Goal: Task Accomplishment & Management: Manage account settings

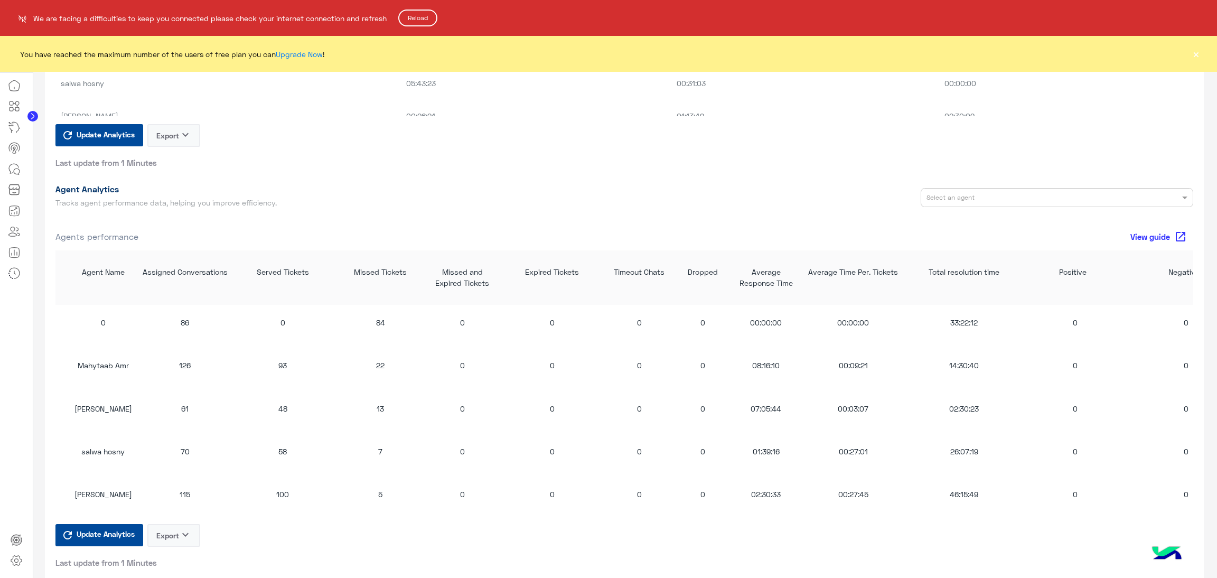
click at [421, 13] on button "Reload" at bounding box center [417, 18] width 39 height 17
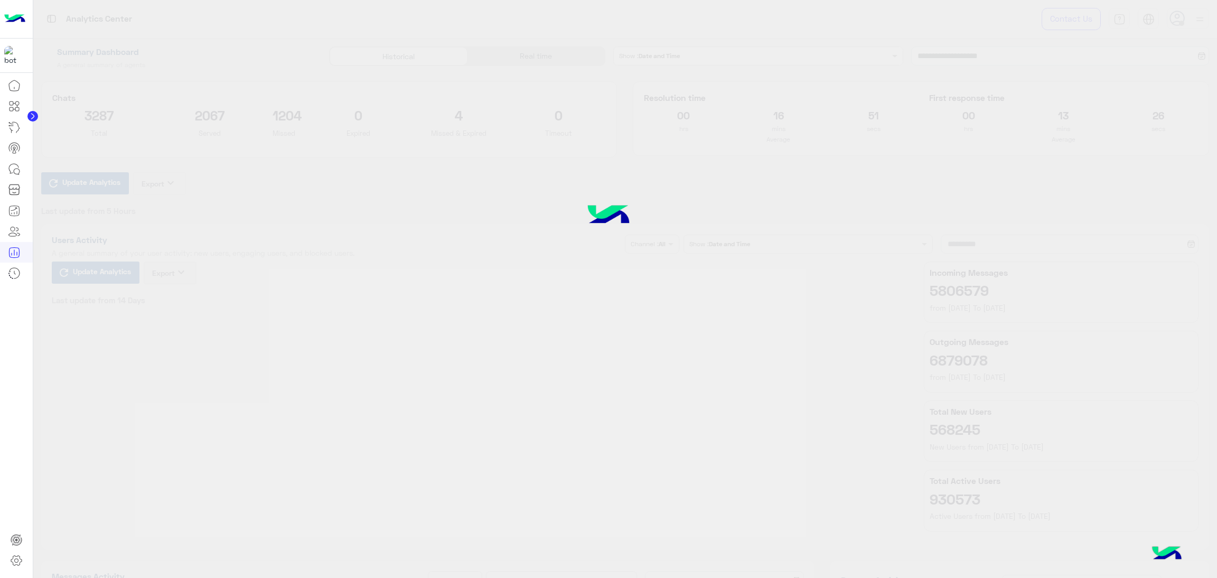
type input "**********"
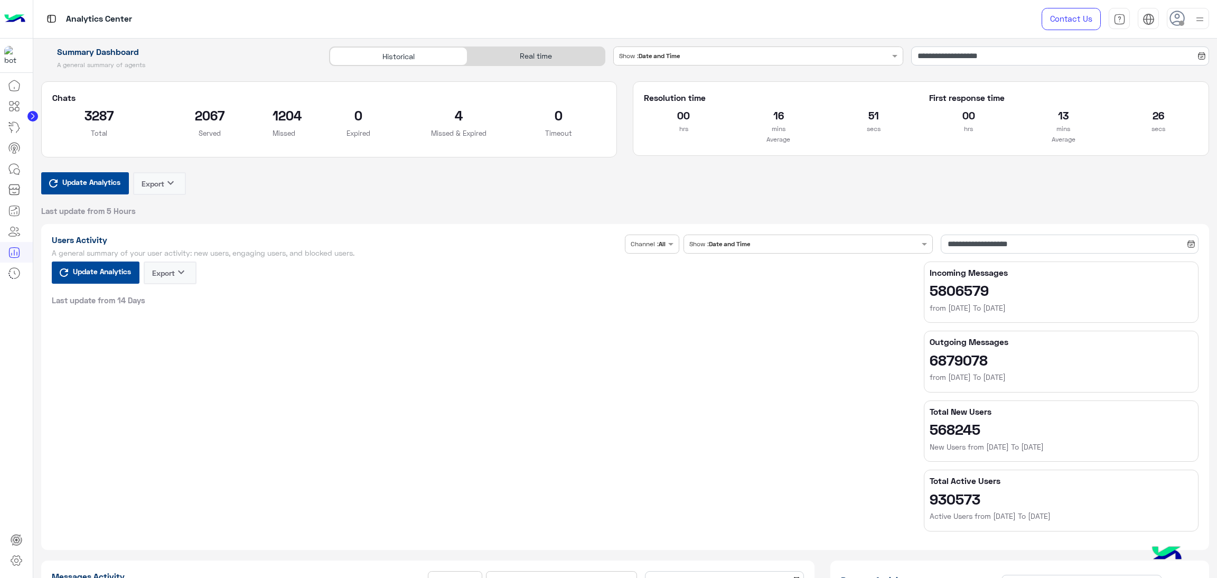
type input "**********"
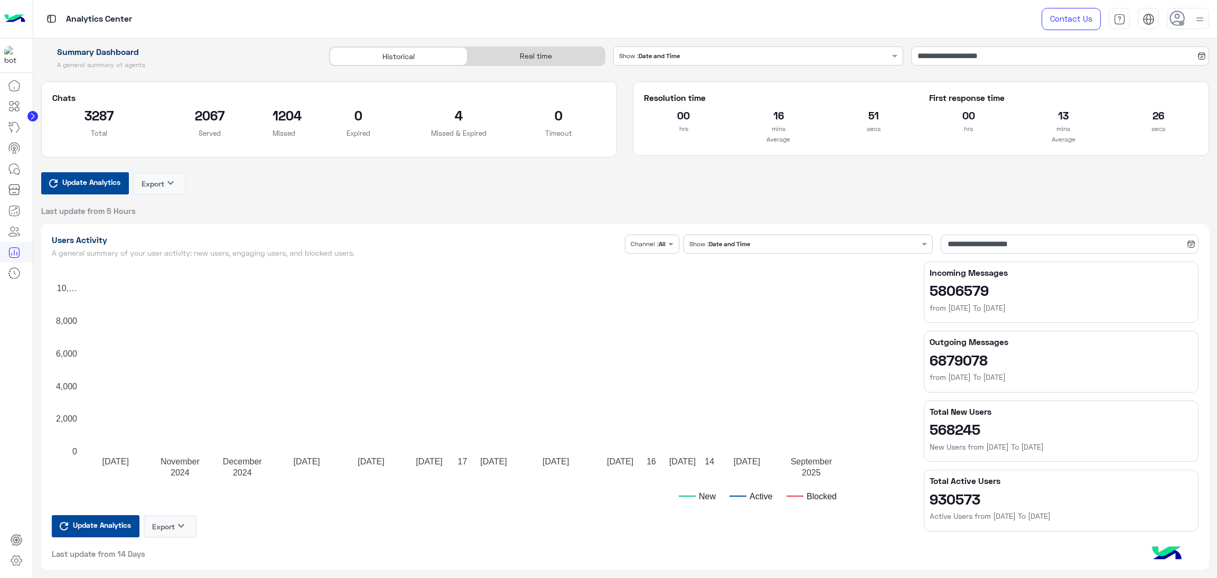
type input "**********"
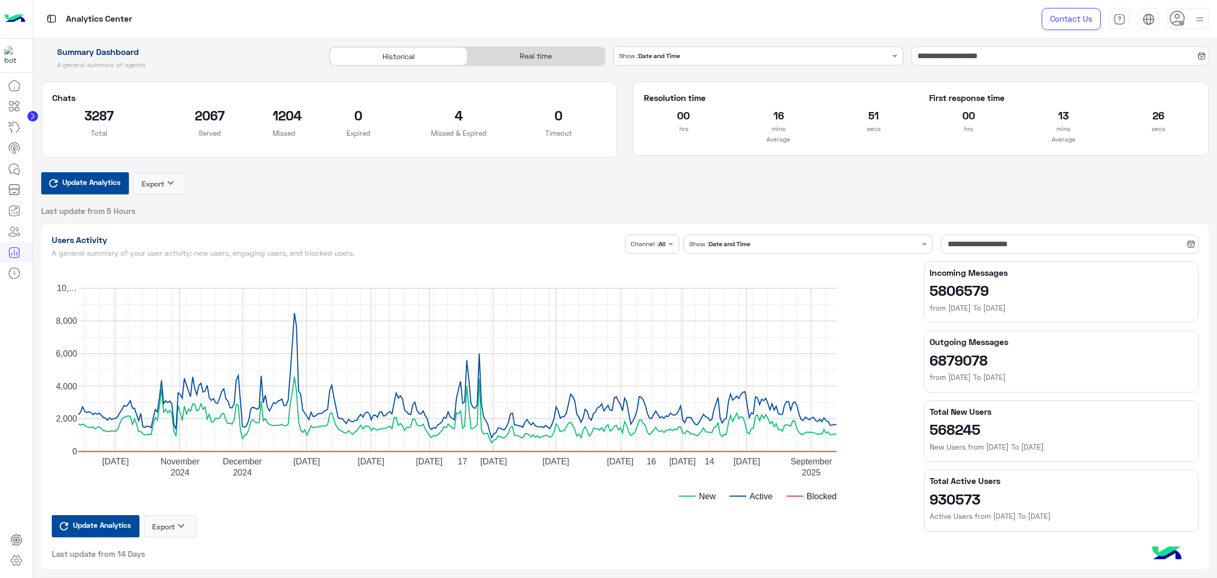
type input "**********"
click at [554, 55] on div "Real time" at bounding box center [536, 56] width 137 height 18
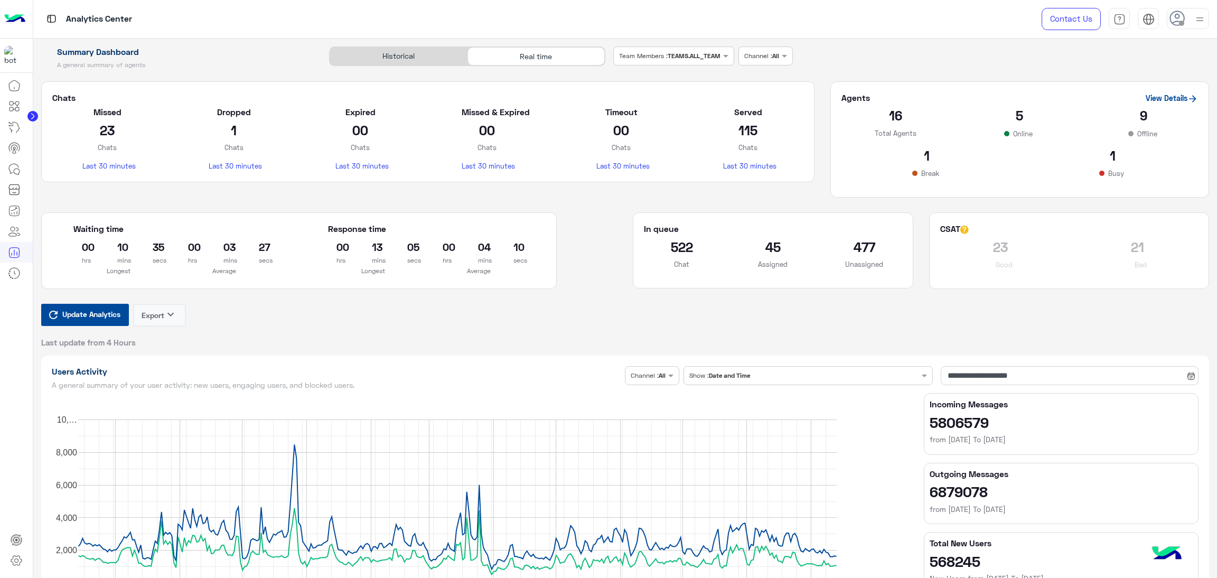
click at [103, 312] on span "Update Analytics" at bounding box center [91, 314] width 63 height 14
click at [118, 316] on span "Update Analytics" at bounding box center [91, 314] width 63 height 14
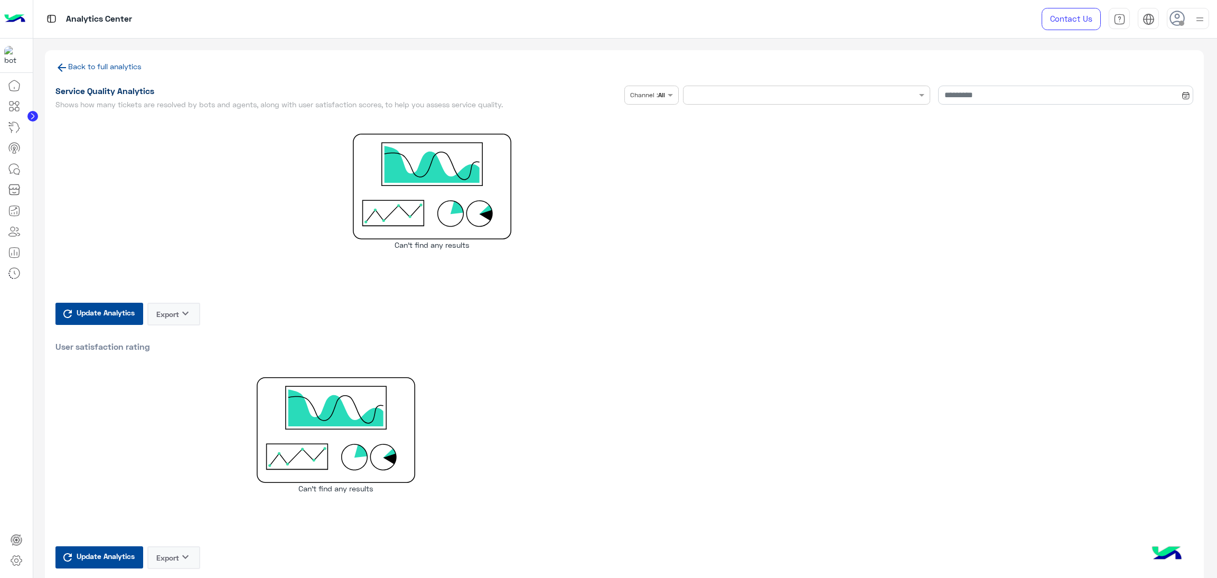
type input "**********"
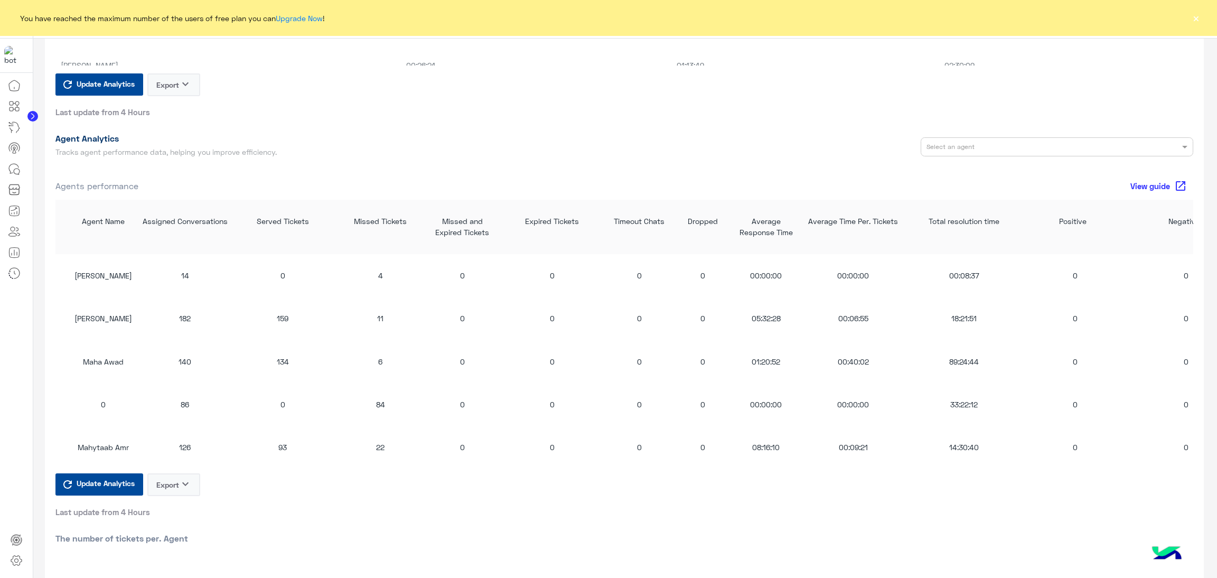
scroll to position [950, 0]
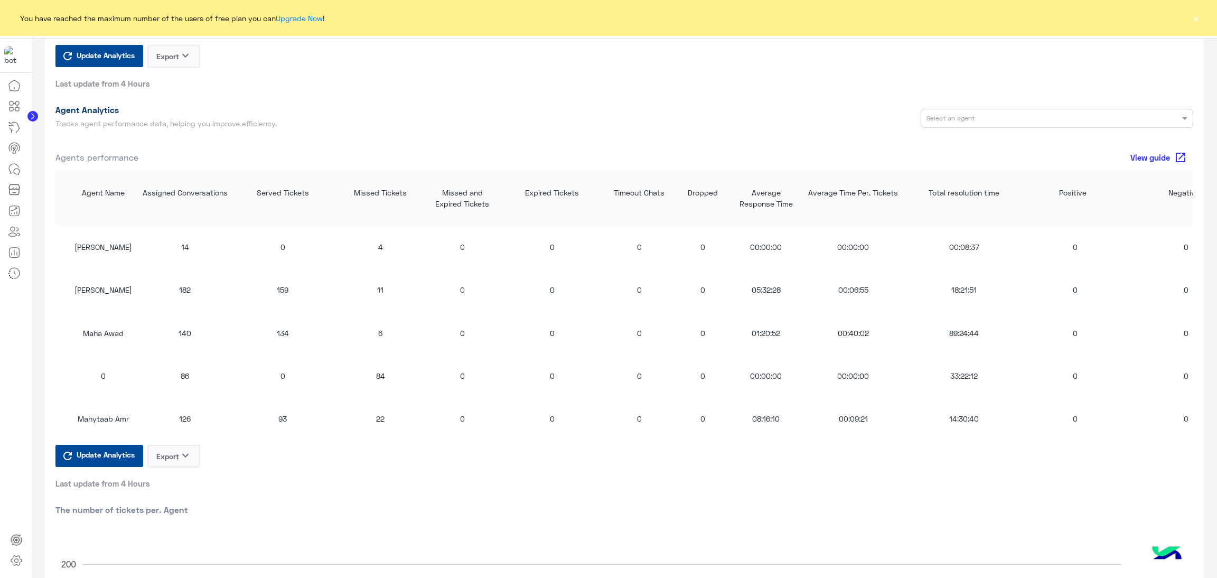
click at [128, 457] on span "Update Analytics" at bounding box center [105, 454] width 63 height 14
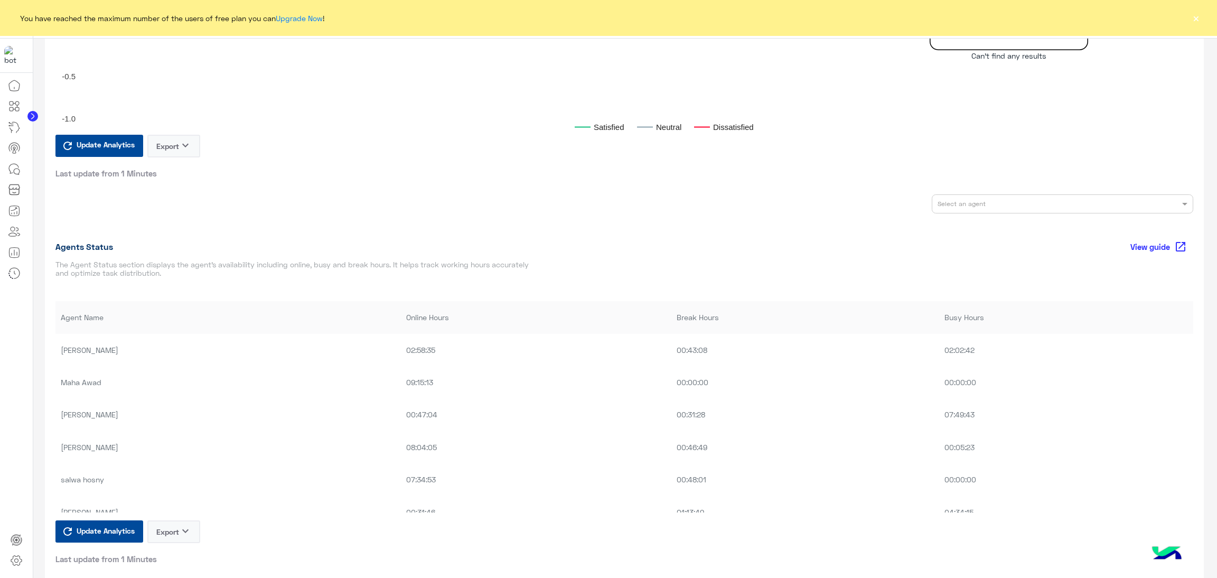
scroll to position [555, 0]
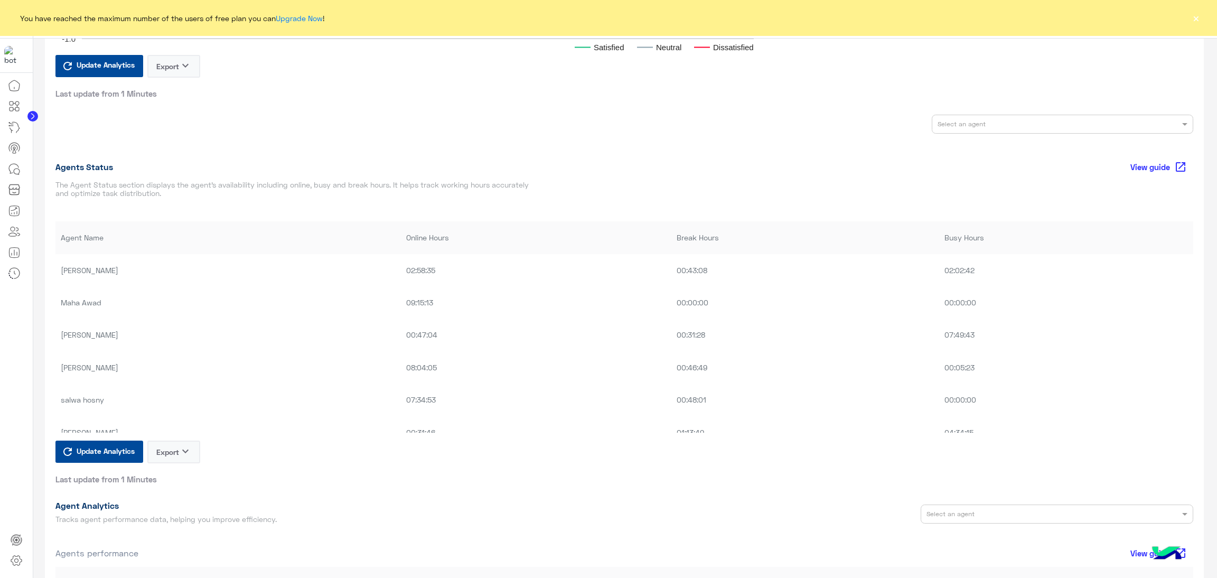
click at [110, 453] on span "Update Analytics" at bounding box center [105, 451] width 63 height 14
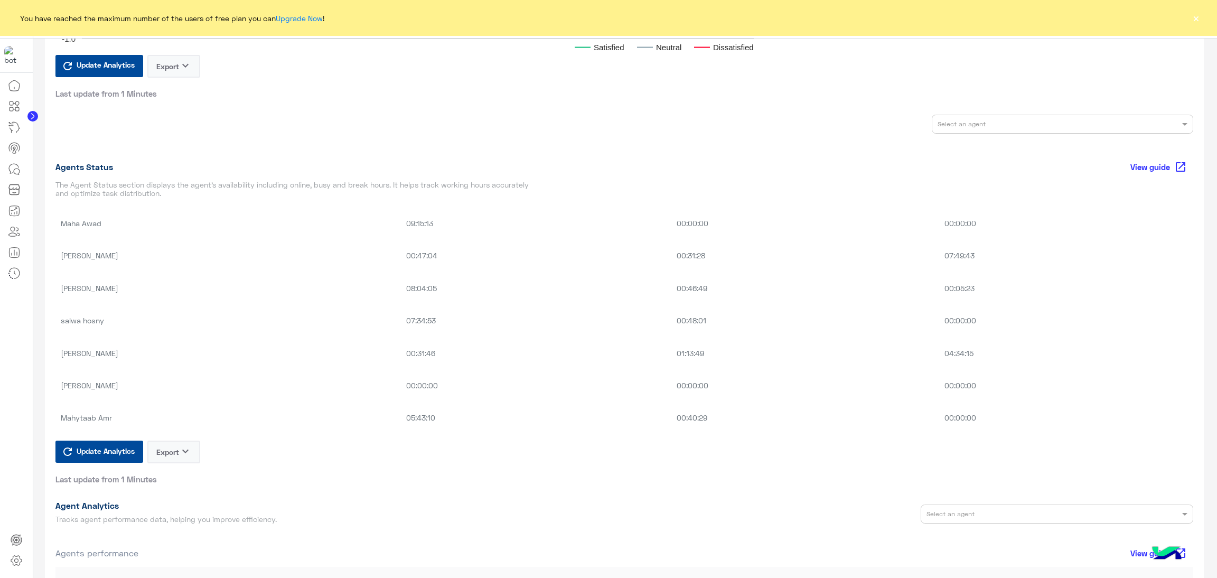
click at [506, 318] on td "07:34:53" at bounding box center [536, 320] width 270 height 32
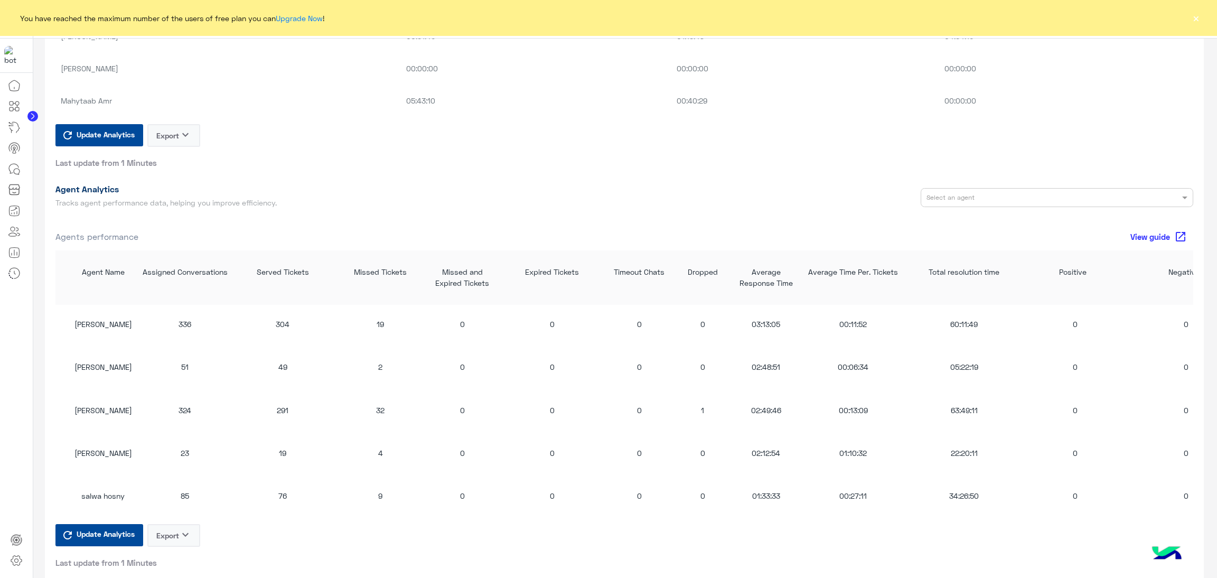
scroll to position [158, 0]
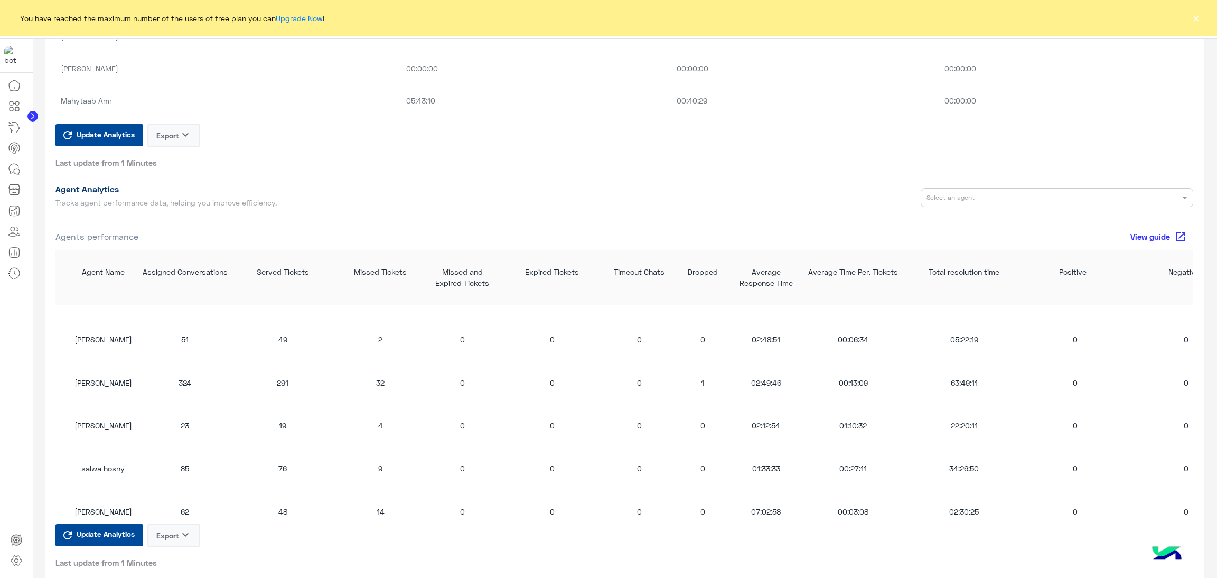
click at [118, 546] on button "Update Analytics" at bounding box center [99, 535] width 88 height 22
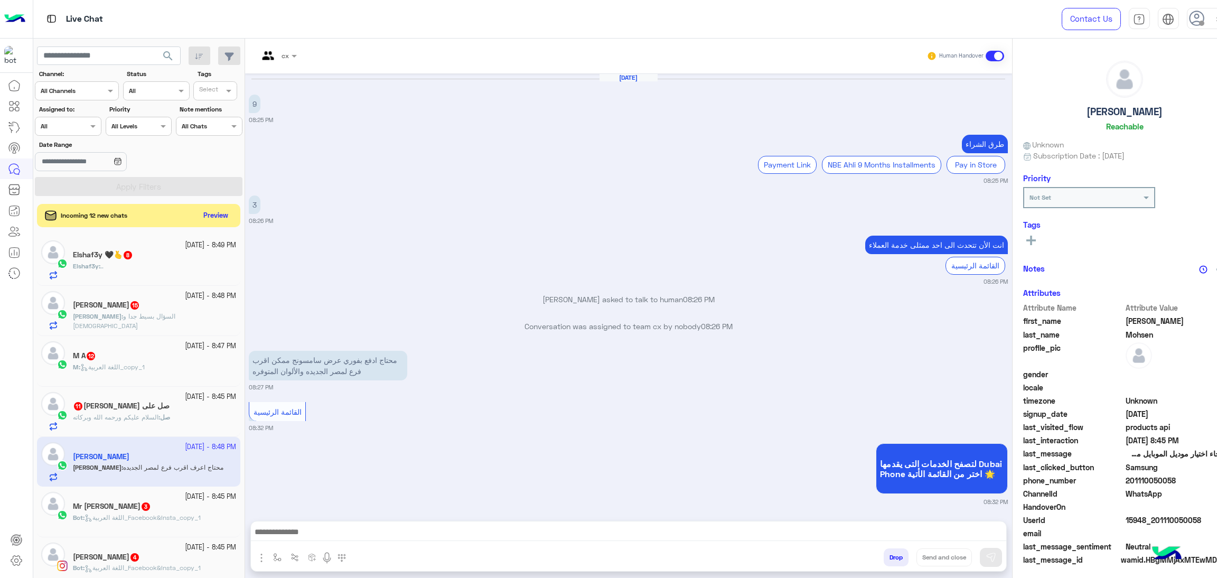
scroll to position [1563, 0]
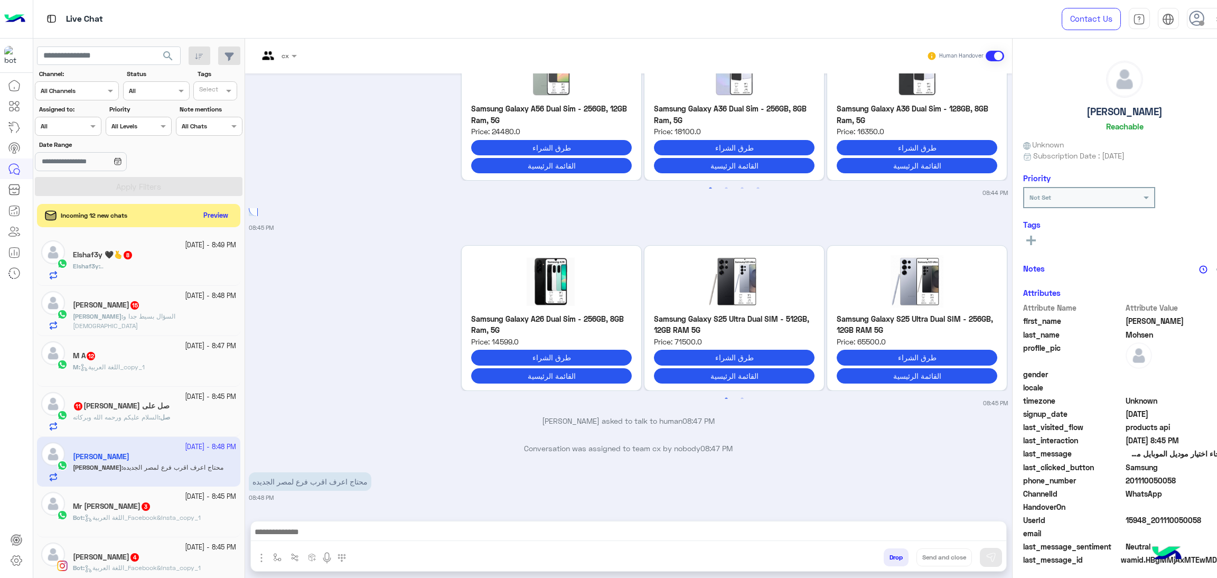
click at [156, 84] on div "Channel All" at bounding box center [156, 90] width 67 height 19
click at [148, 125] on div "Opened" at bounding box center [164, 132] width 71 height 20
click at [163, 191] on button "Apply Filters" at bounding box center [139, 186] width 208 height 19
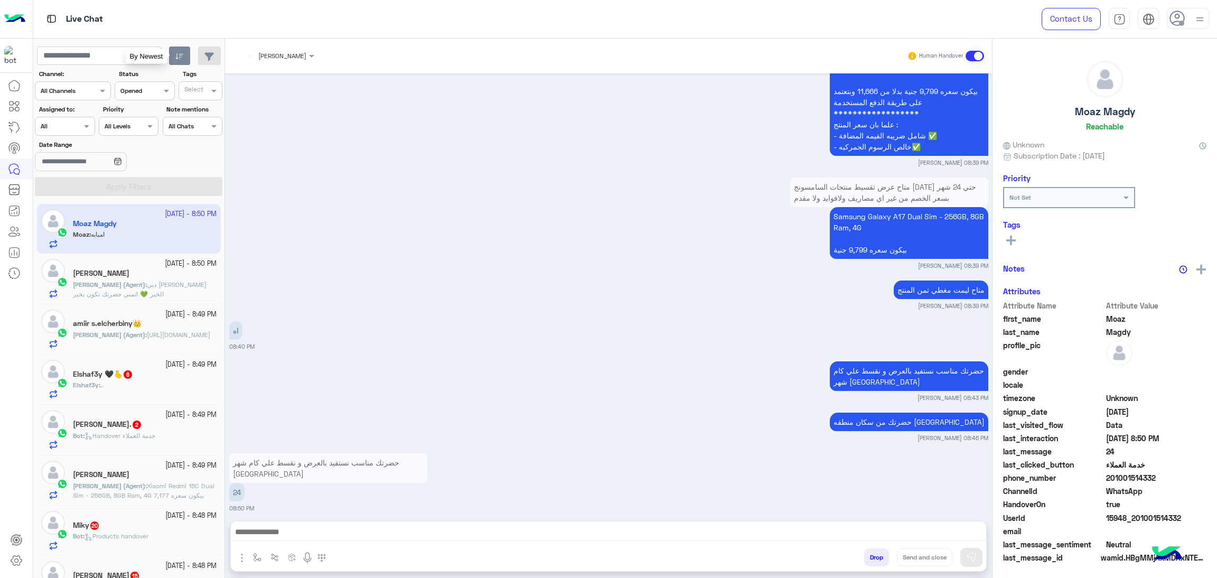
scroll to position [1555, 0]
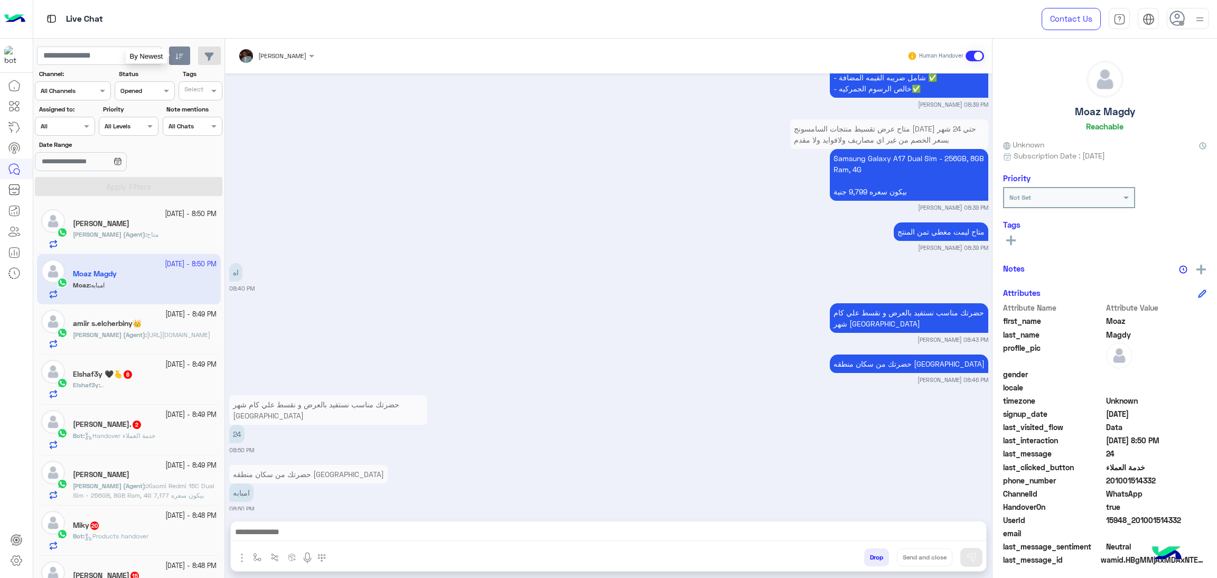
click at [175, 59] on icon "button" at bounding box center [179, 56] width 8 height 8
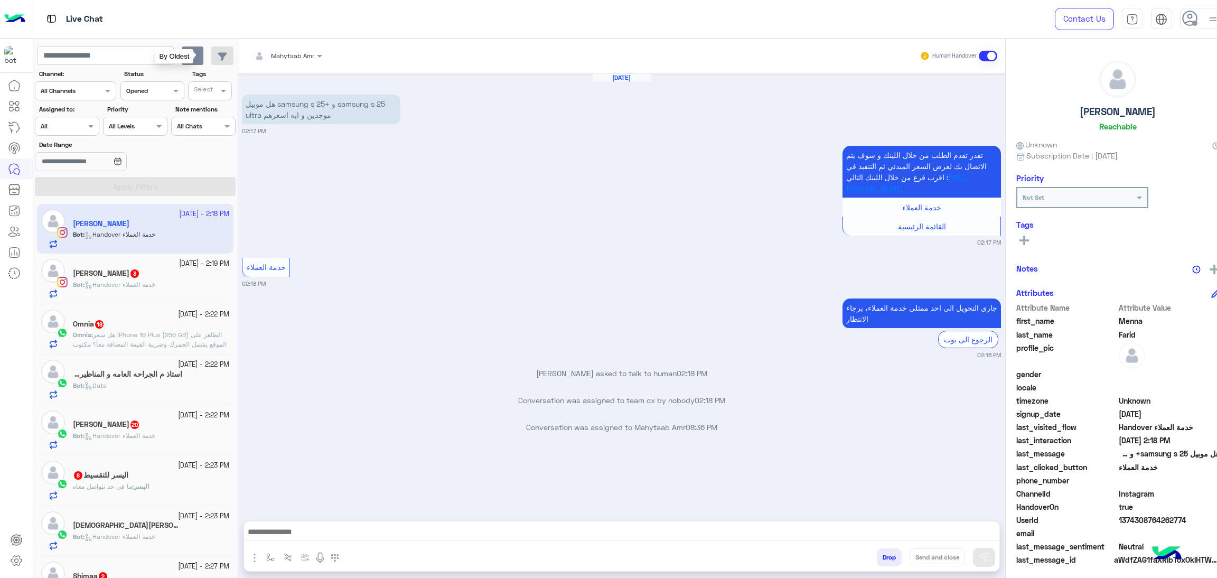
click at [197, 60] on icon "button" at bounding box center [192, 56] width 8 height 8
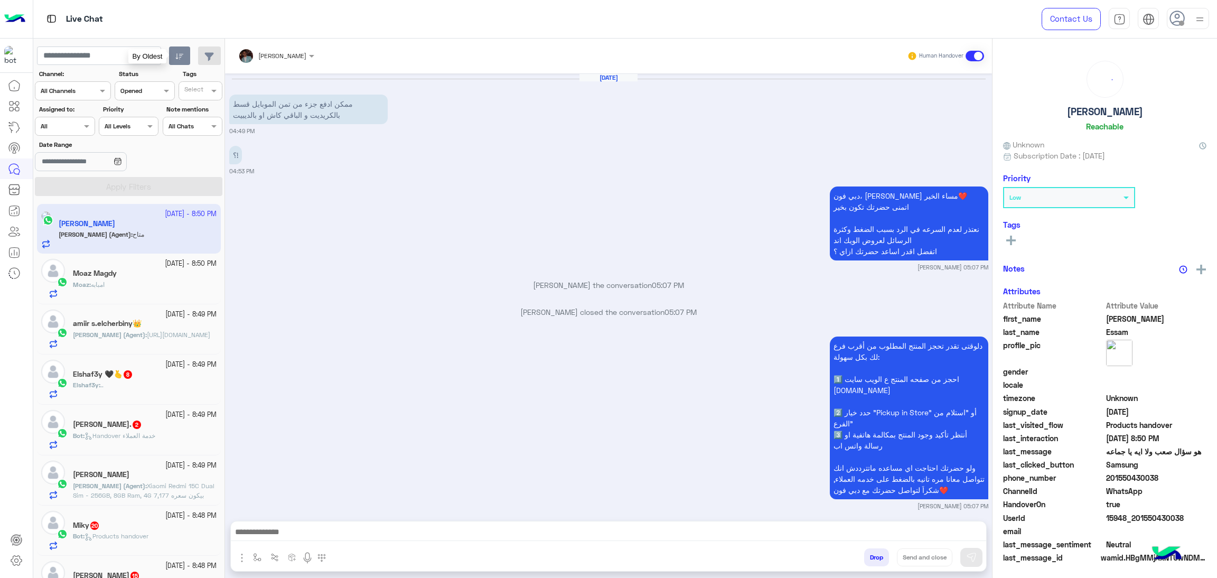
scroll to position [1473, 0]
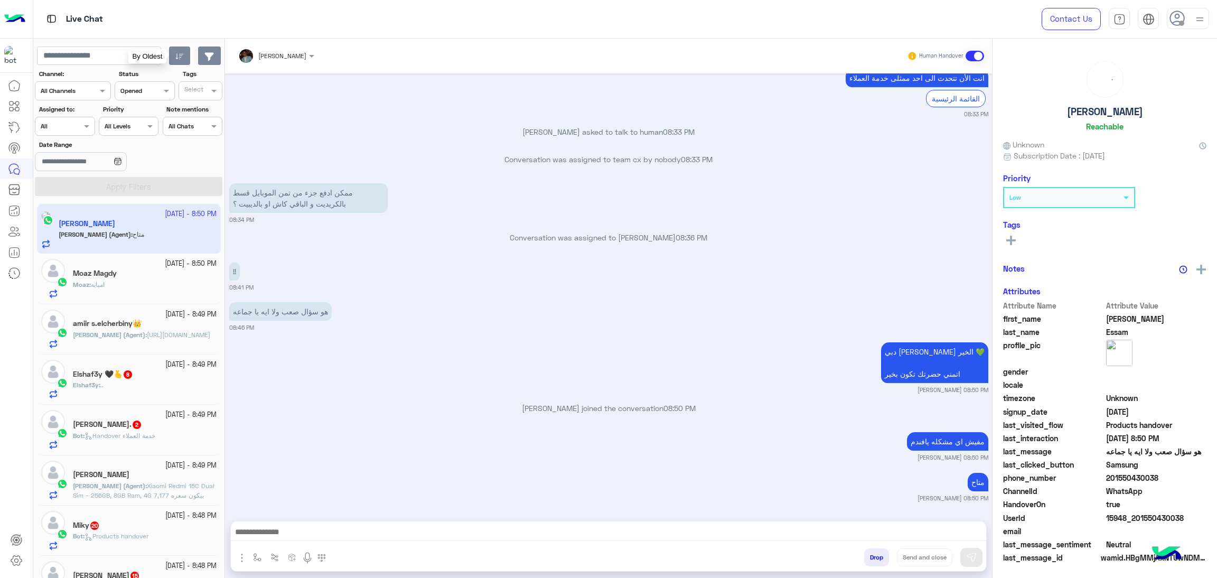
click at [203, 60] on button "button" at bounding box center [209, 55] width 23 height 19
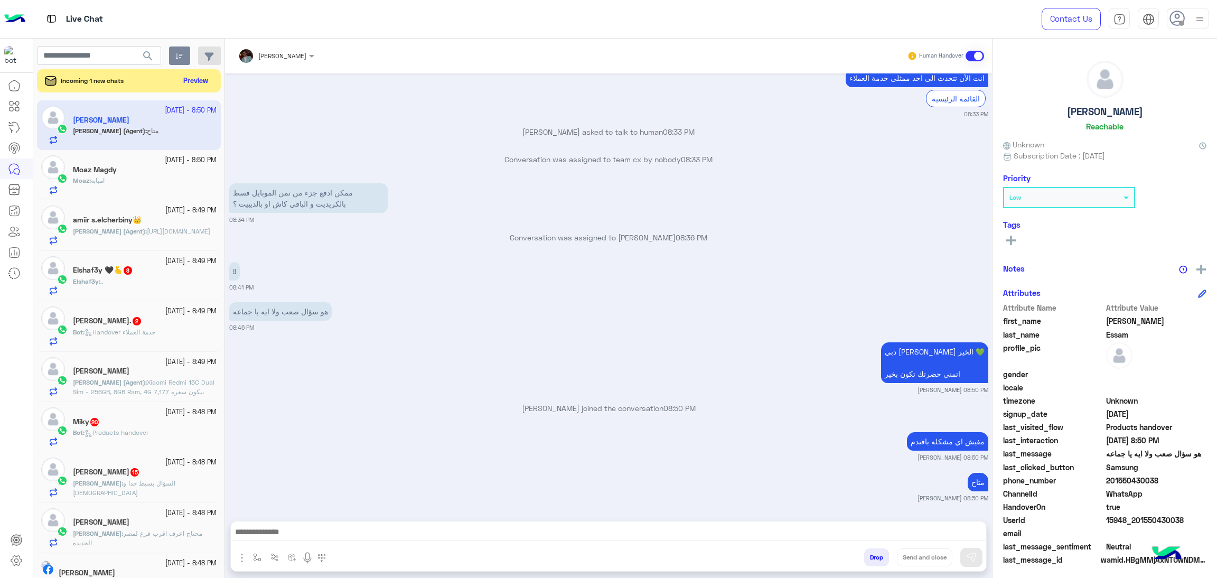
click at [225, 60] on mat-drawer "Mohamed Samka Human Handover Oct 11, 2025 ممكن ادفع جزء من تمن الموبايل قسط بال…" at bounding box center [721, 311] width 993 height 544
click at [208, 60] on icon "button" at bounding box center [209, 56] width 10 height 9
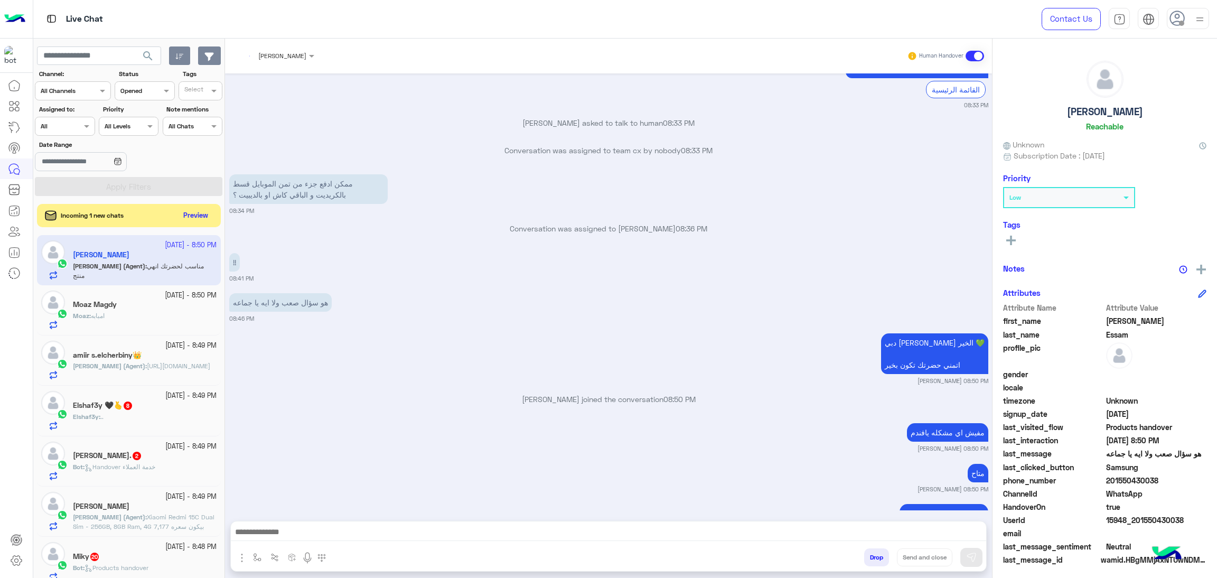
scroll to position [1513, 0]
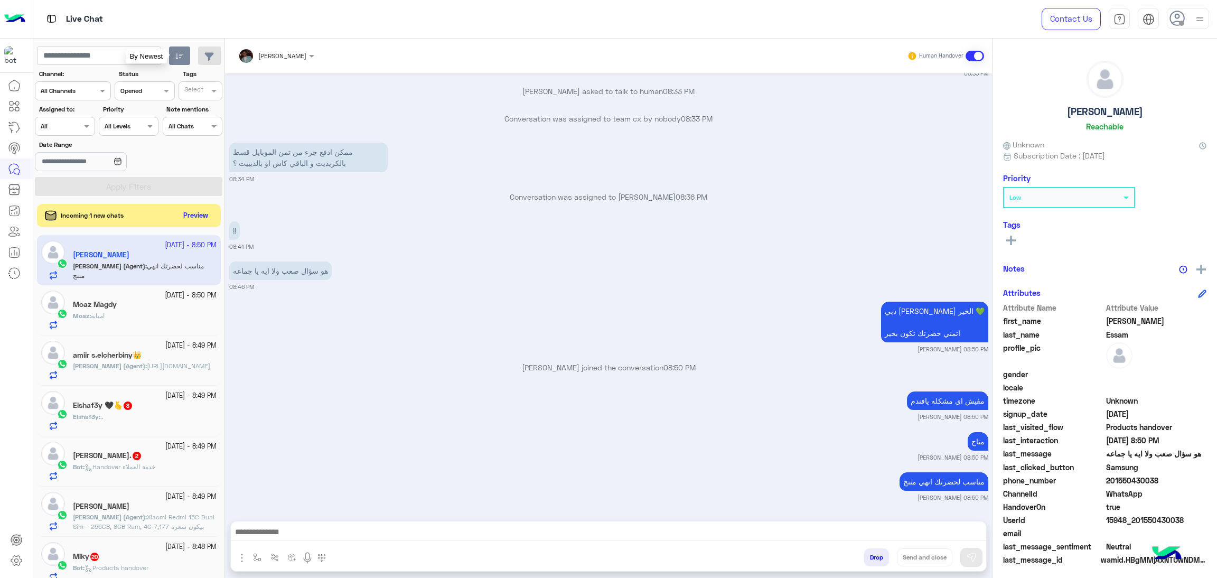
click at [179, 58] on icon "button" at bounding box center [179, 56] width 8 height 8
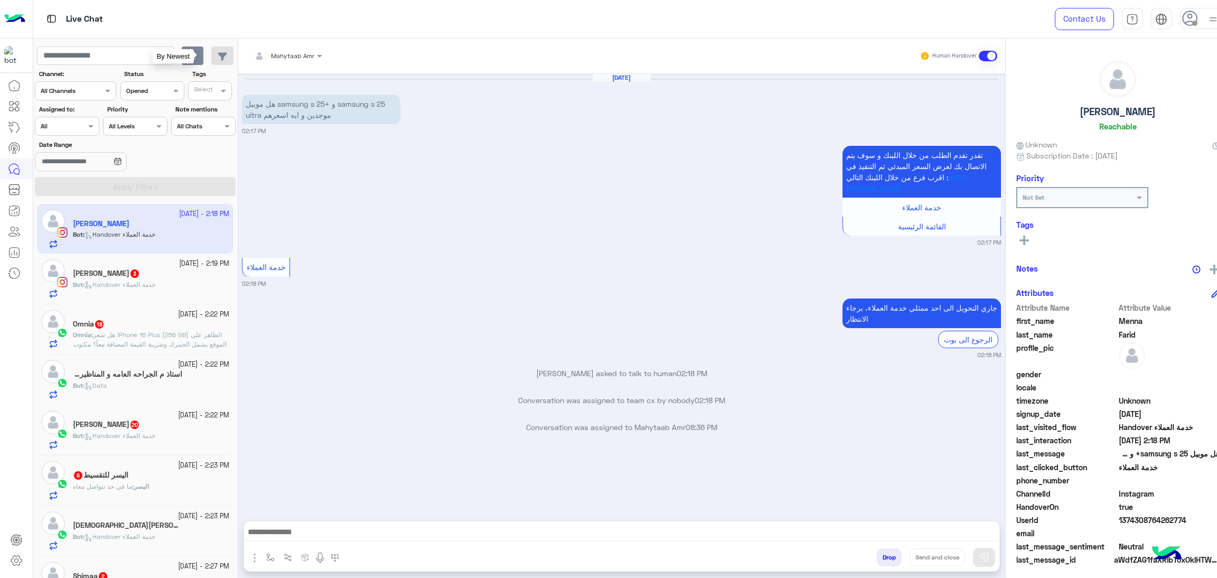
click at [198, 58] on button "button" at bounding box center [193, 55] width 22 height 19
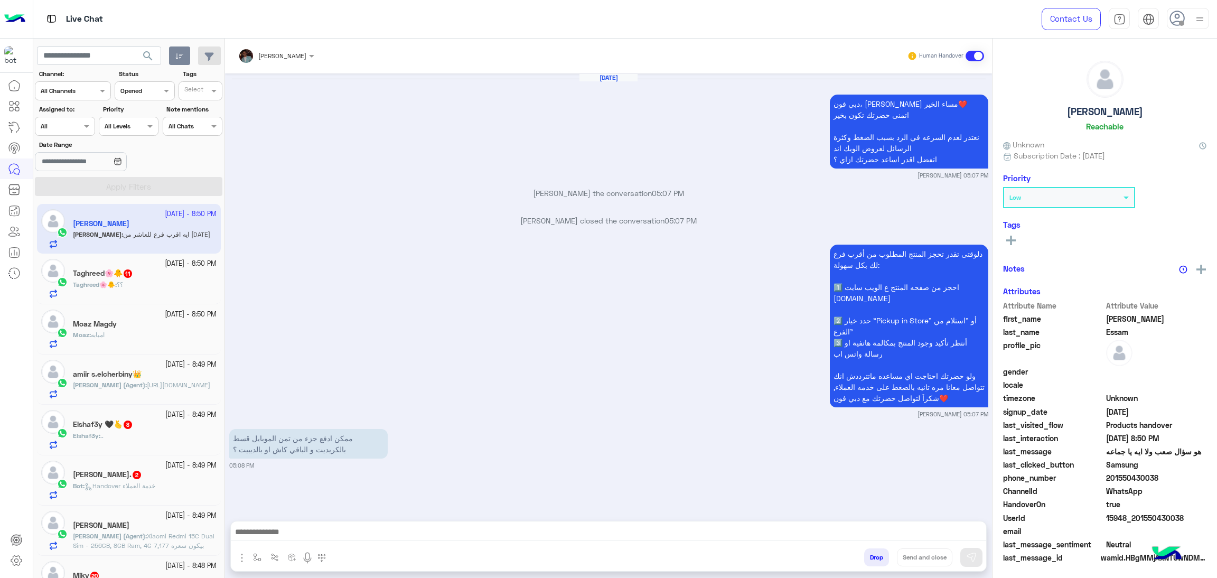
scroll to position [1462, 0]
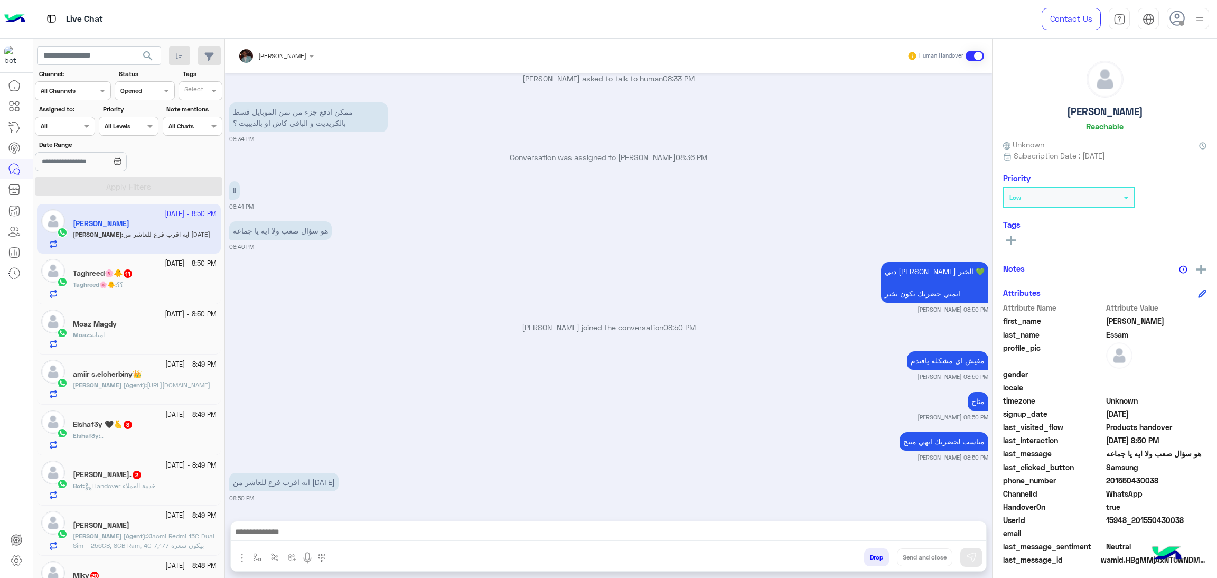
click at [192, 58] on div "search" at bounding box center [129, 55] width 184 height 19
click at [183, 58] on button "button" at bounding box center [180, 55] width 22 height 19
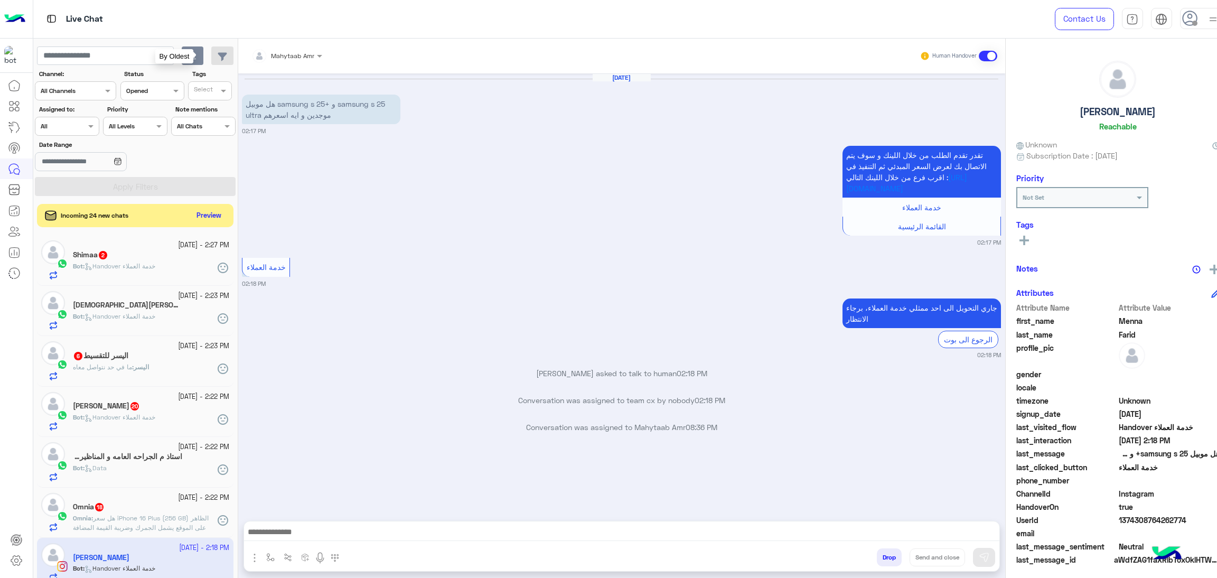
click at [203, 60] on button "button" at bounding box center [193, 55] width 22 height 19
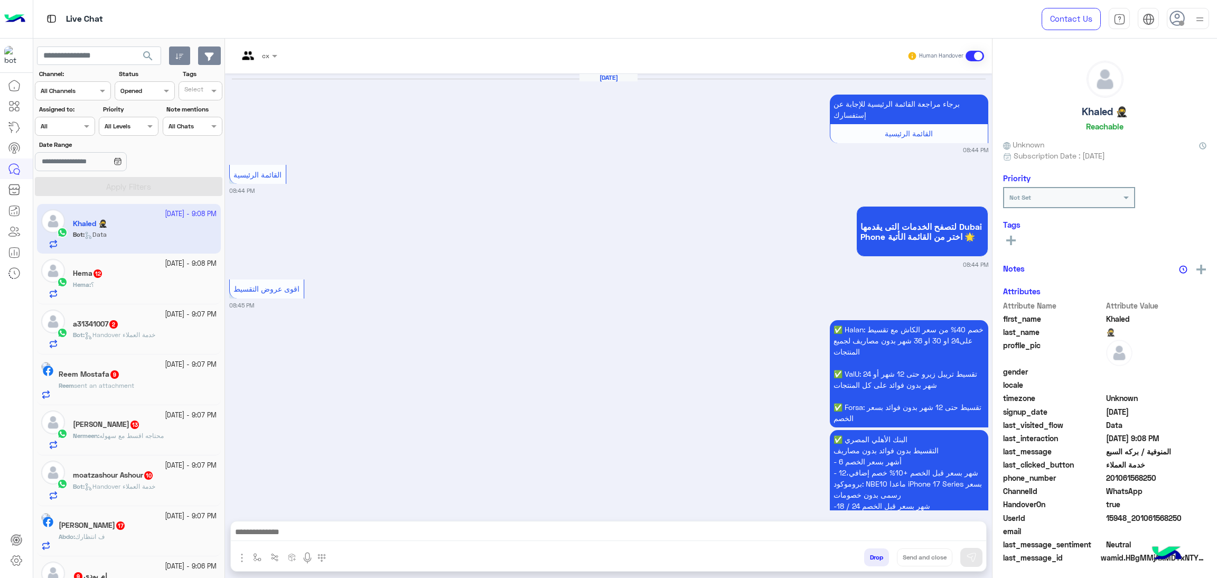
scroll to position [1744, 0]
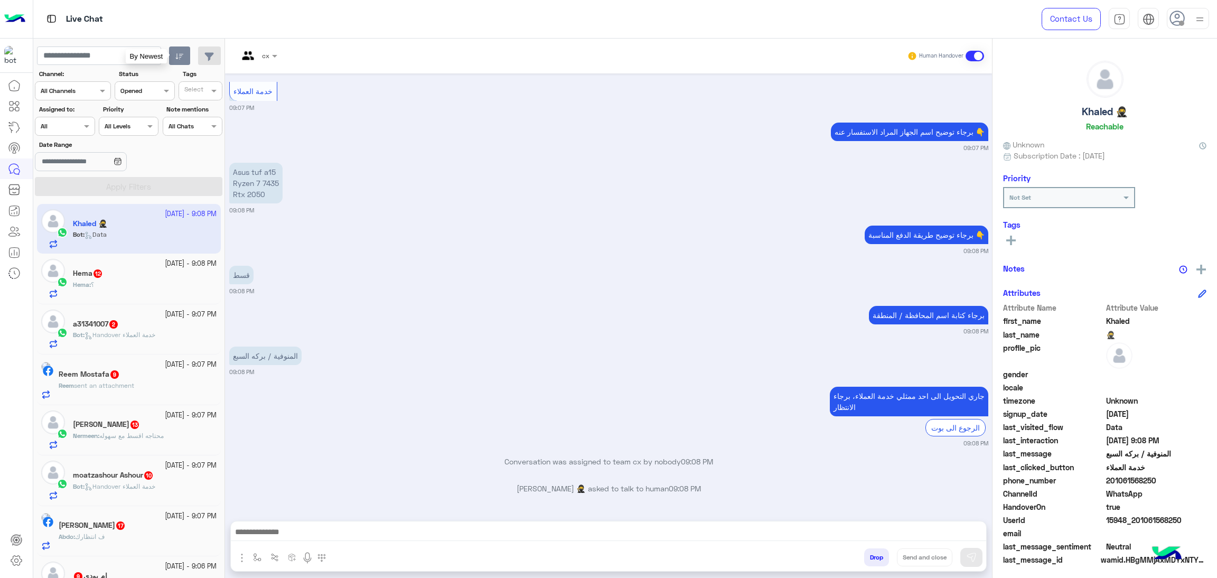
click at [189, 60] on button "button" at bounding box center [180, 55] width 22 height 19
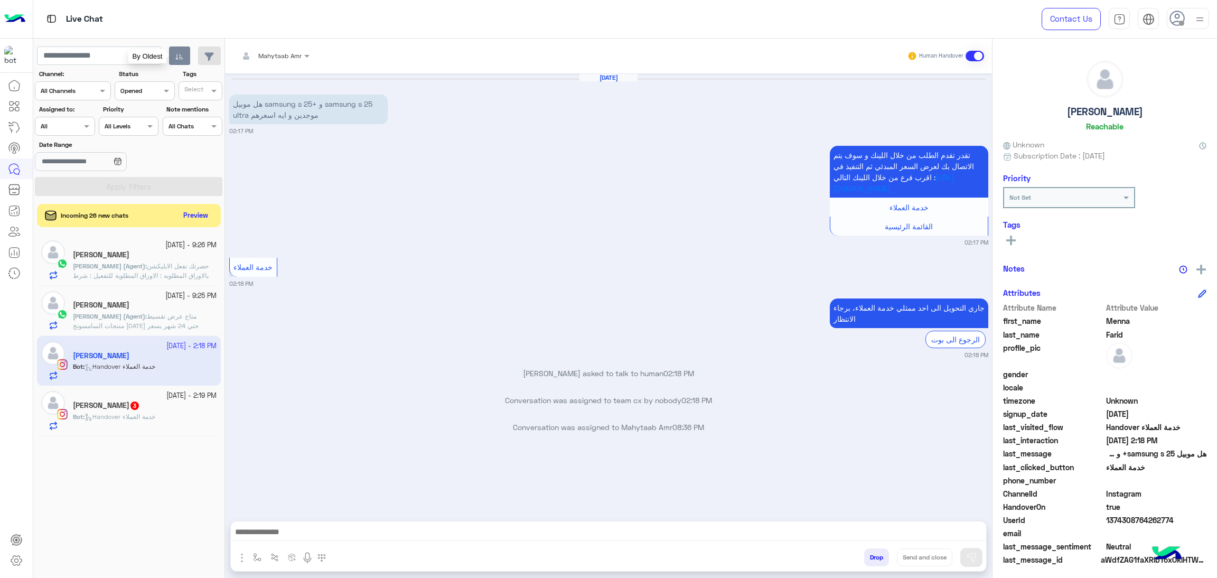
click at [178, 62] on button "button" at bounding box center [180, 55] width 22 height 19
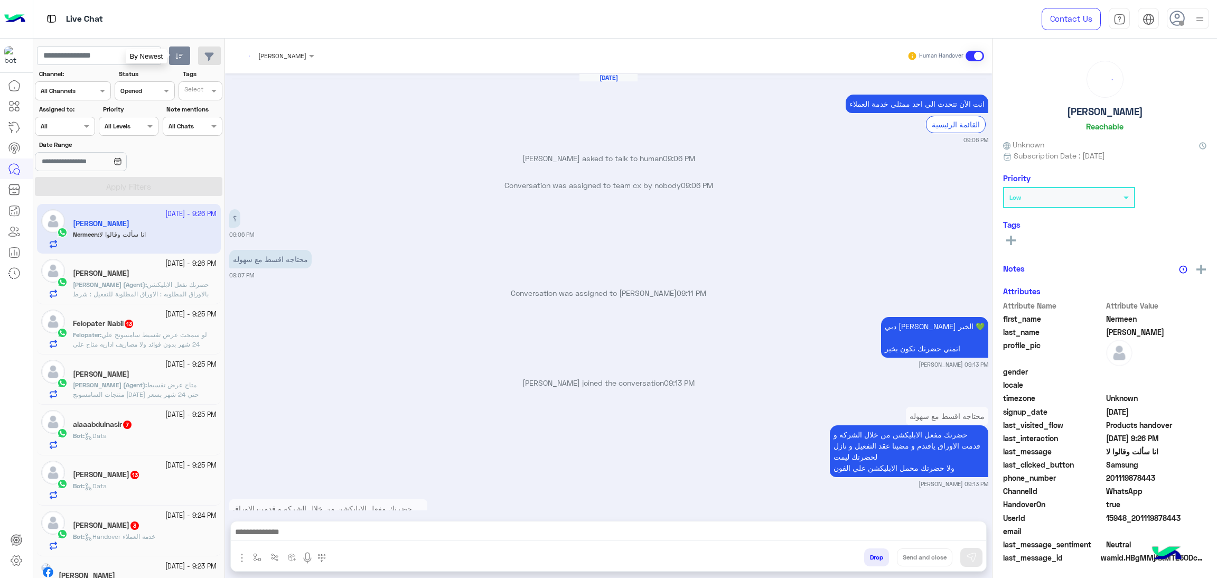
scroll to position [1103, 0]
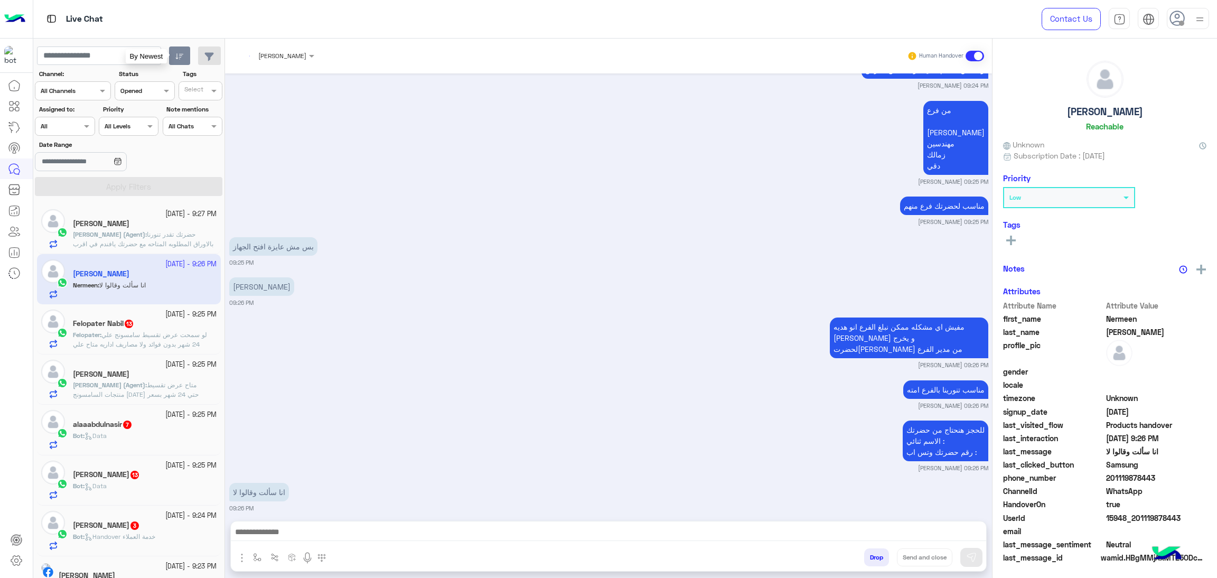
click at [177, 55] on icon "button" at bounding box center [179, 56] width 8 height 8
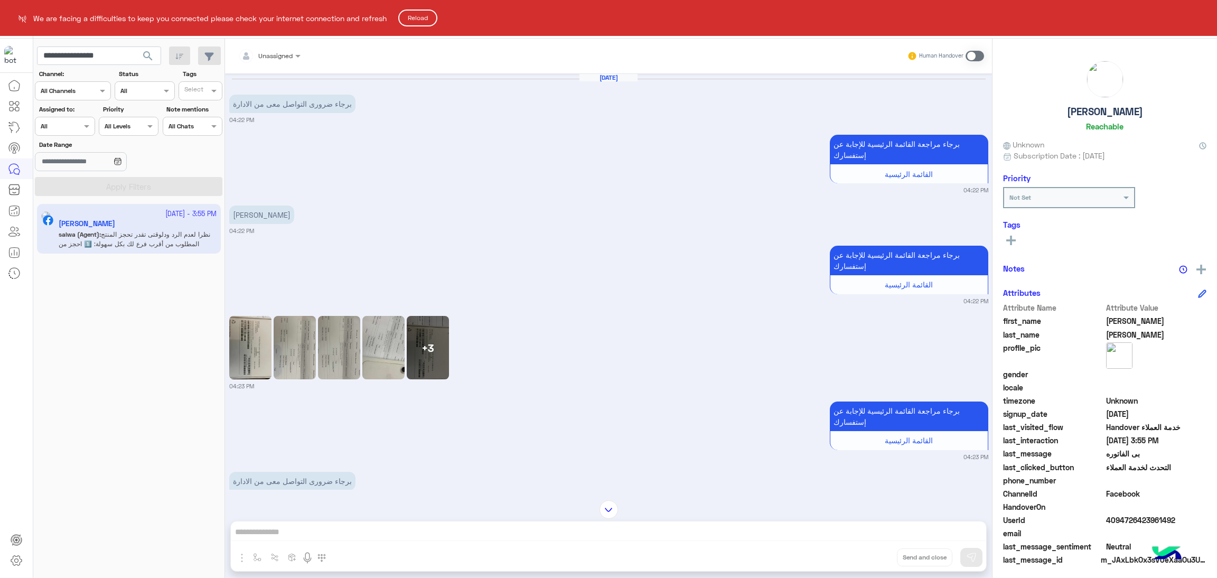
scroll to position [158, 0]
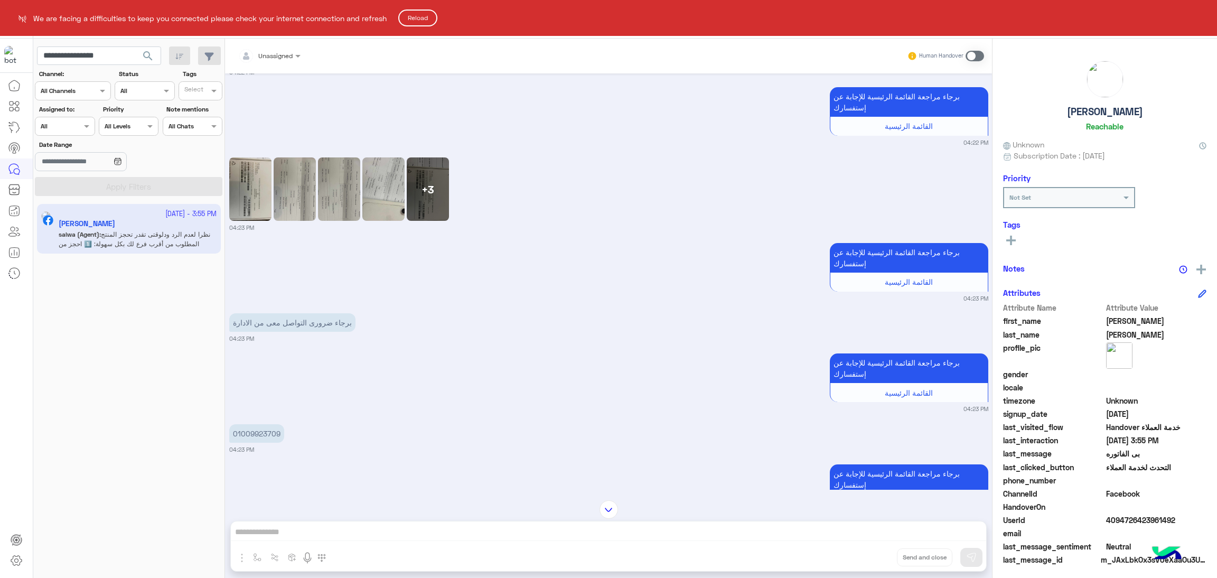
click at [420, 14] on button "Reload" at bounding box center [417, 18] width 39 height 17
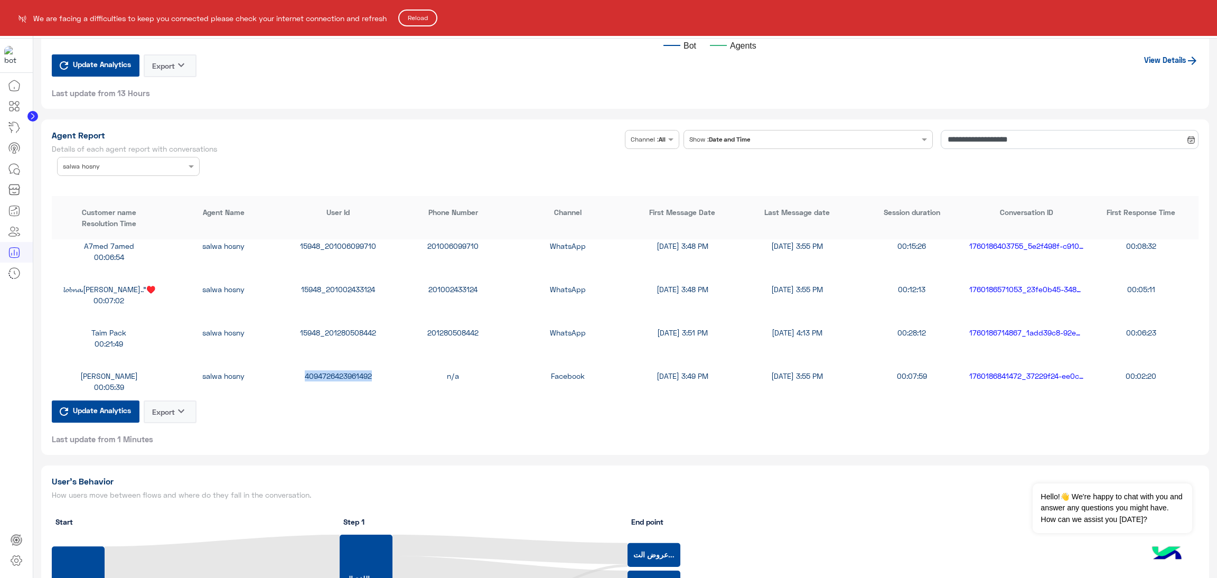
click at [420, 16] on button "Reload" at bounding box center [417, 18] width 39 height 17
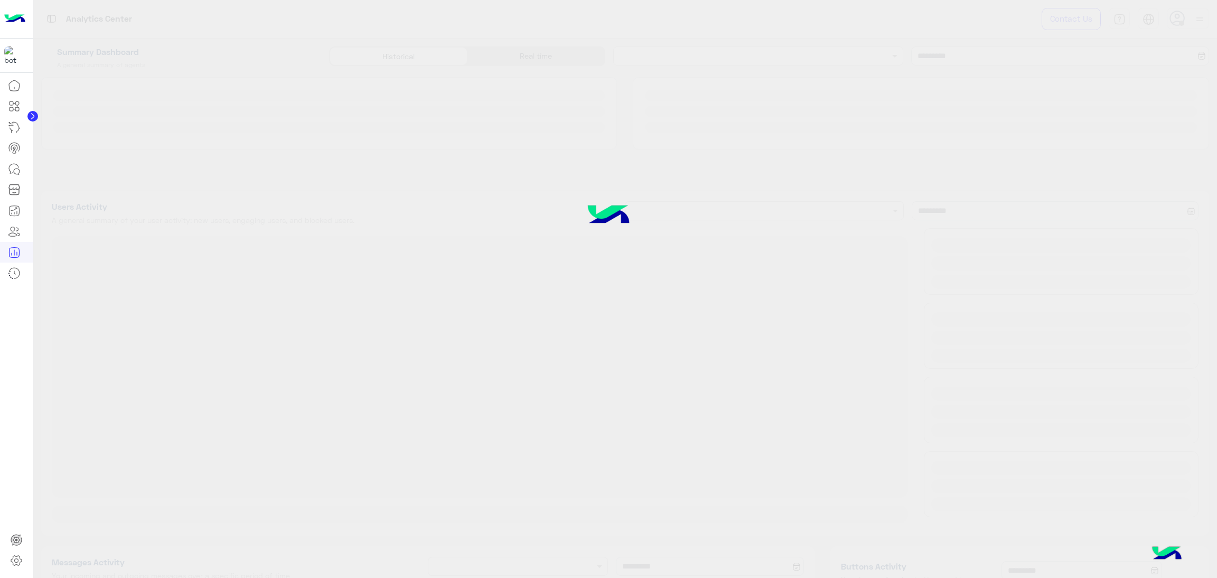
type input "**********"
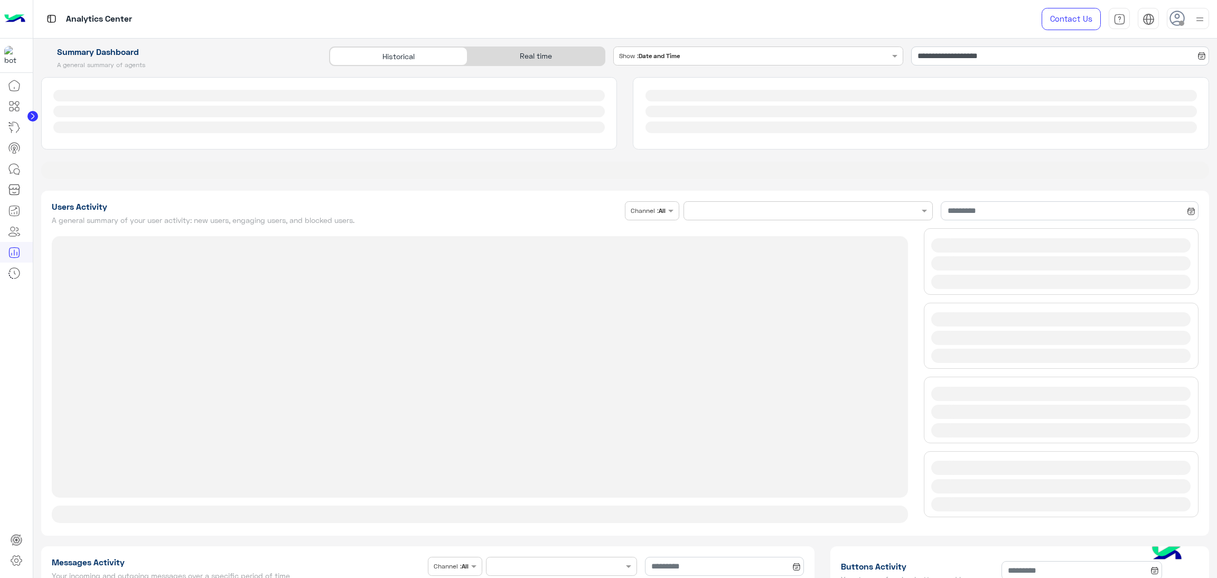
type input "**********"
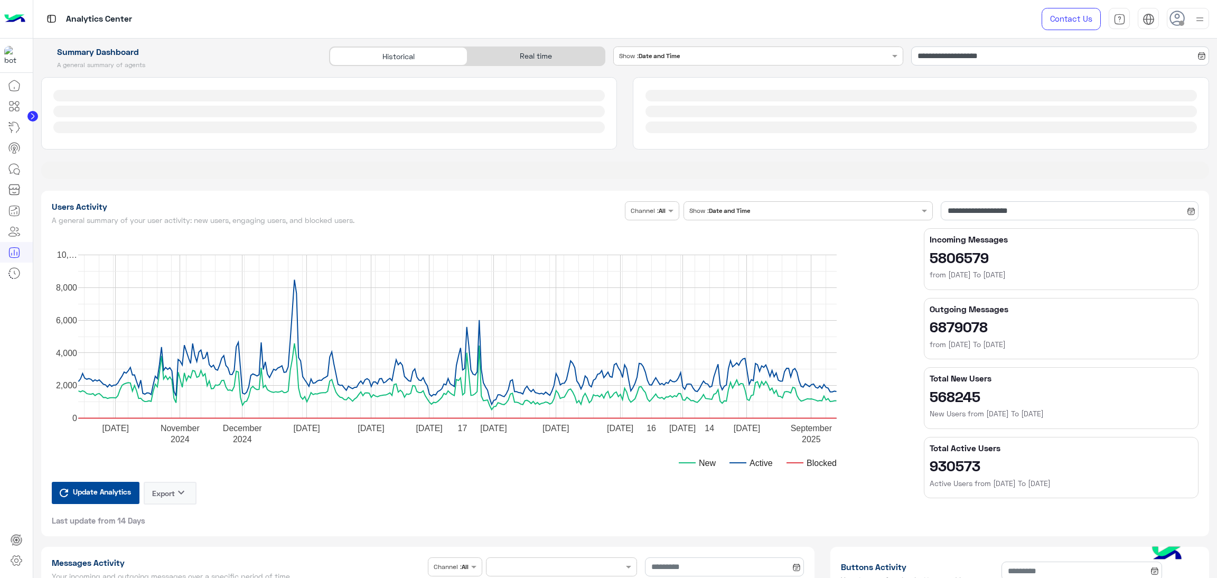
type input "**********"
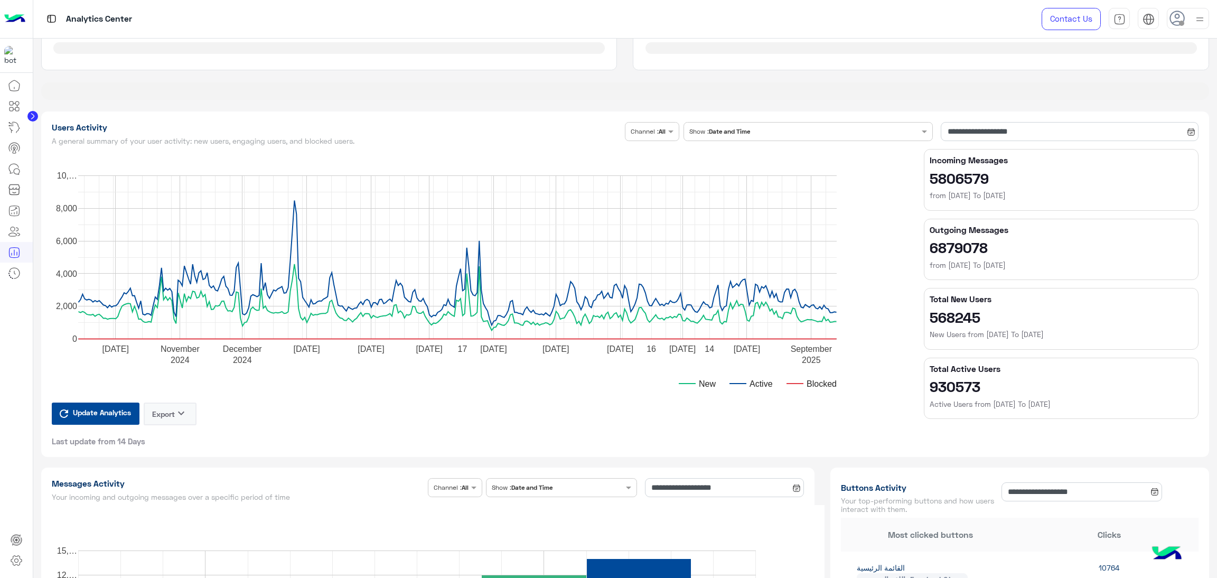
type input "**********"
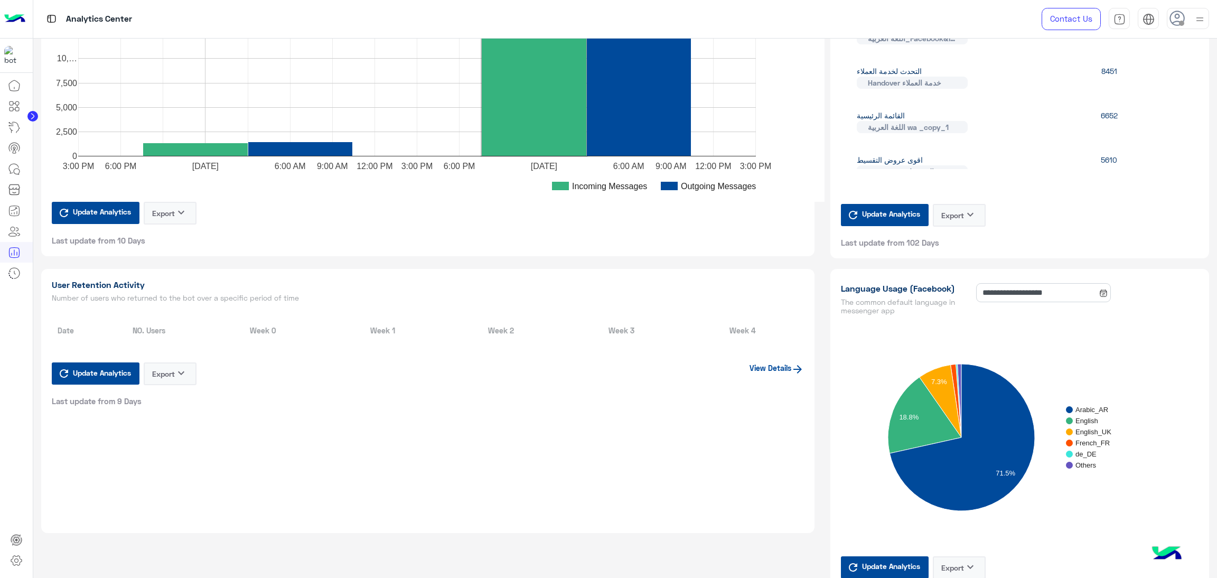
type input "**********"
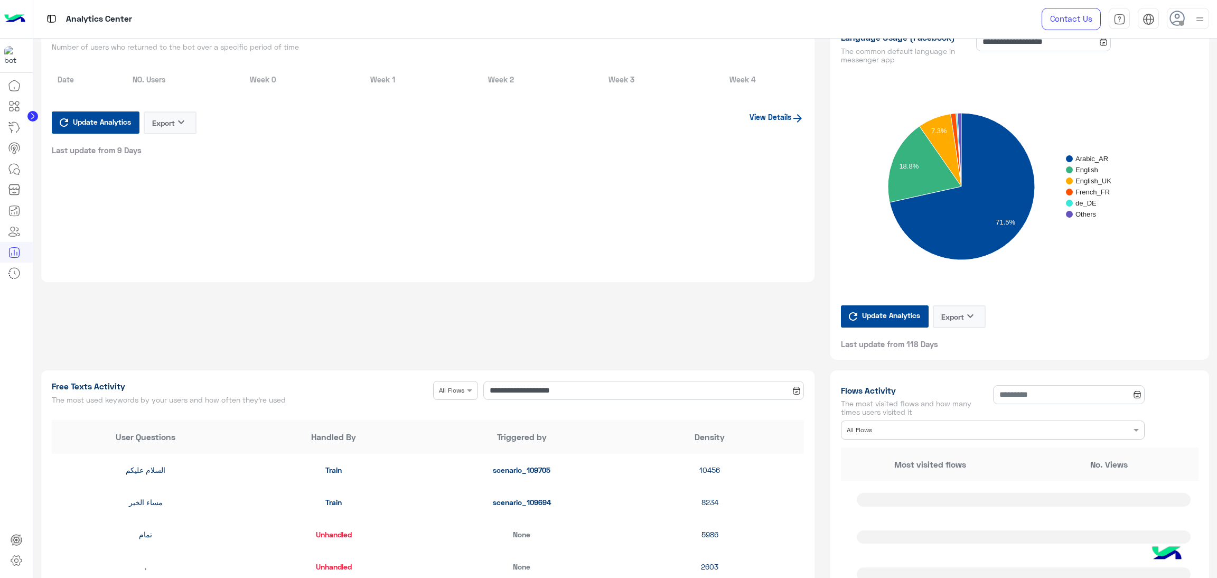
type input "**********"
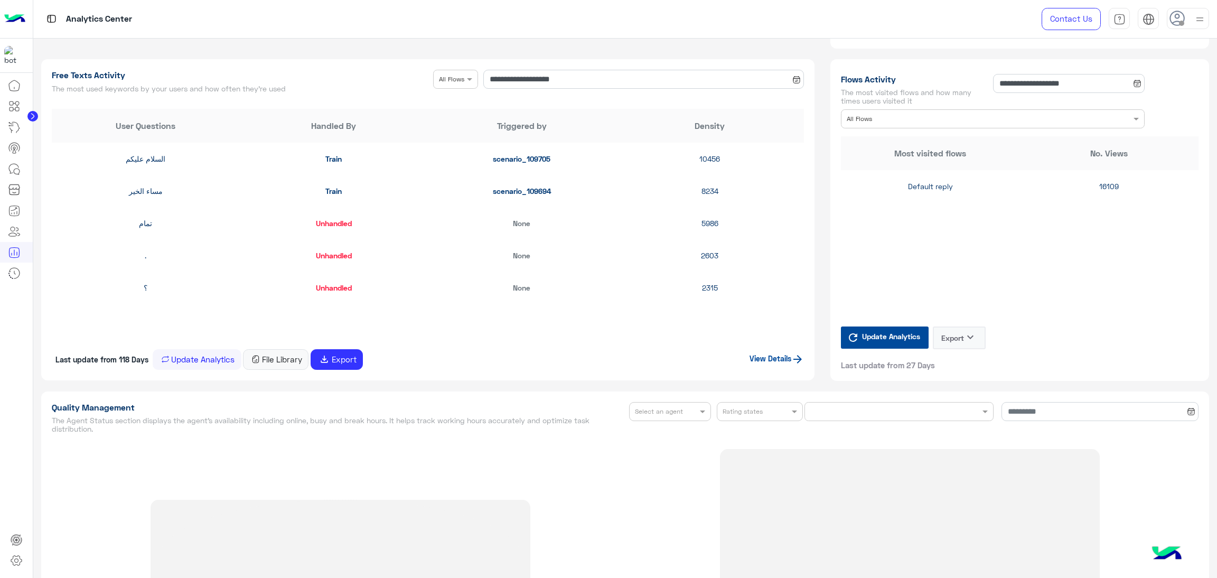
scroll to position [1189, 0]
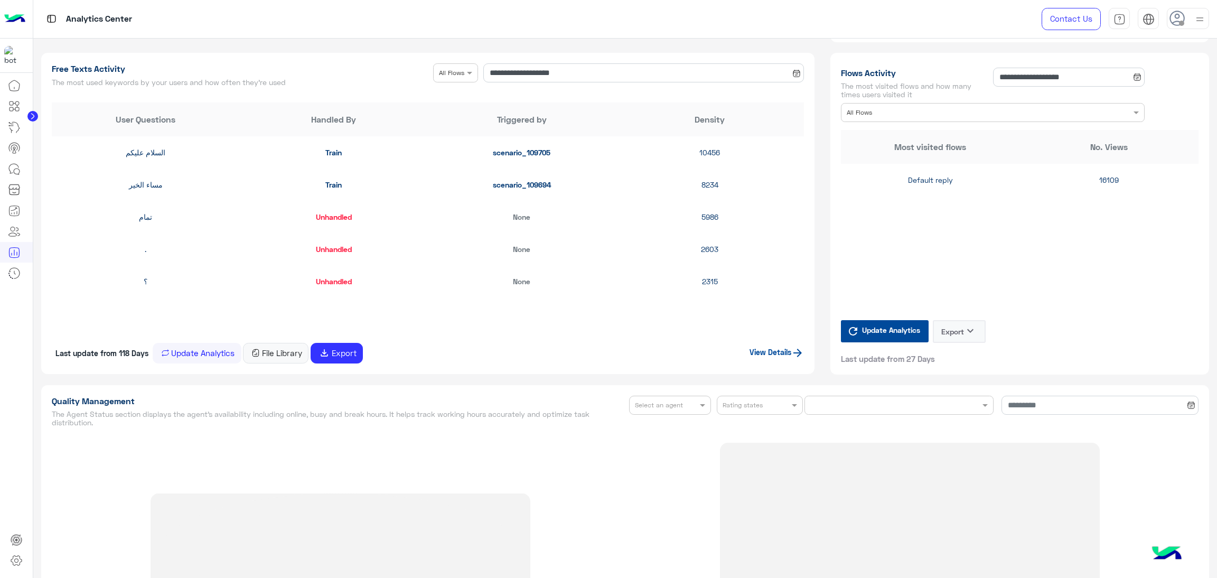
type input "**********"
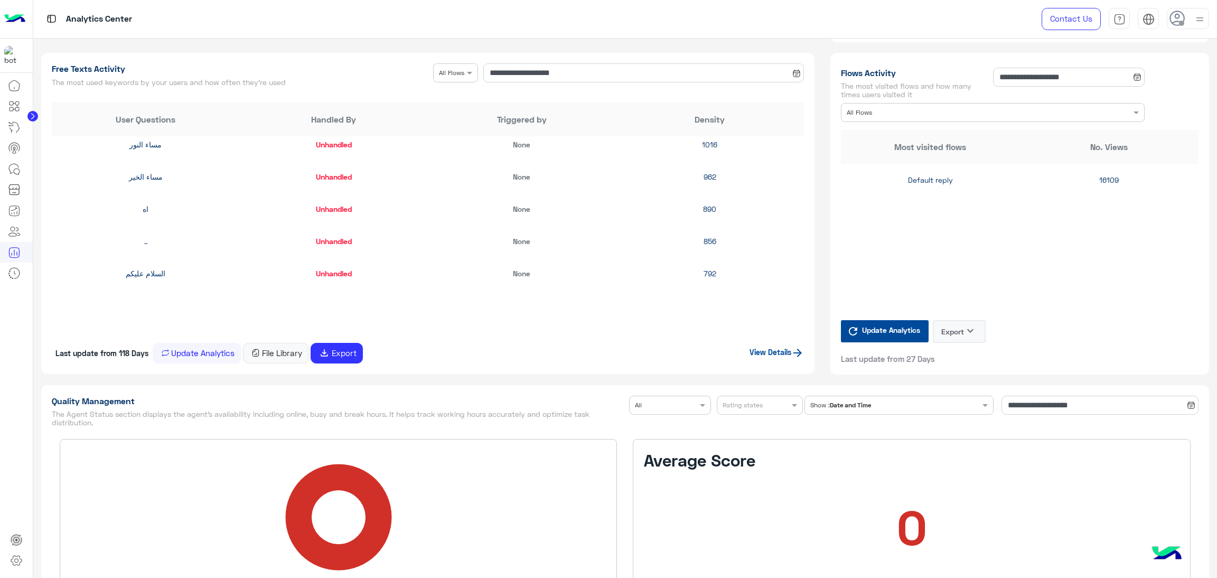
scroll to position [396, 0]
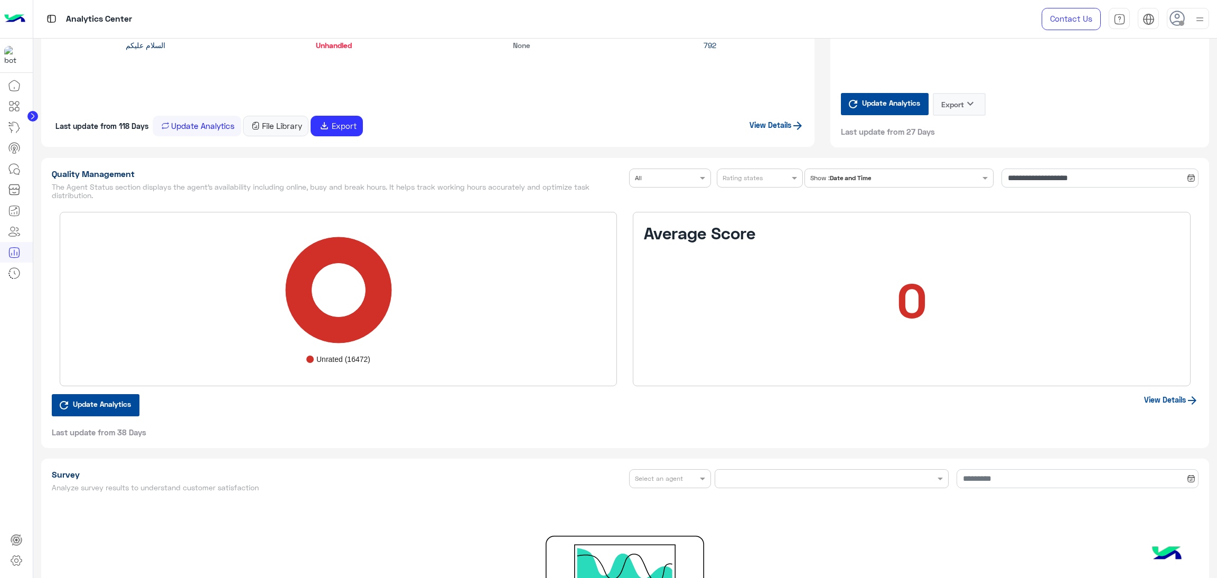
type input "**********"
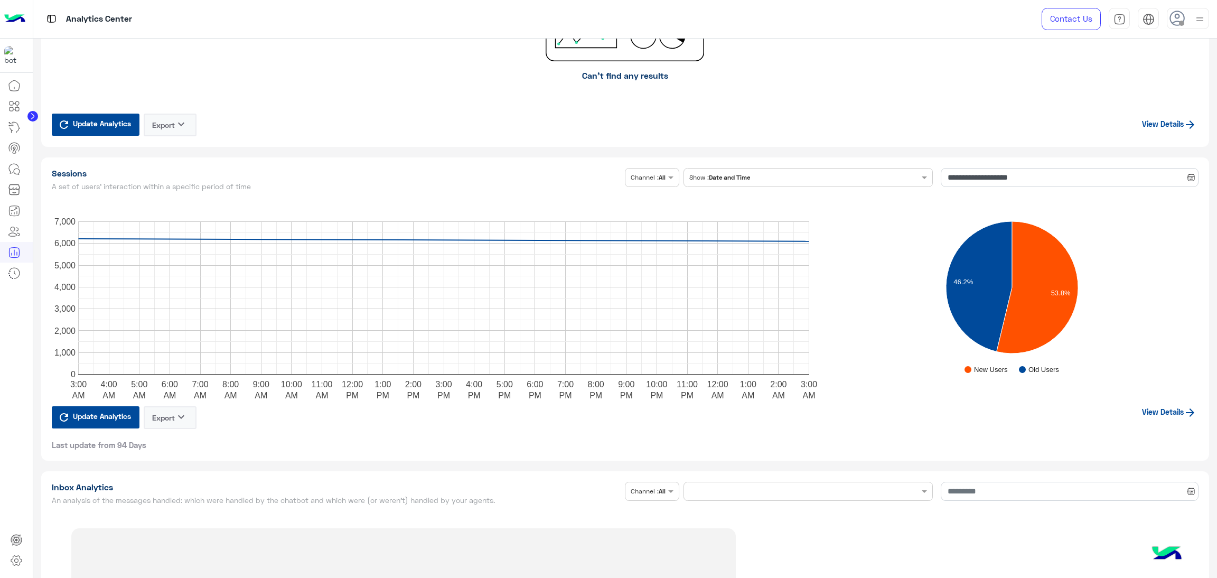
type input "**********"
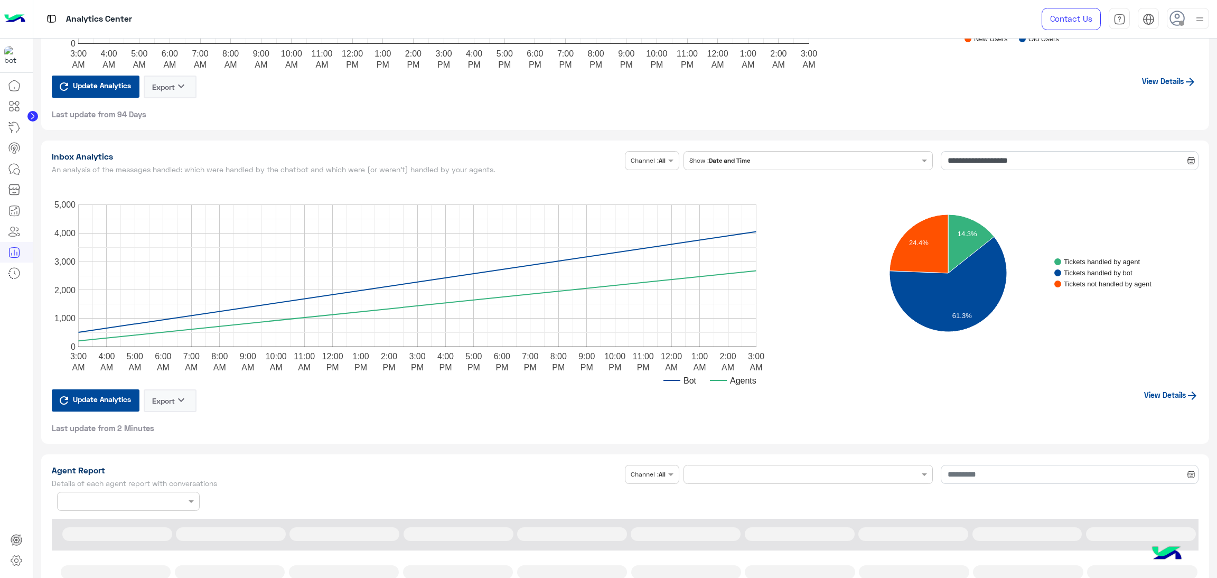
type input "**********"
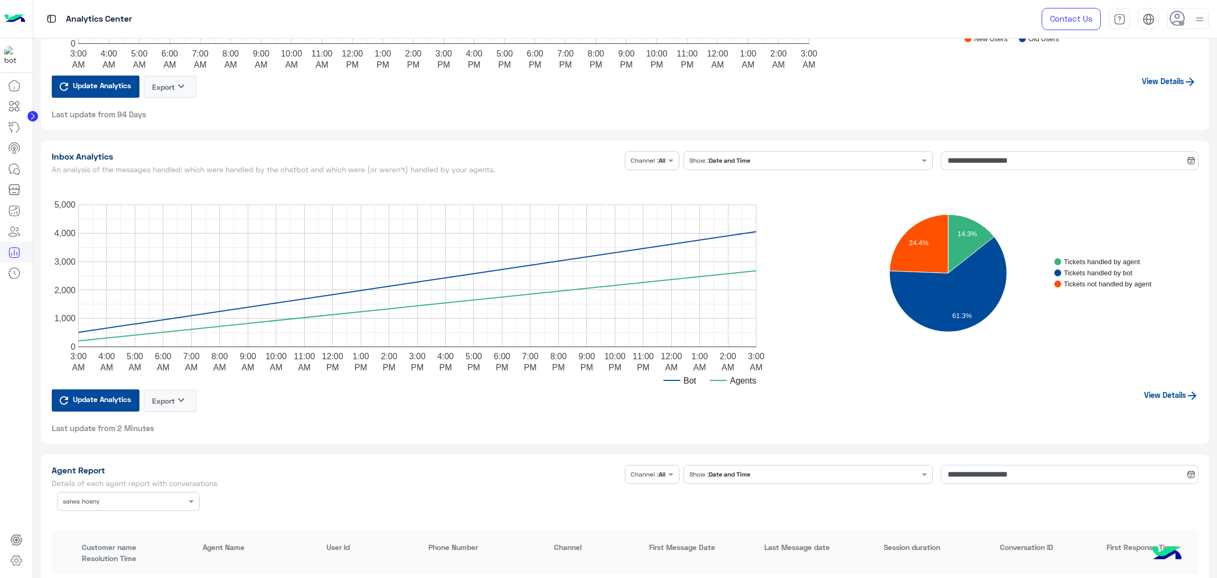
scroll to position [2536, 0]
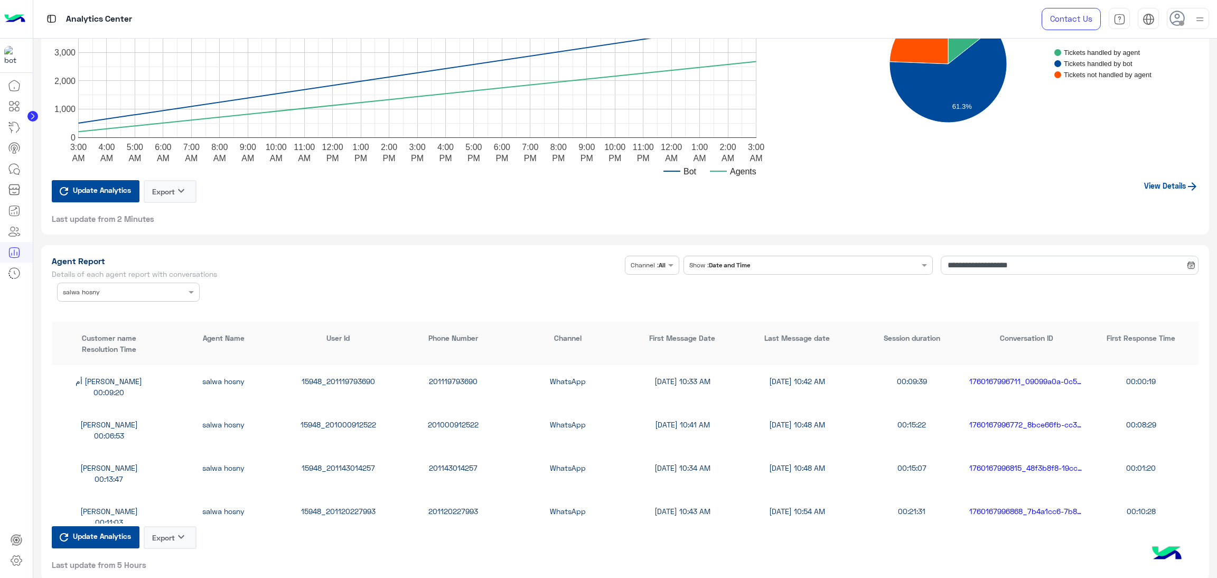
type input "**********"
click at [115, 537] on span "Update Analytics" at bounding box center [101, 536] width 63 height 14
click at [351, 378] on div "15948_201119793690" at bounding box center [338, 381] width 115 height 11
copy div "15948_201119793690"
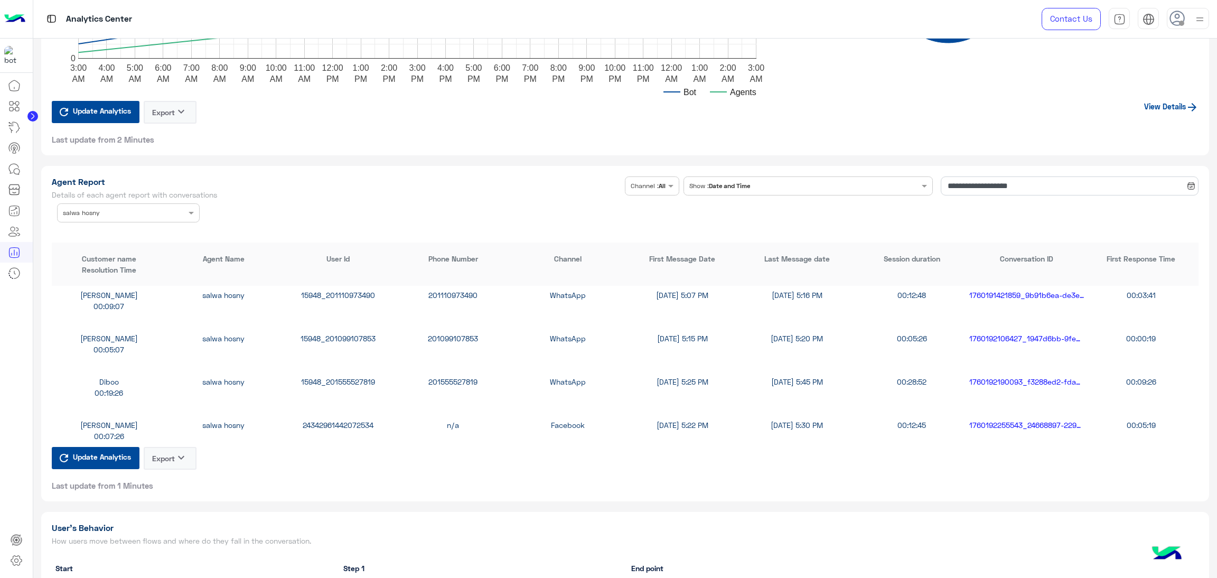
scroll to position [3219, 0]
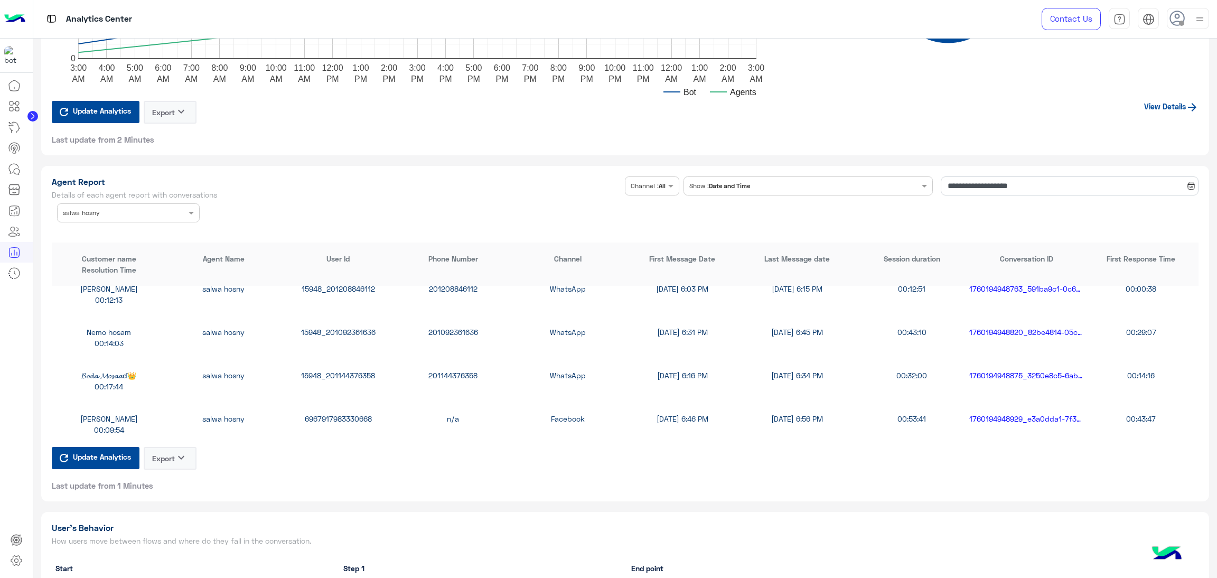
click at [354, 414] on div "6967917983330668" at bounding box center [338, 418] width 115 height 11
copy div "6967917983330668"
click at [132, 213] on input "text" at bounding box center [112, 212] width 99 height 10
click at [97, 231] on div "All" at bounding box center [128, 234] width 143 height 20
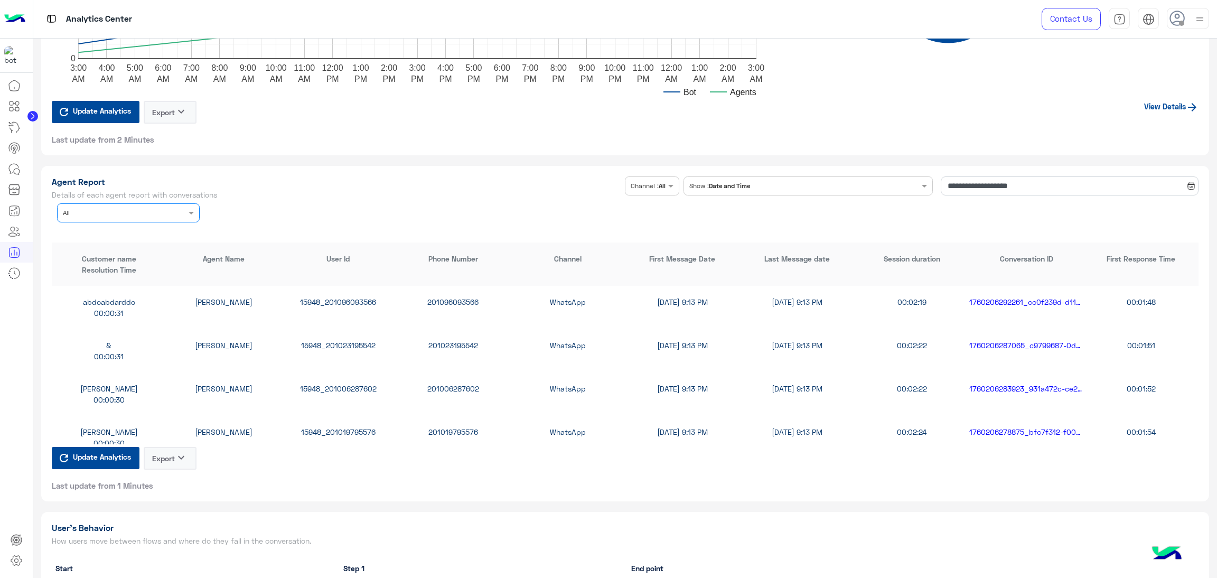
click at [169, 207] on div at bounding box center [129, 212] width 142 height 10
click at [125, 239] on div "[PERSON_NAME]" at bounding box center [128, 235] width 143 height 20
click at [335, 298] on div "15948_201000155459" at bounding box center [338, 301] width 115 height 11
click at [334, 298] on div "15948_201000155459" at bounding box center [338, 301] width 115 height 11
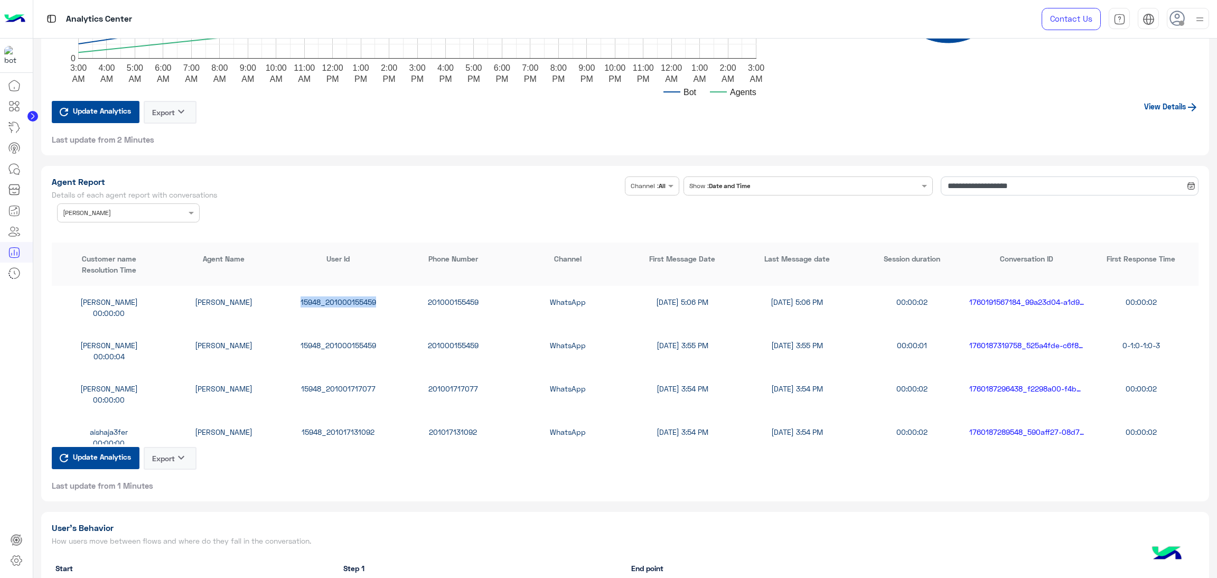
copy div "15948_201000155459"
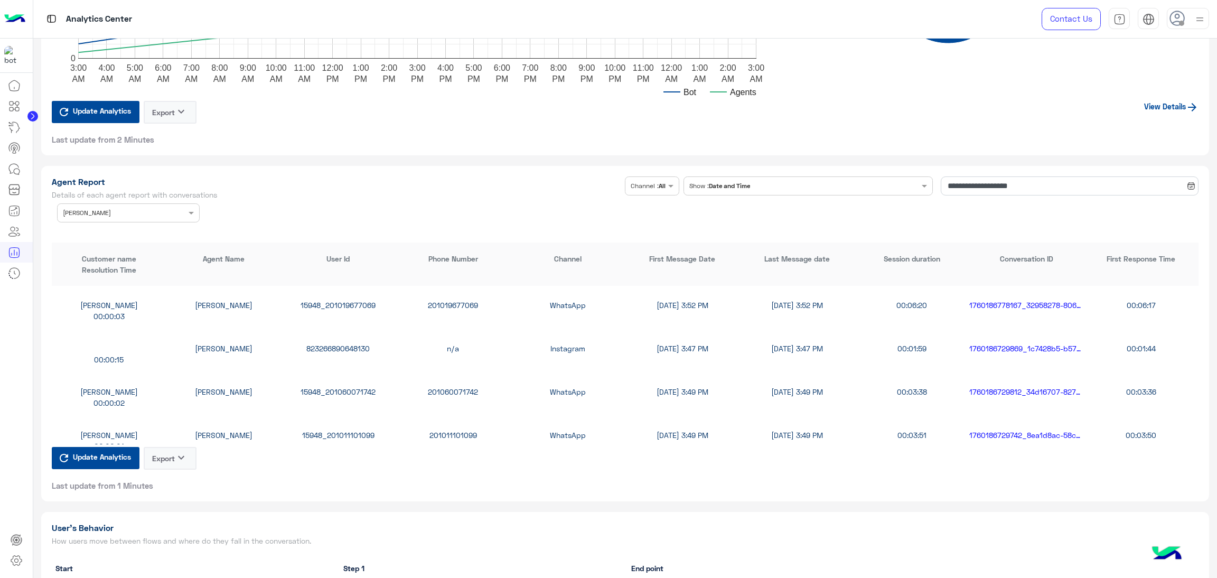
scroll to position [1268, 0]
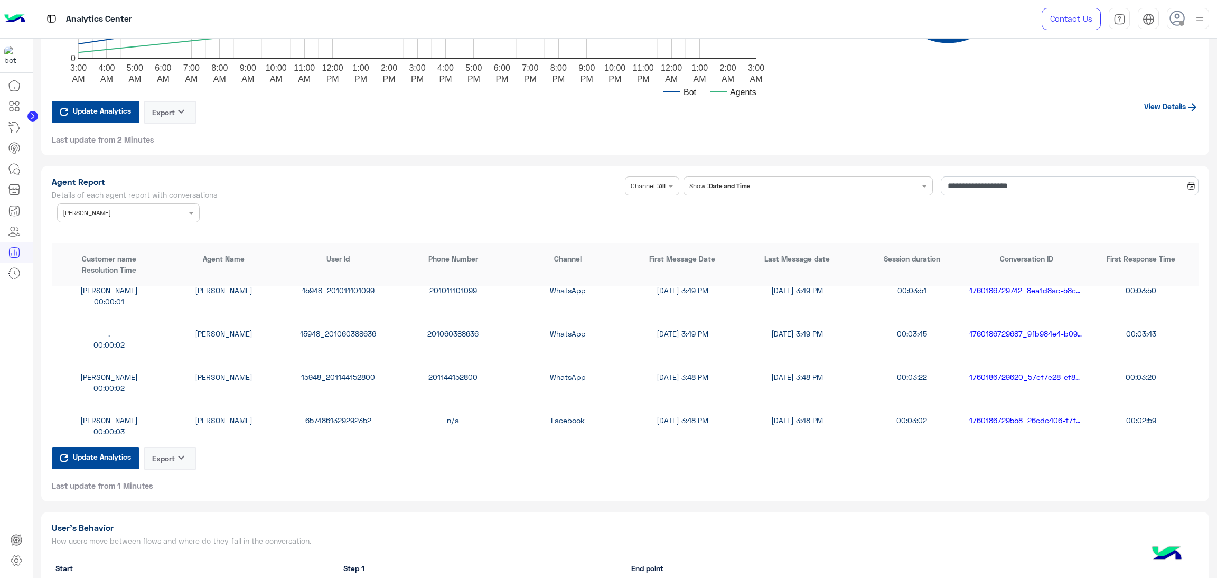
click at [337, 418] on div "6574861329292352" at bounding box center [338, 420] width 115 height 11
copy div "6574861329292352"
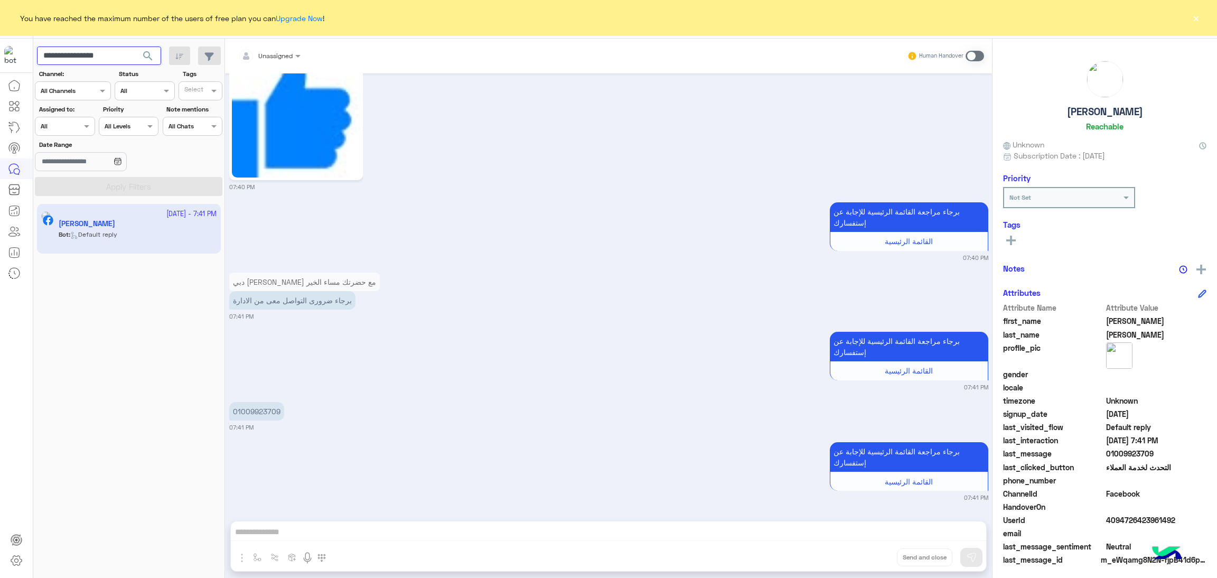
click at [104, 61] on input "**********" at bounding box center [99, 55] width 124 height 19
drag, startPoint x: 105, startPoint y: 61, endPoint x: 110, endPoint y: 60, distance: 5.3
click at [105, 61] on input "**********" at bounding box center [99, 55] width 124 height 19
paste input "**"
type input "**********"
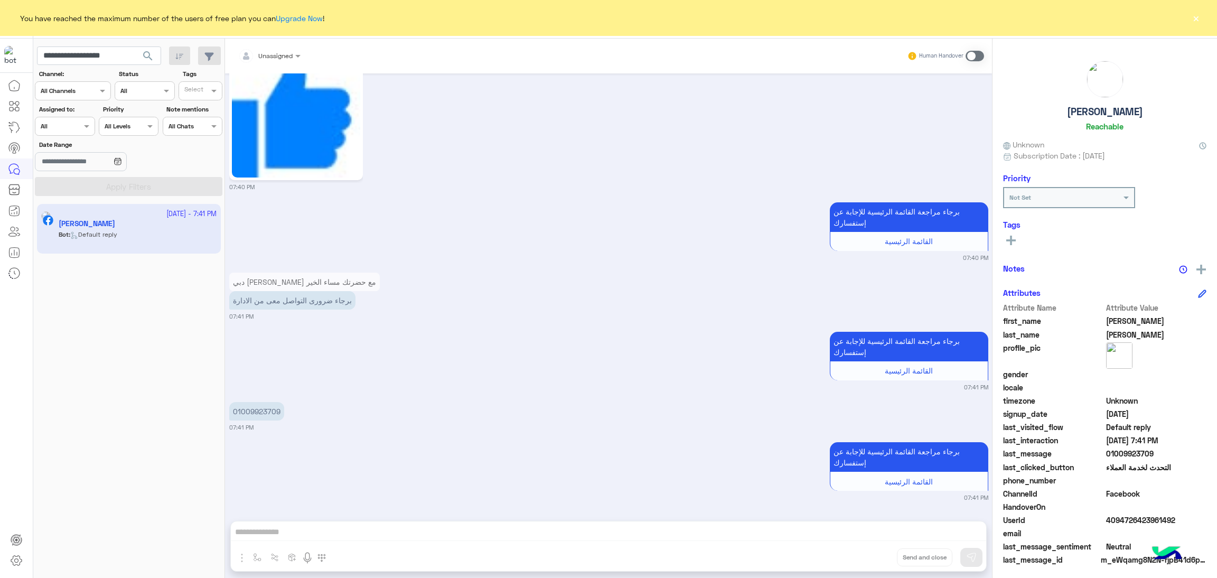
click at [152, 57] on span "search" at bounding box center [148, 56] width 13 height 13
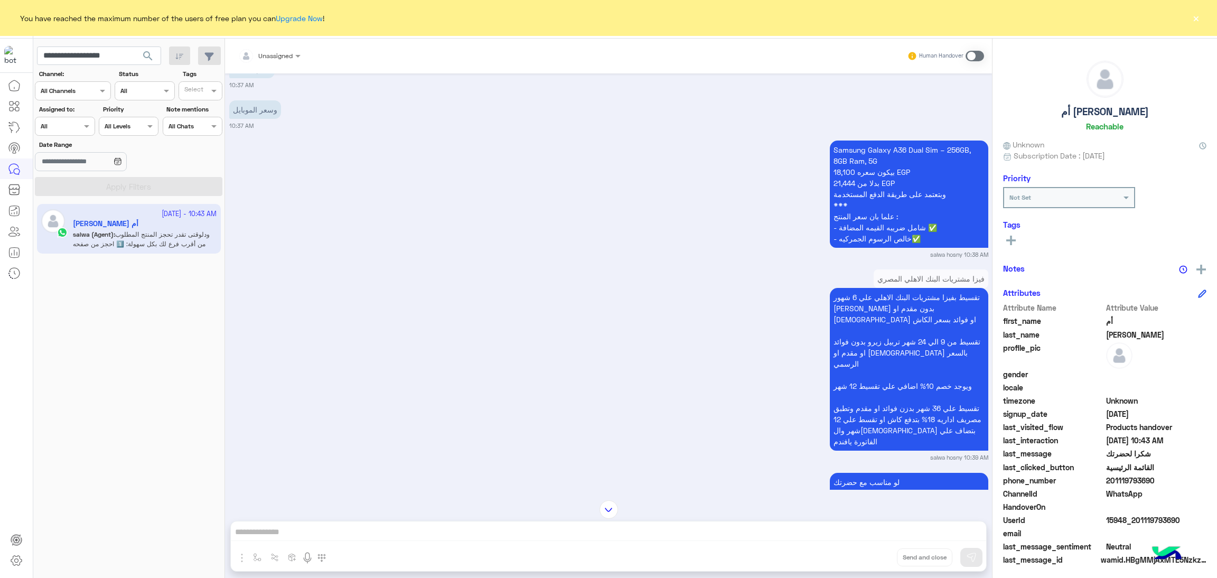
scroll to position [974, 0]
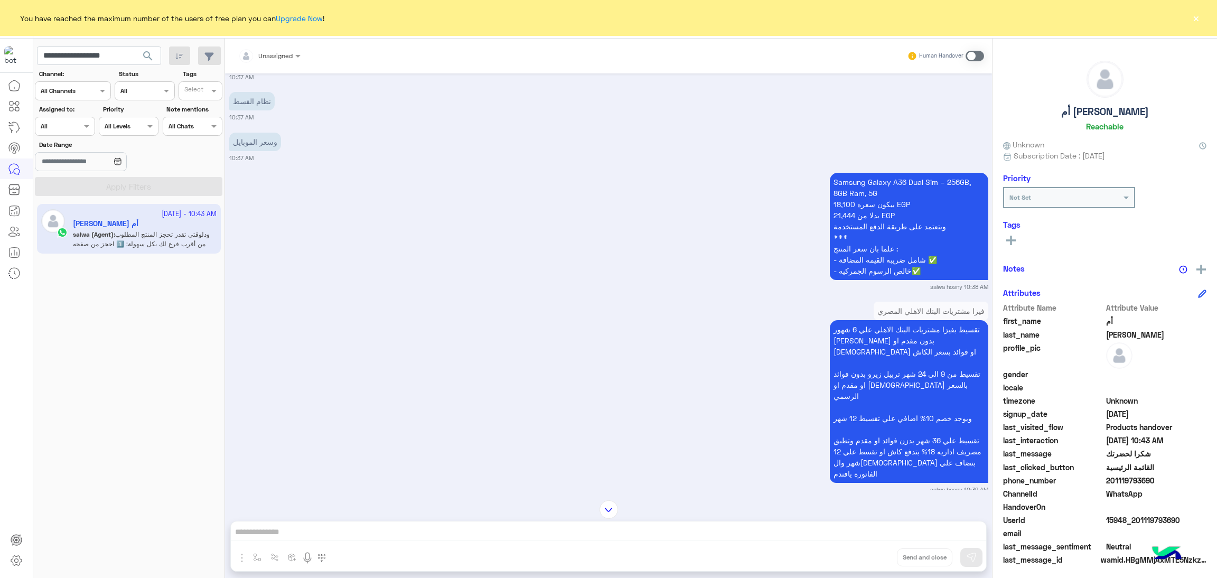
click at [1152, 518] on span "15948_201119793690" at bounding box center [1156, 520] width 101 height 11
copy span "15948_201119793690"
click at [104, 60] on input "**********" at bounding box center [99, 55] width 124 height 19
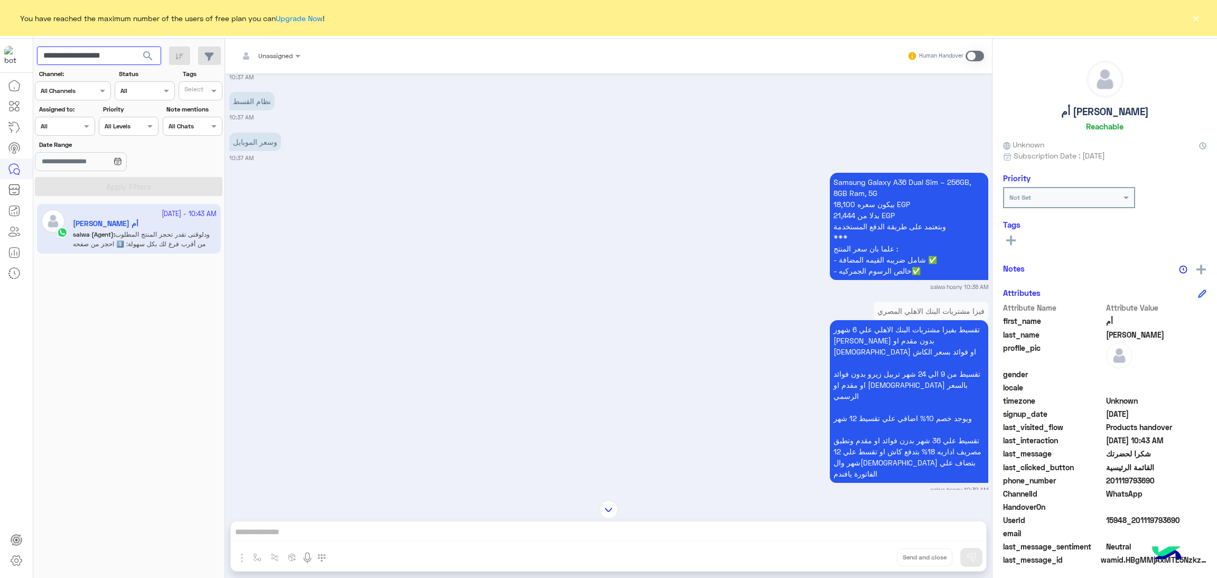
paste input "text"
click at [147, 58] on span "search" at bounding box center [148, 56] width 13 height 13
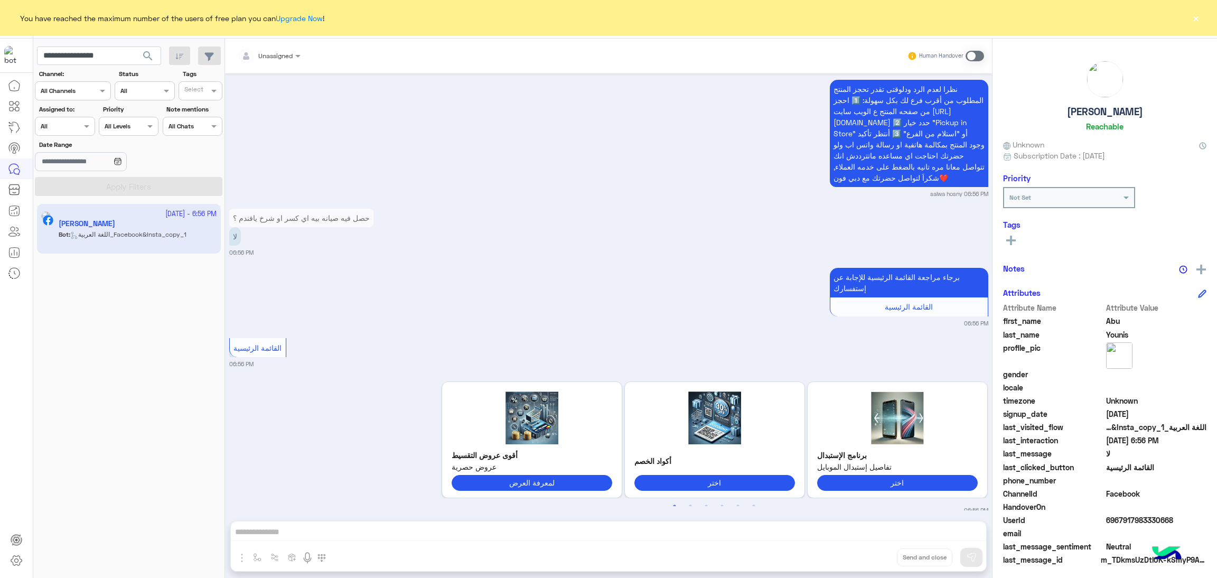
scroll to position [1345, 0]
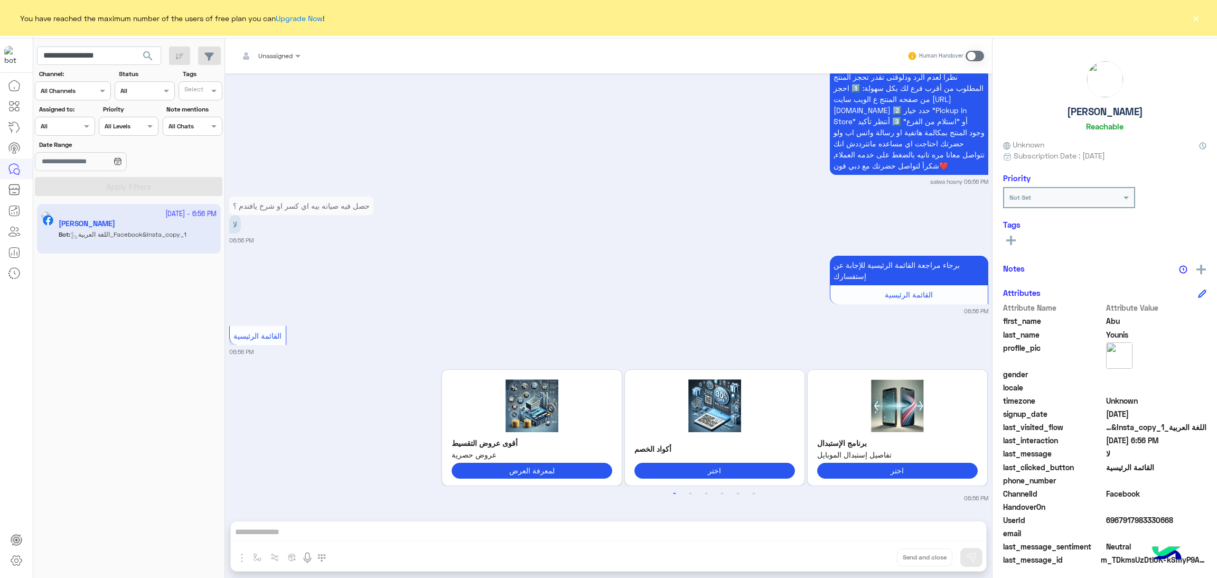
click at [1142, 520] on span "6967917983330668" at bounding box center [1156, 520] width 101 height 11
copy span "6967917983330668"
click at [103, 52] on input "**********" at bounding box center [99, 55] width 124 height 19
click at [101, 52] on input "**********" at bounding box center [99, 55] width 124 height 19
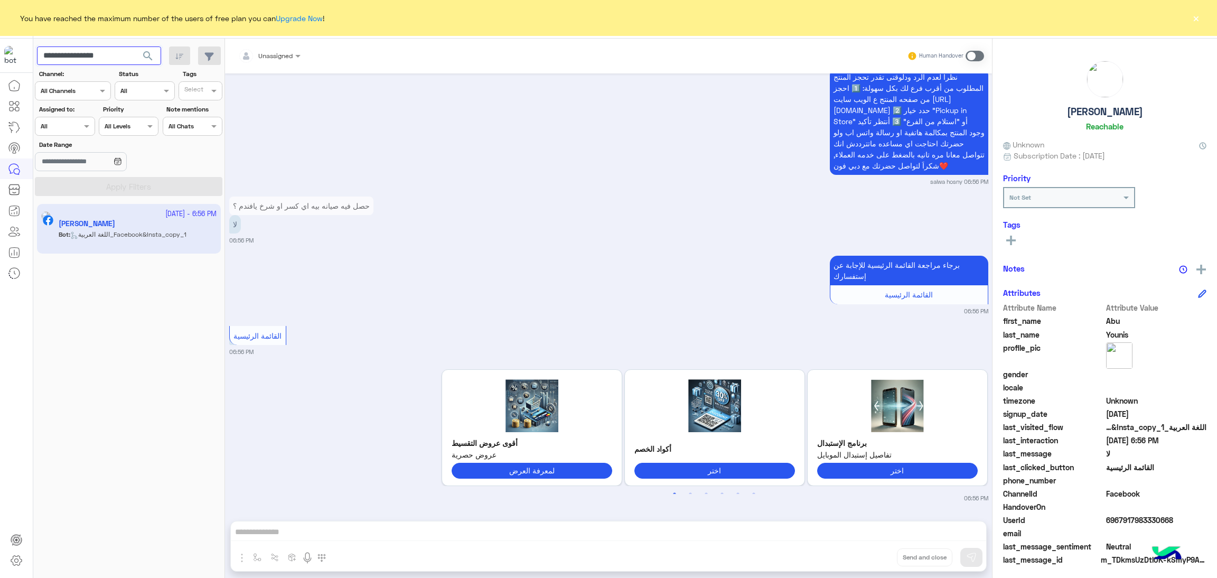
paste input "**********"
click at [76, 51] on input "**********" at bounding box center [99, 55] width 124 height 19
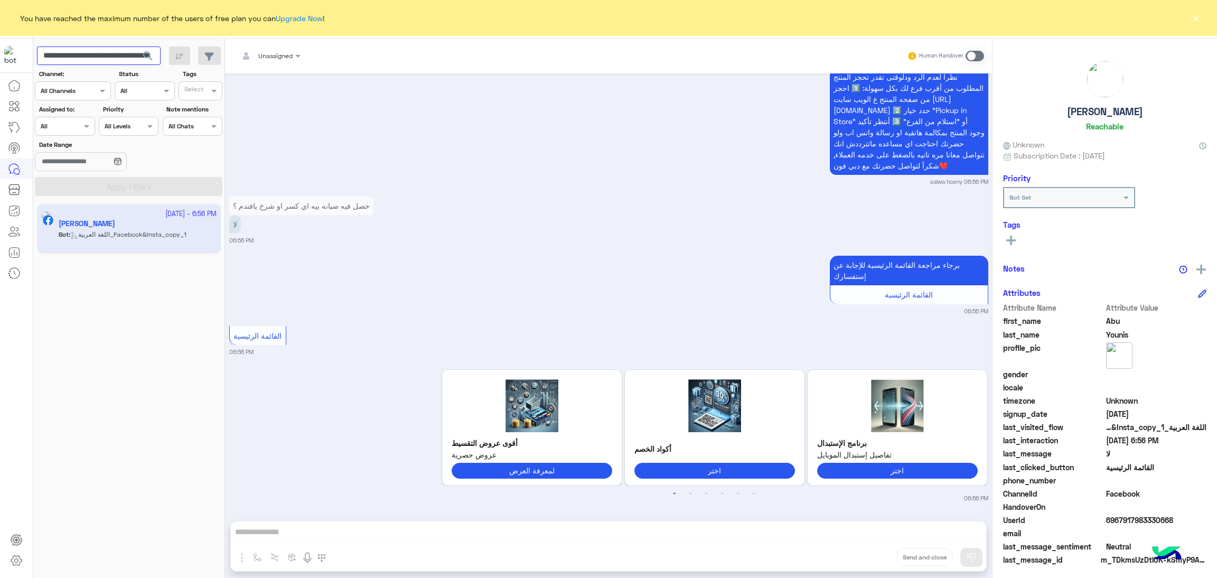
paste input "text"
click at [151, 57] on span "search" at bounding box center [148, 56] width 13 height 13
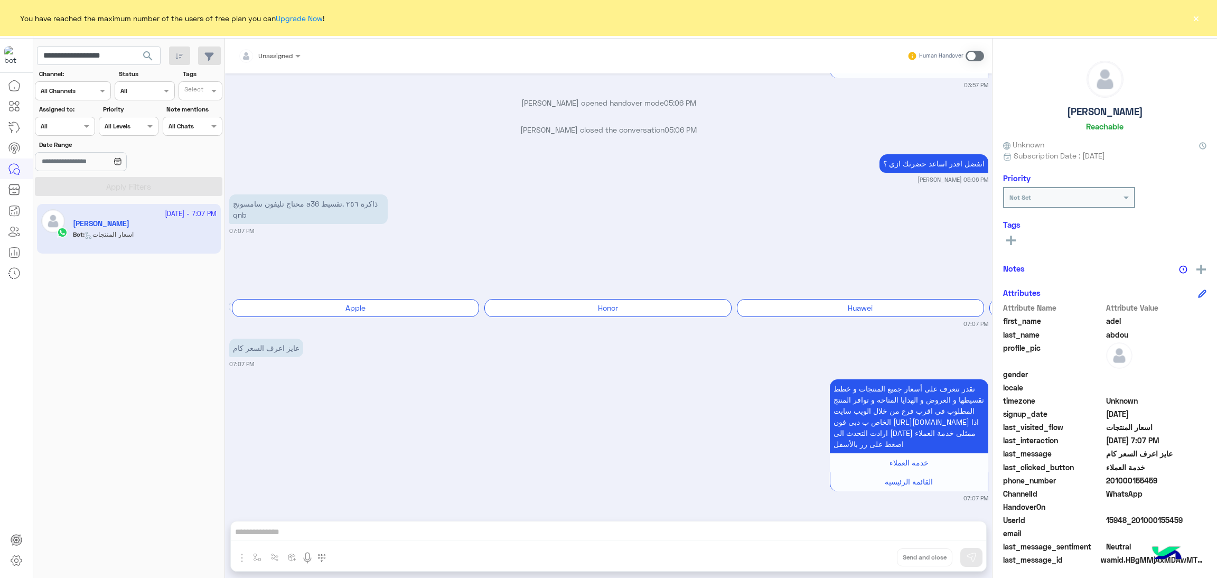
scroll to position [1766, 0]
click at [97, 51] on input "**********" at bounding box center [99, 55] width 124 height 19
paste input "text"
type input "**********"
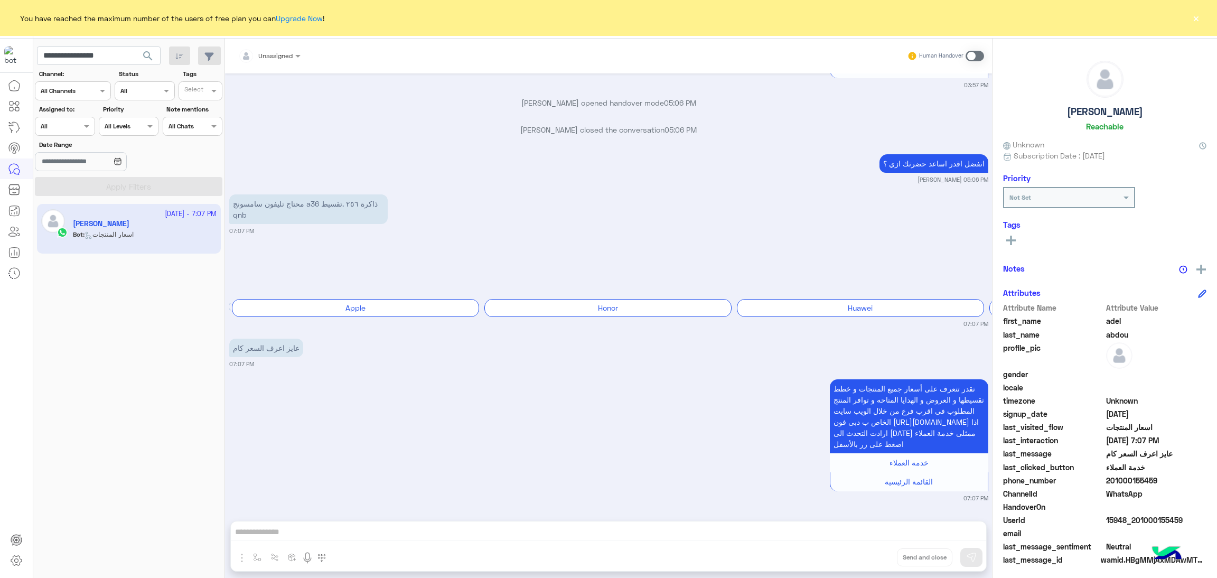
click at [147, 60] on span "search" at bounding box center [148, 56] width 13 height 13
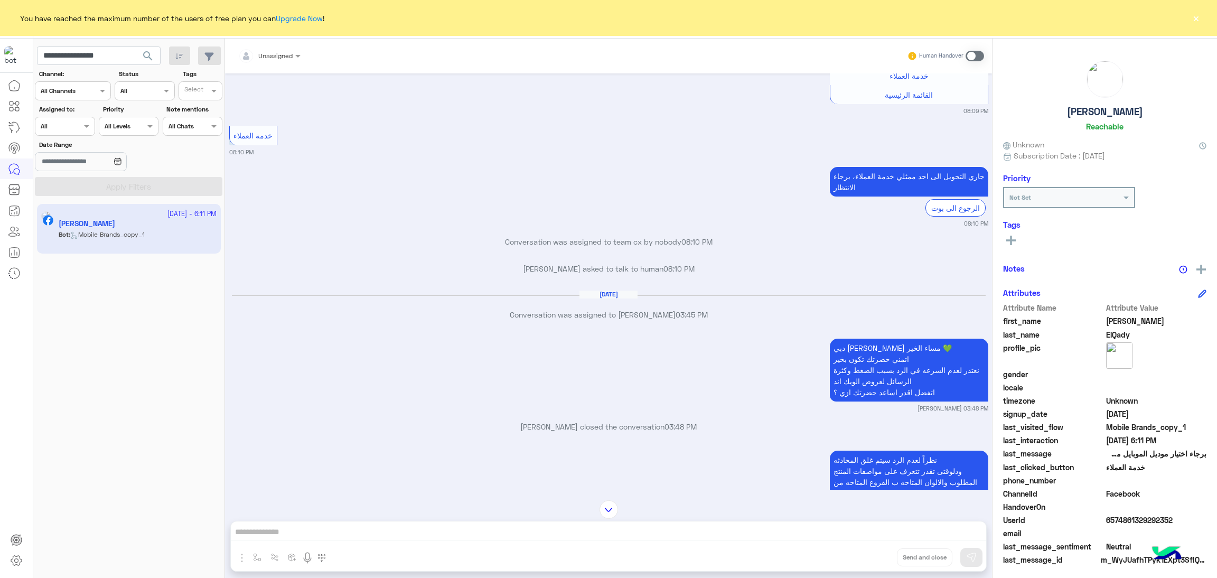
scroll to position [1190, 0]
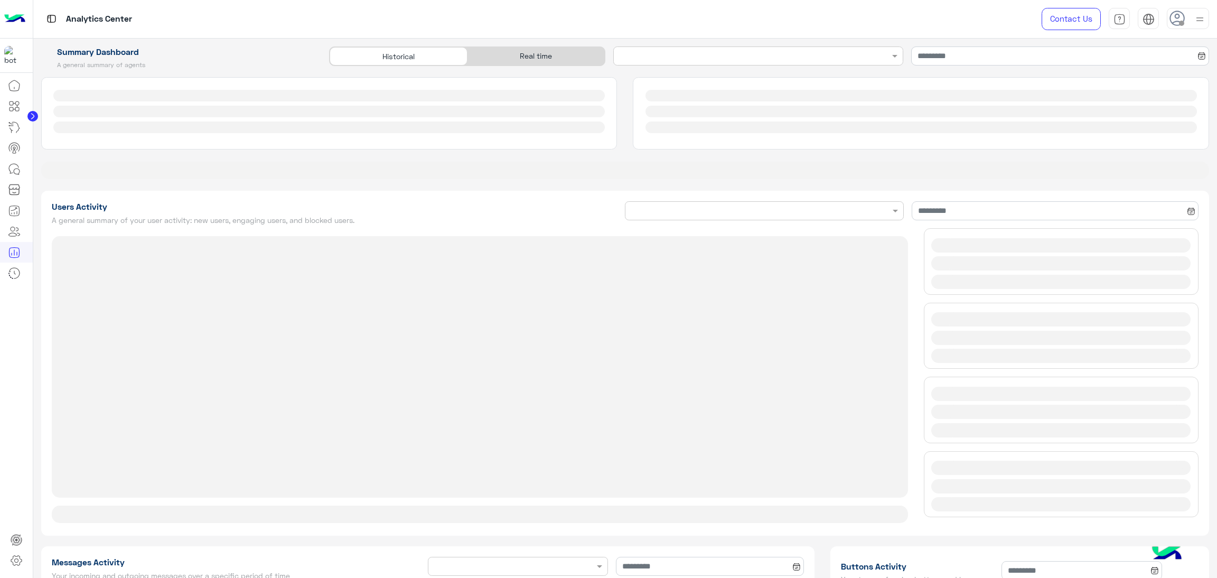
type input "**********"
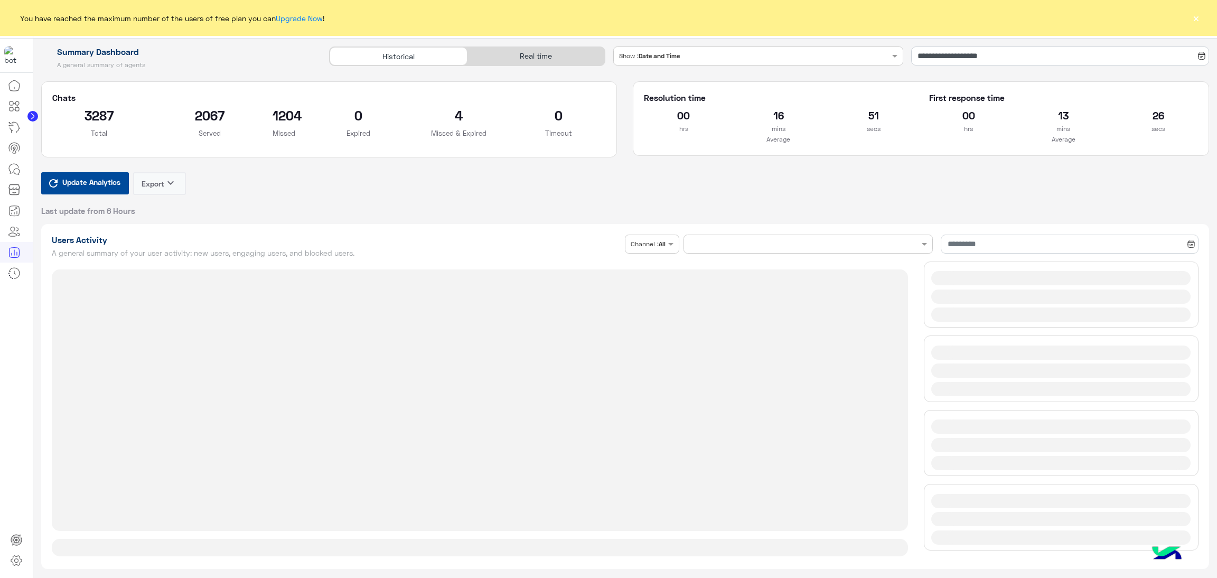
type input "**********"
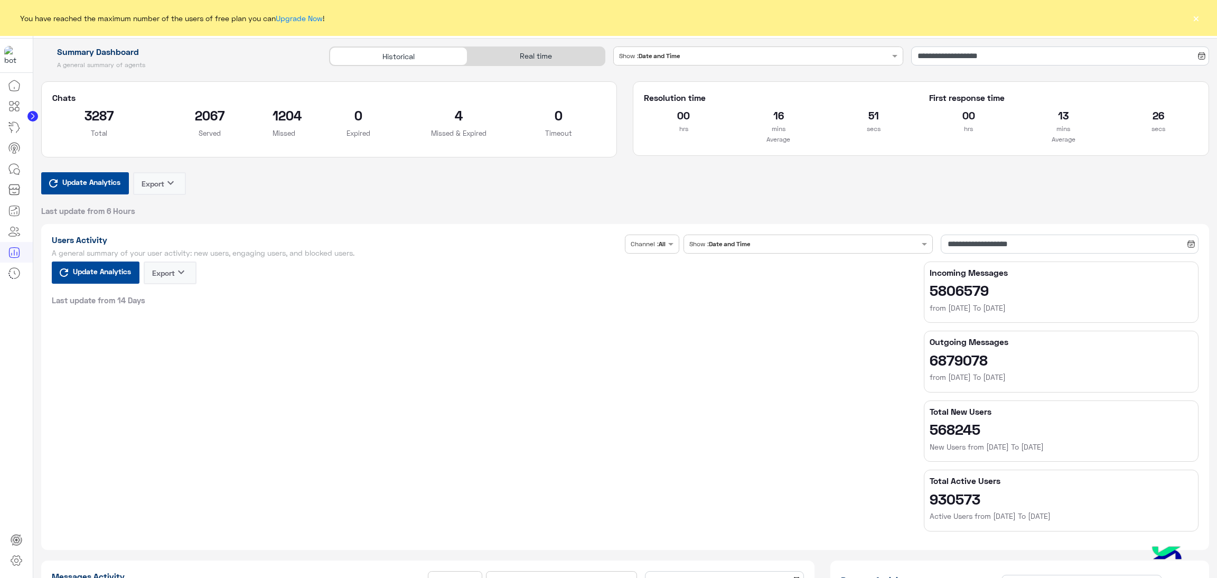
type input "**********"
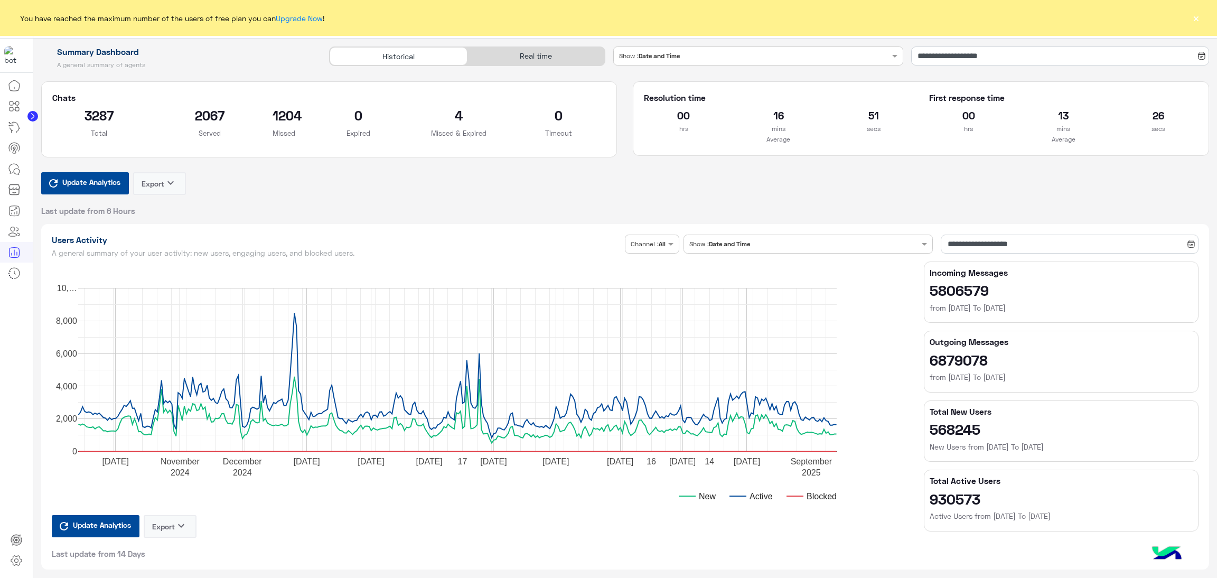
type input "**********"
click at [521, 58] on div "Real time" at bounding box center [536, 56] width 137 height 18
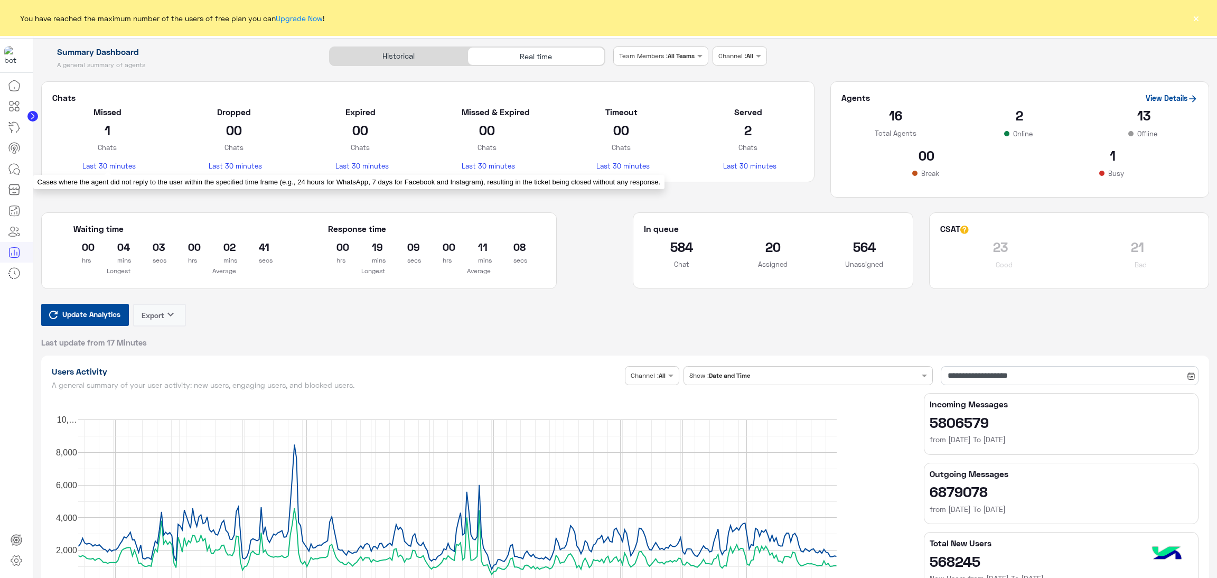
type input "**********"
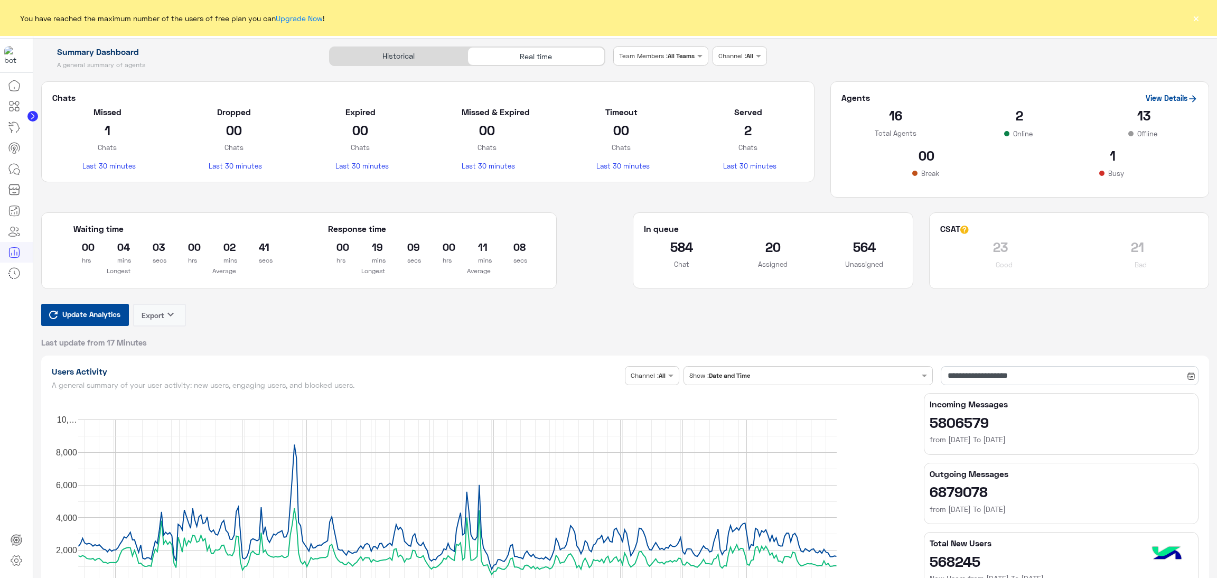
type input "**********"
click at [96, 309] on span "Update Analytics" at bounding box center [91, 314] width 63 height 14
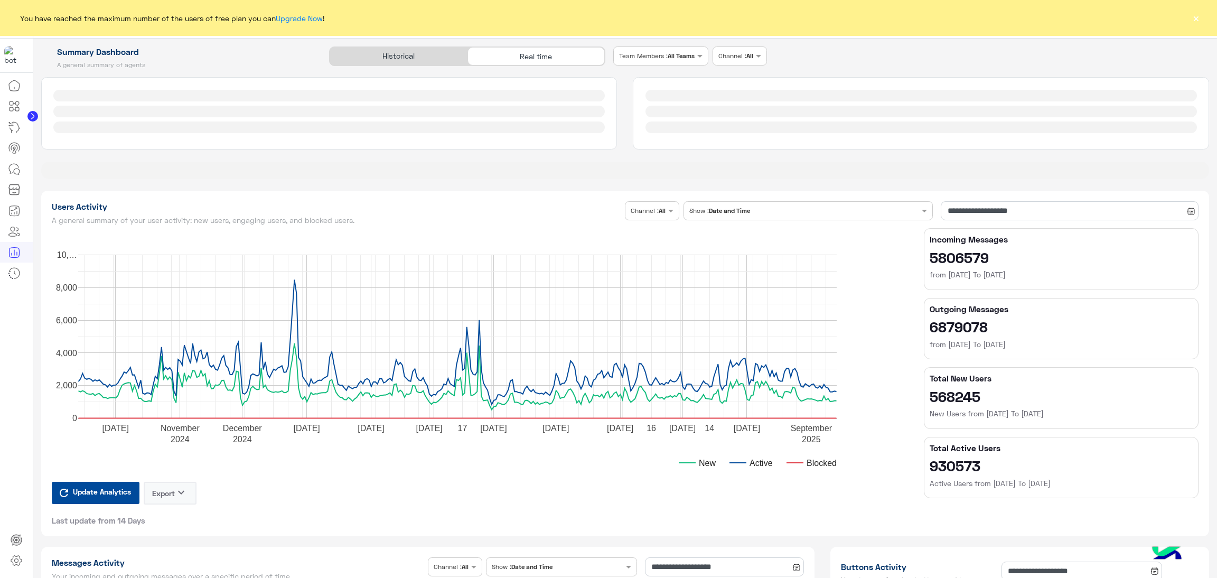
type input "**********"
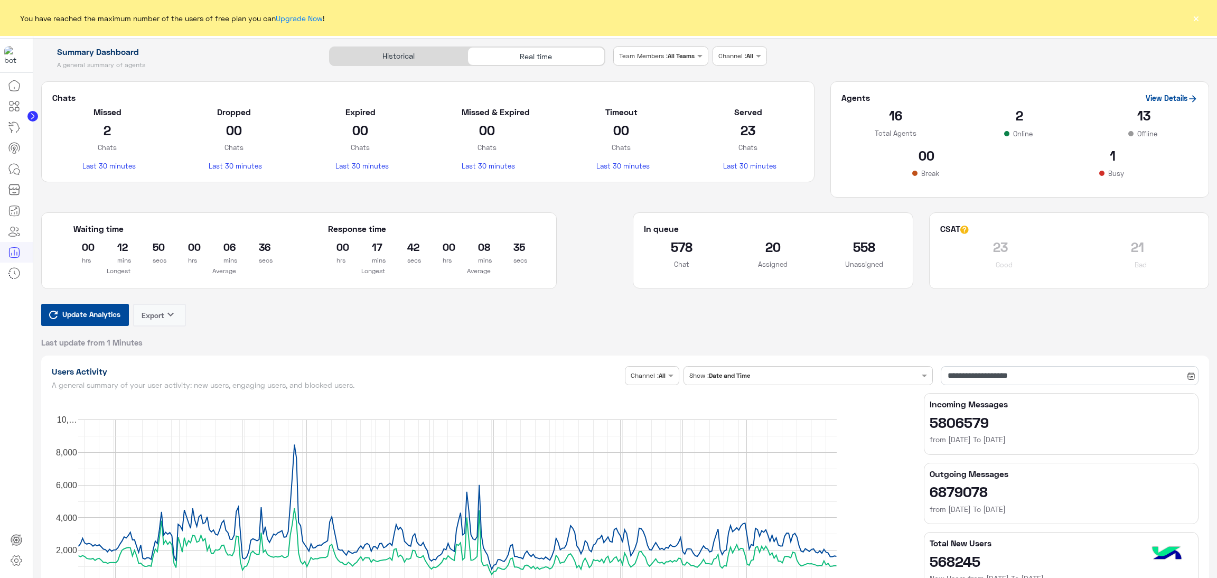
click at [94, 315] on span "Update Analytics" at bounding box center [91, 314] width 63 height 14
click at [92, 320] on span "Update Analytics" at bounding box center [91, 314] width 63 height 14
click at [92, 314] on span "Update Analytics" at bounding box center [91, 314] width 63 height 14
click at [80, 318] on span "Update Analytics" at bounding box center [91, 314] width 63 height 14
click at [480, 246] on h2 "07" at bounding box center [479, 246] width 2 height 17
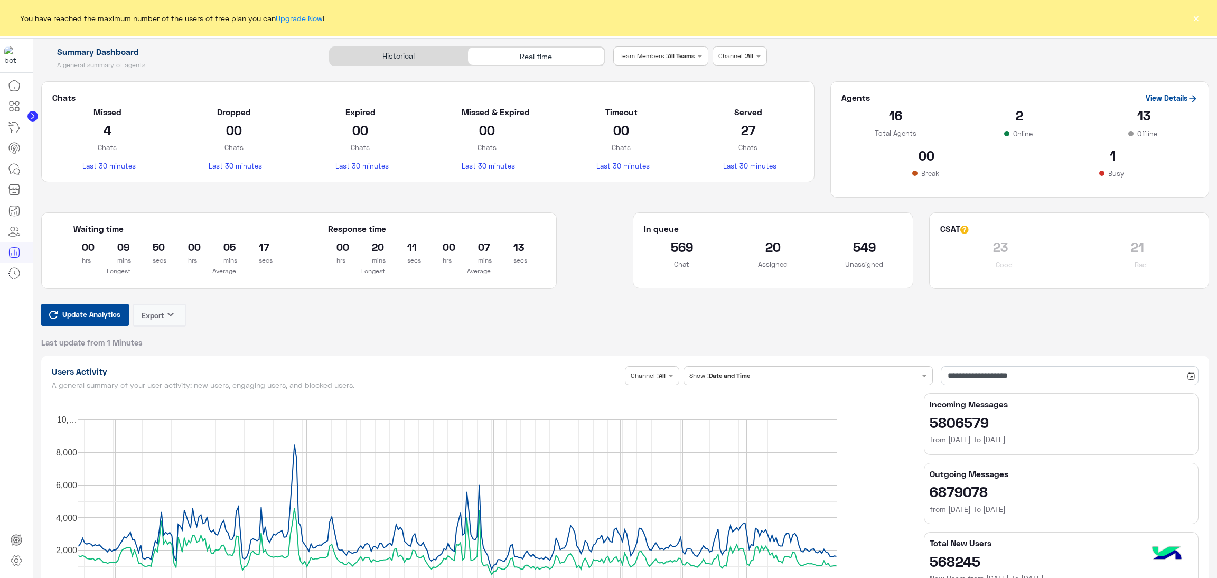
click at [72, 309] on span "Update Analytics" at bounding box center [91, 314] width 63 height 14
click at [117, 312] on span "Update Analytics" at bounding box center [91, 314] width 63 height 14
click at [72, 316] on span "Update Analytics" at bounding box center [91, 314] width 63 height 14
click at [102, 318] on span "Update Analytics" at bounding box center [91, 314] width 63 height 14
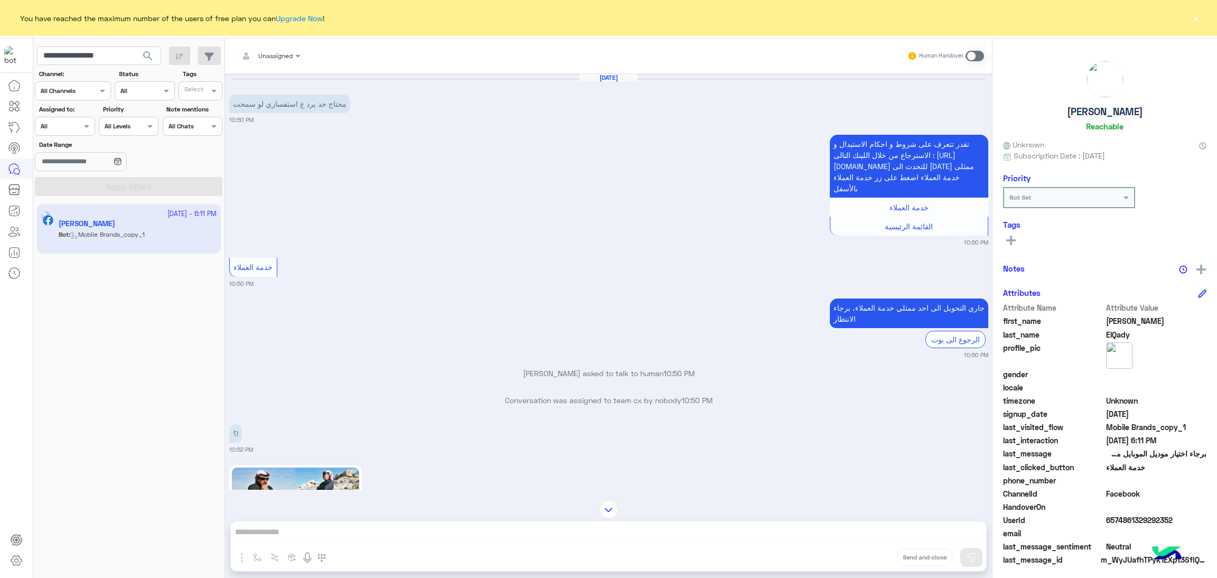
scroll to position [1190, 0]
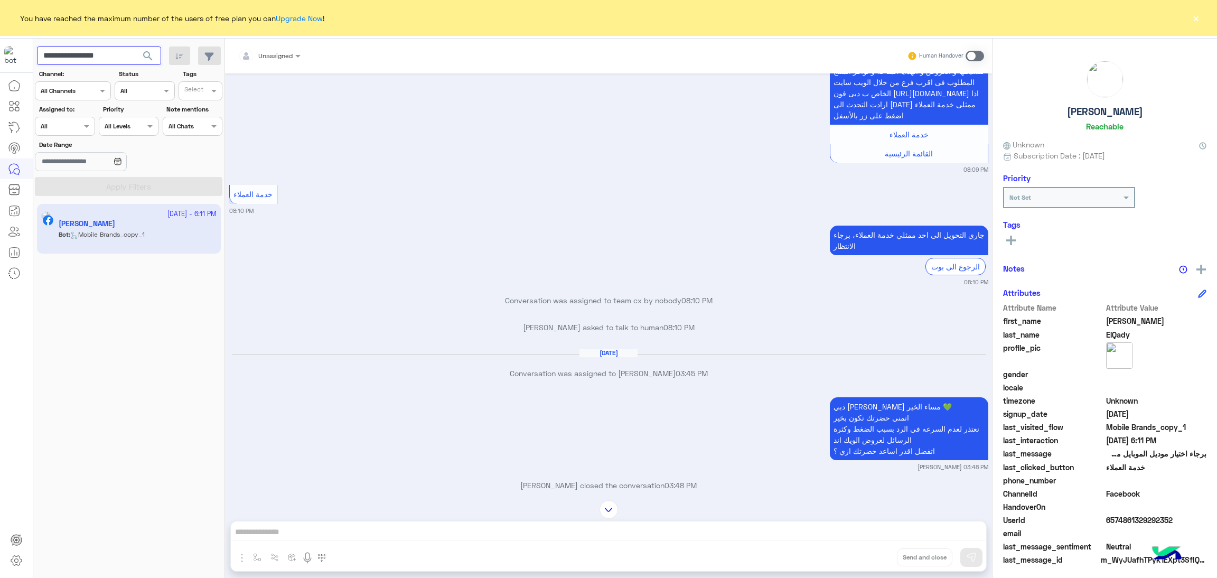
click at [104, 59] on input "**********" at bounding box center [99, 55] width 124 height 19
click at [61, 133] on div "Assigned on All" at bounding box center [65, 126] width 60 height 19
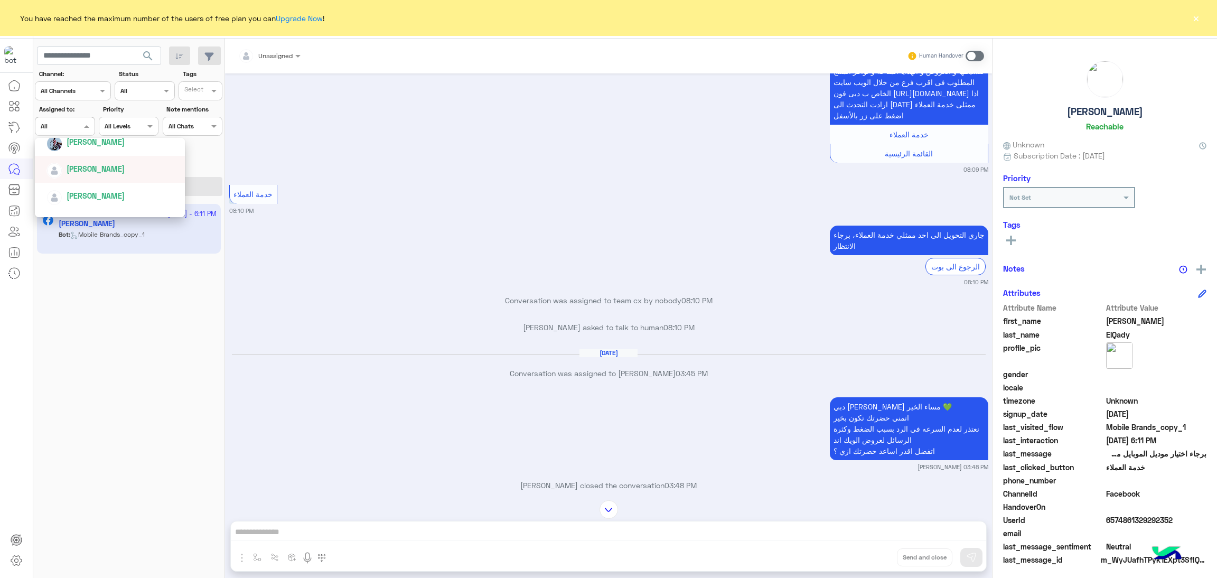
scroll to position [317, 0]
click at [110, 148] on div "Mahytaab Amr" at bounding box center [93, 142] width 52 height 11
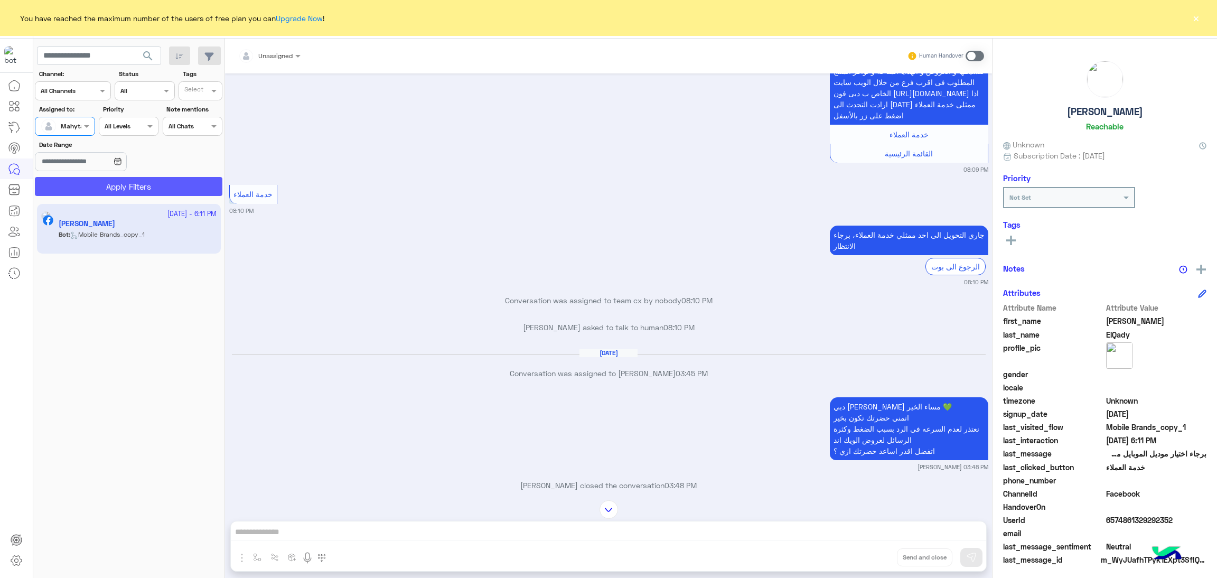
click at [153, 186] on button "Apply Filters" at bounding box center [129, 186] width 188 height 19
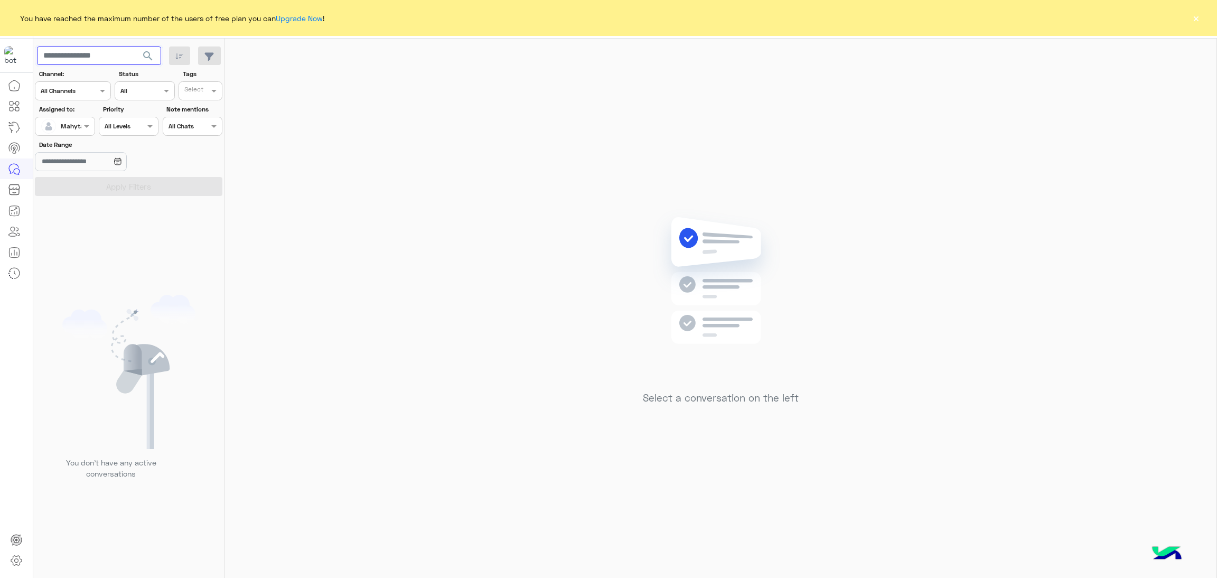
click at [109, 53] on input "text" at bounding box center [99, 55] width 124 height 19
click at [135, 46] on button "search" at bounding box center [148, 57] width 26 height 23
click at [112, 53] on div at bounding box center [125, 293] width 185 height 578
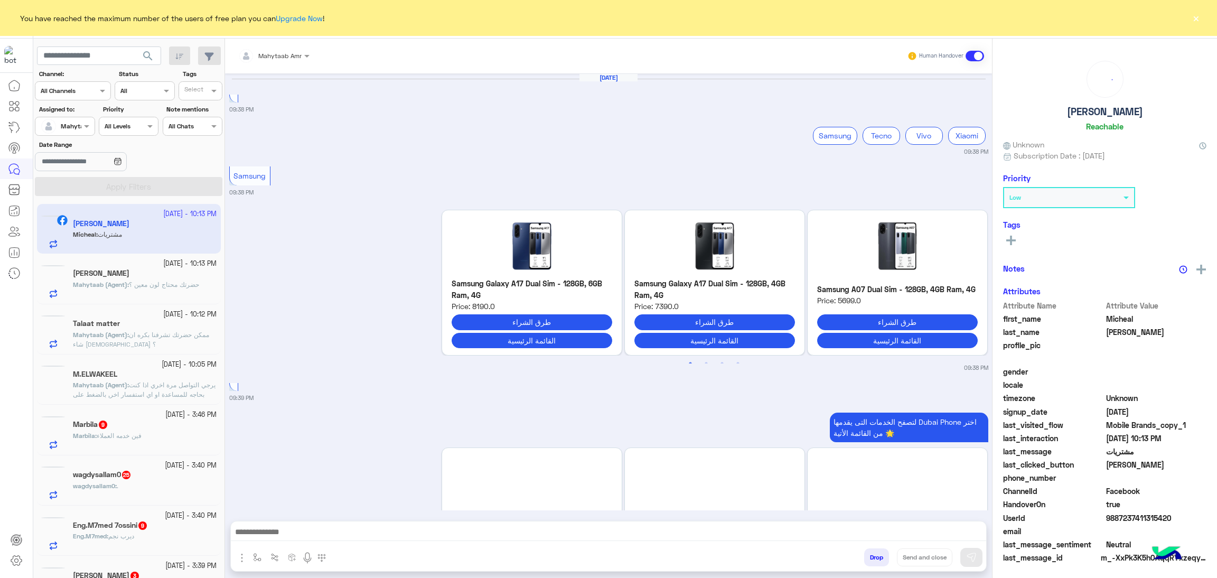
scroll to position [1105, 0]
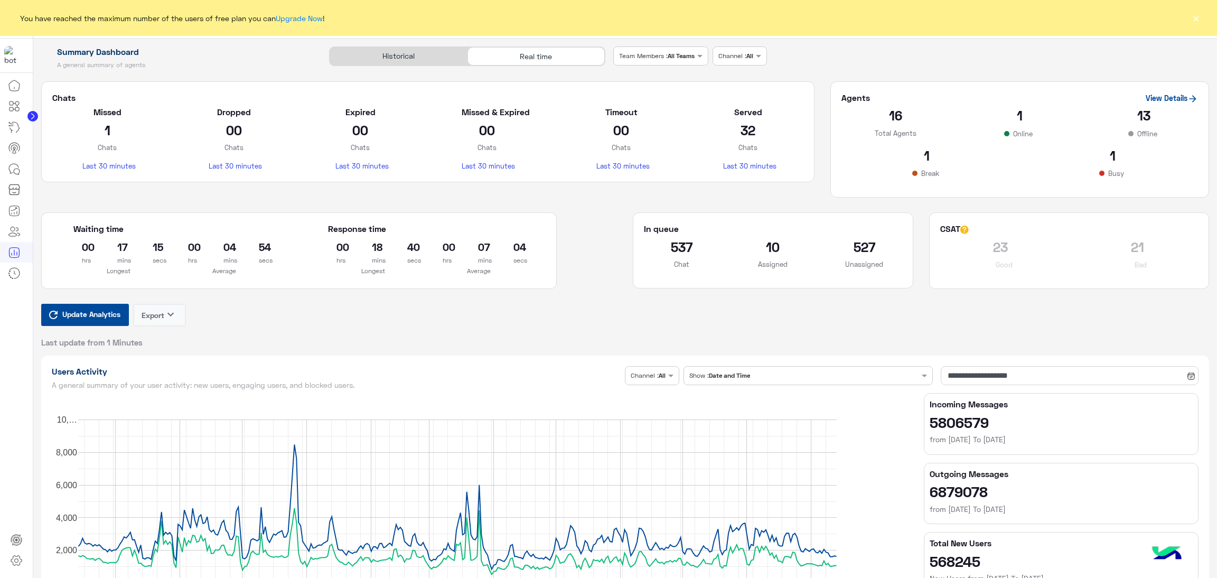
click at [858, 244] on h2 "527" at bounding box center [865, 246] width 76 height 17
click at [80, 312] on span "Update Analytics" at bounding box center [91, 314] width 63 height 14
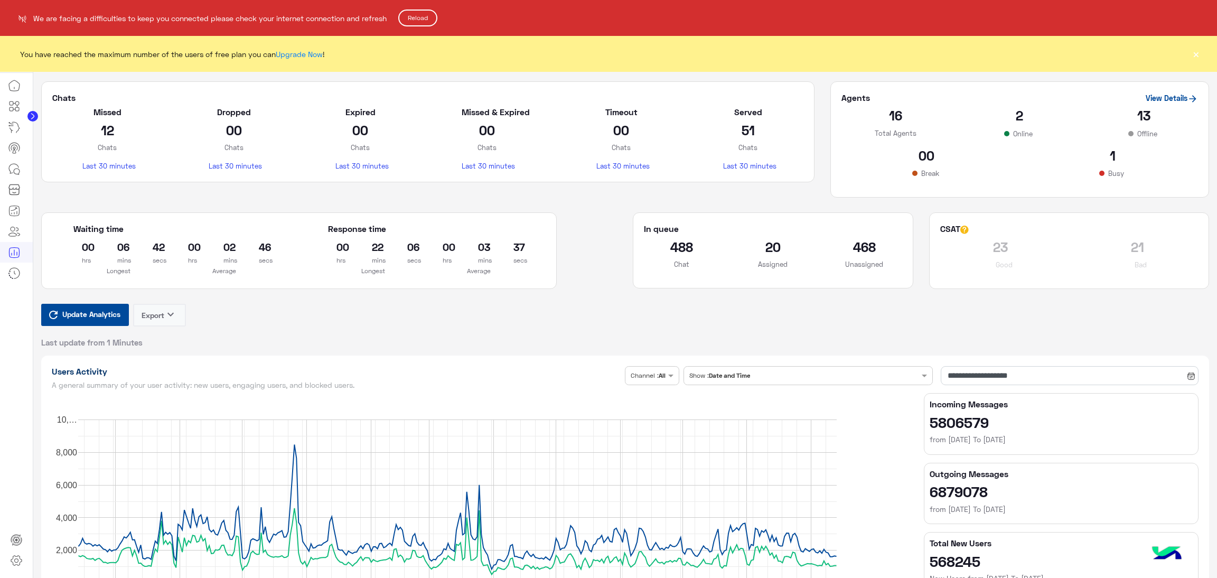
click at [419, 10] on button "Reload" at bounding box center [417, 18] width 39 height 17
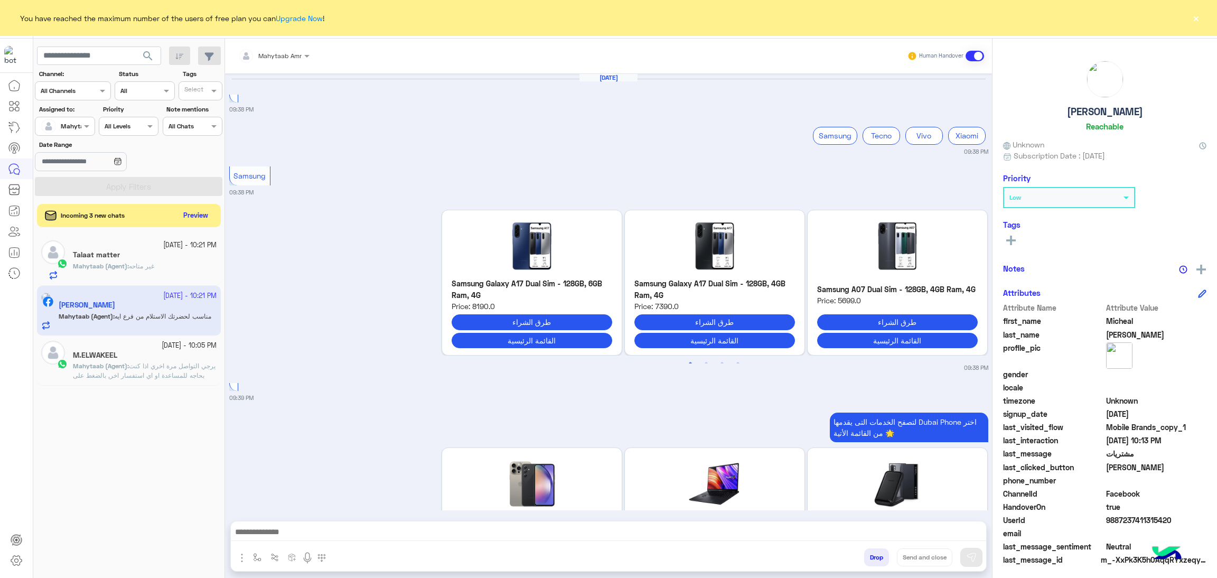
scroll to position [1235, 0]
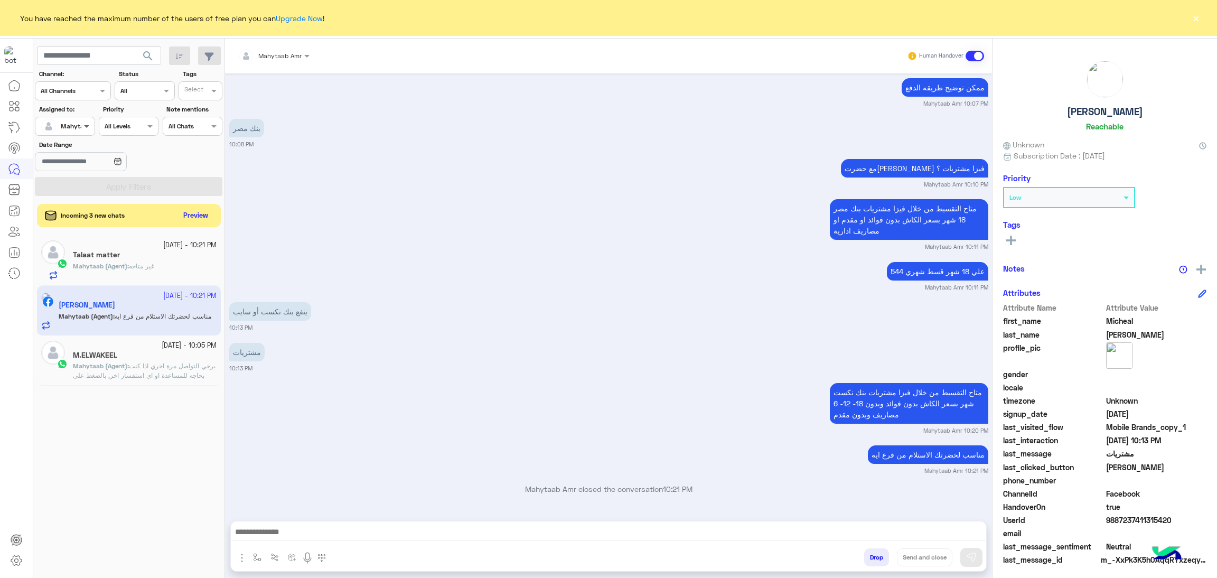
click at [81, 127] on span at bounding box center [87, 125] width 13 height 11
click at [69, 147] on div "All" at bounding box center [109, 147] width 139 height 11
click at [133, 85] on input "text" at bounding box center [132, 90] width 24 height 10
click at [147, 134] on div "Opened" at bounding box center [145, 132] width 60 height 20
click at [156, 188] on button "Apply Filters" at bounding box center [129, 186] width 188 height 19
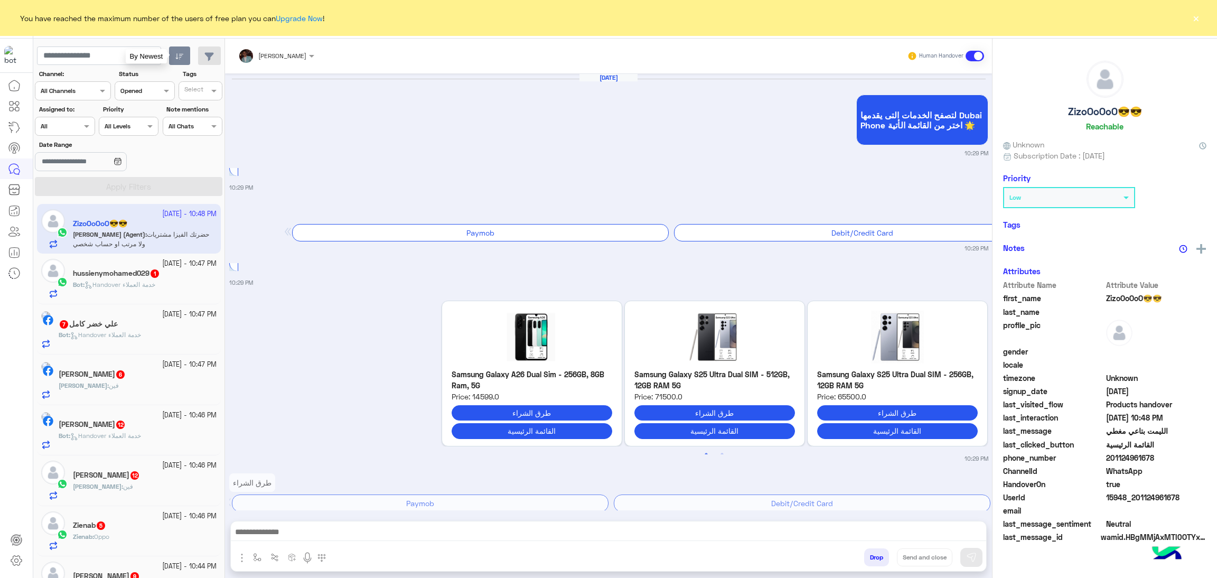
scroll to position [1330, 0]
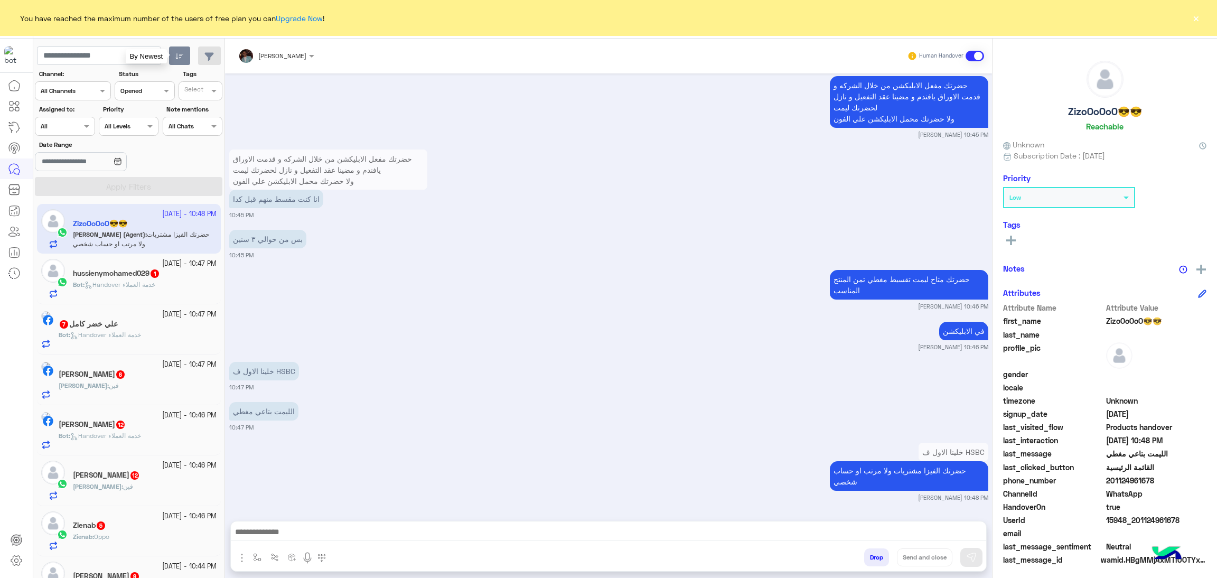
click at [179, 59] on icon "button" at bounding box center [179, 56] width 8 height 8
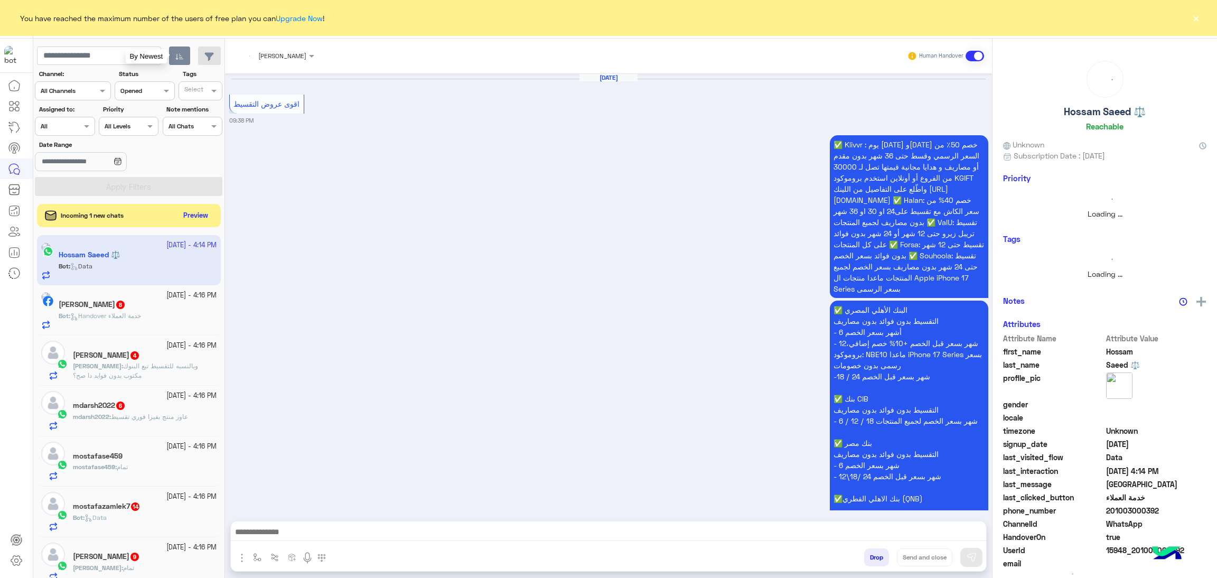
scroll to position [1753, 0]
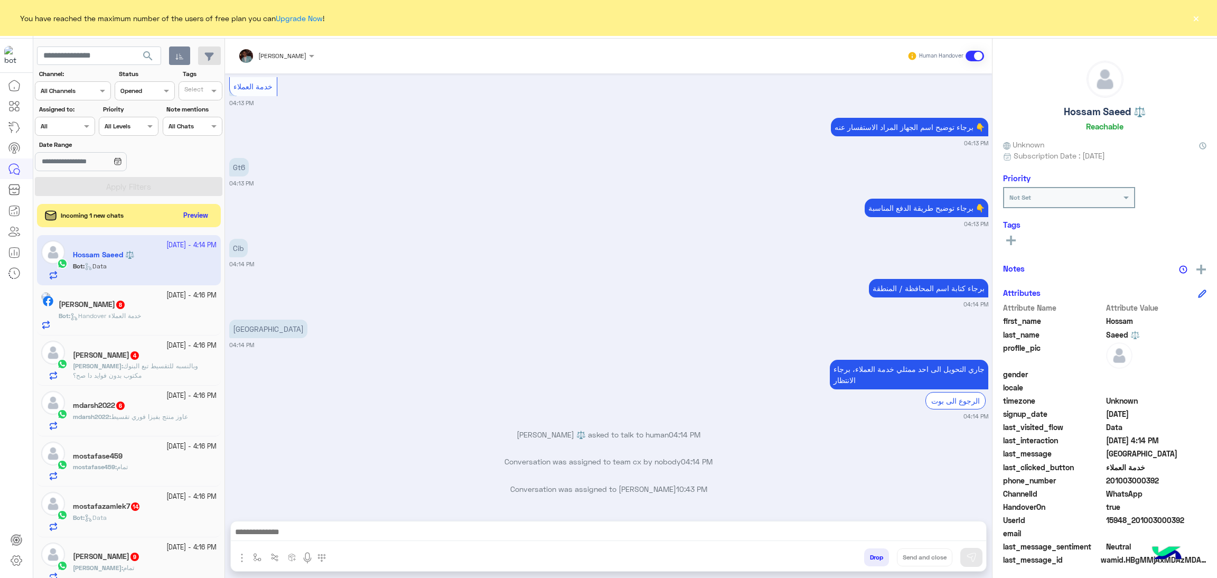
click at [175, 321] on div "Bot : Handover خدمة العملاء" at bounding box center [138, 320] width 158 height 18
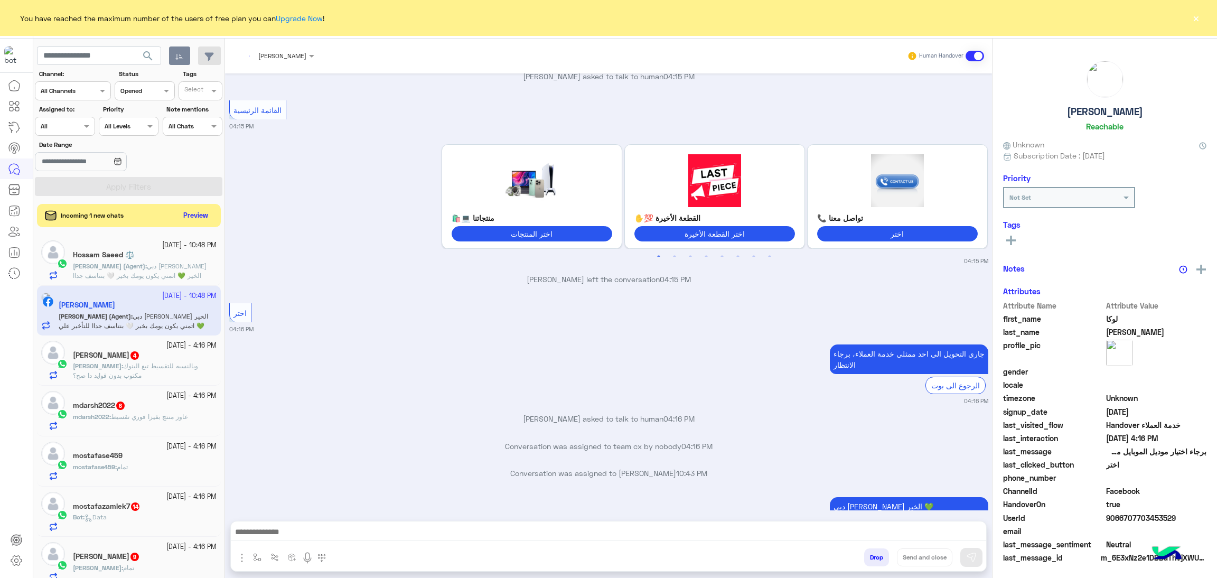
scroll to position [893, 0]
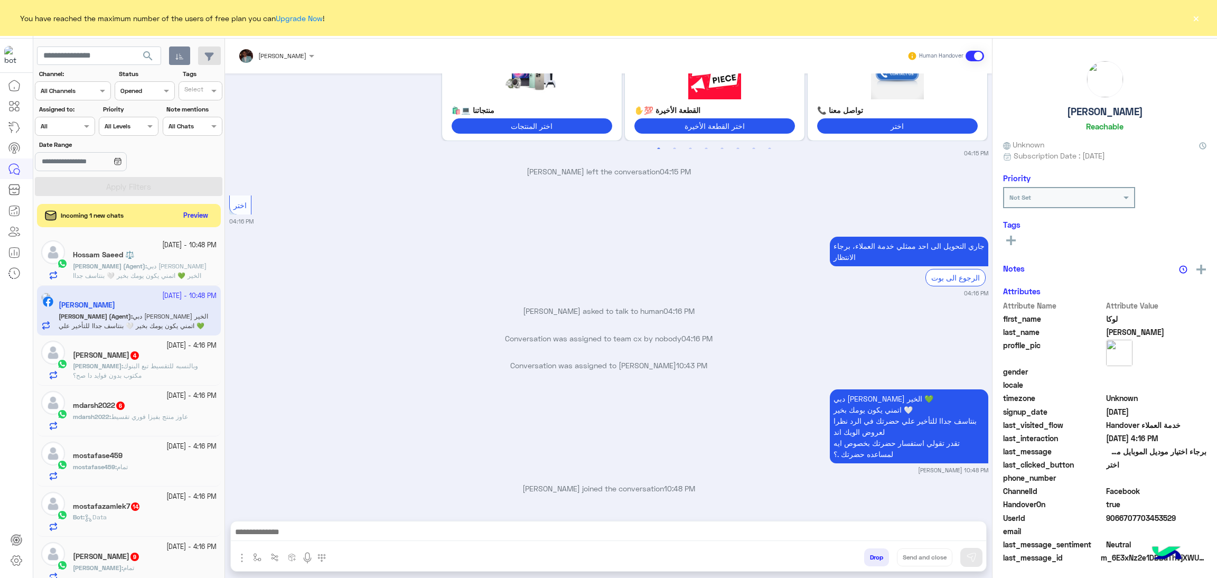
click at [118, 362] on span "وبالنسبه للتقسيط تبع البنوك مكتوب بدون فوايد دا صح؟" at bounding box center [135, 370] width 125 height 17
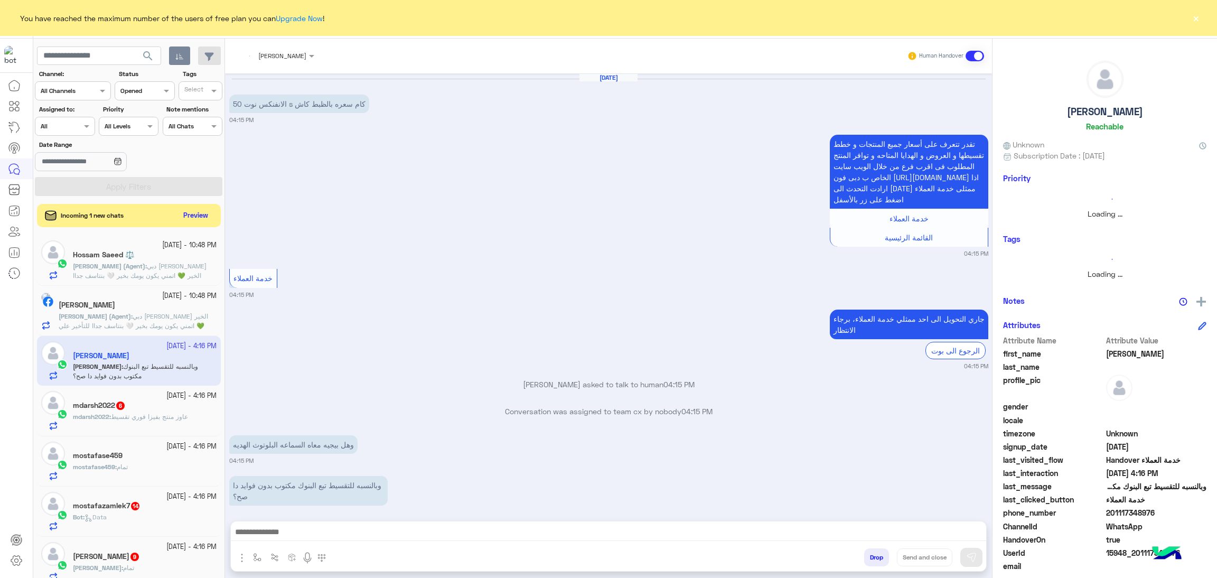
scroll to position [53, 0]
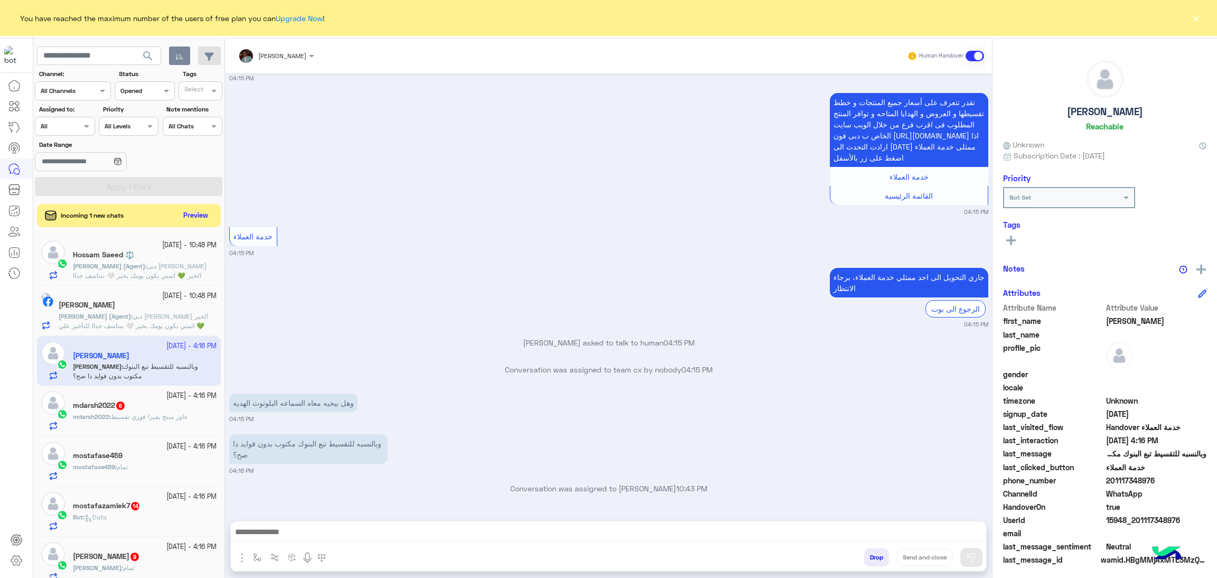
click at [124, 419] on span "عاوز منتج بفيزا فوري تقسيط" at bounding box center [149, 417] width 77 height 8
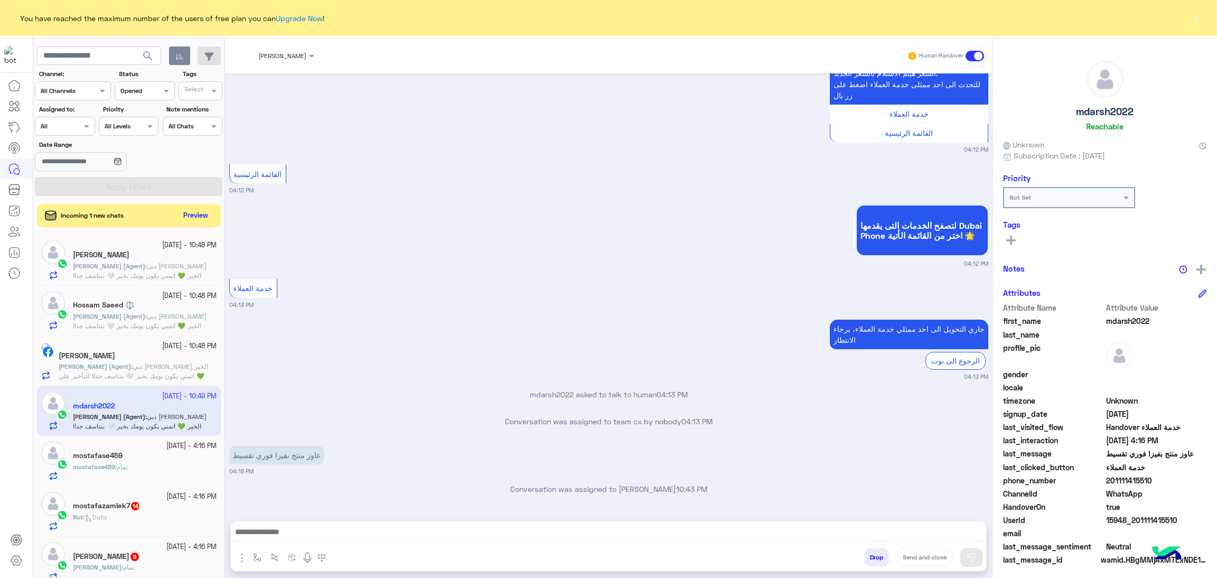
scroll to position [625, 0]
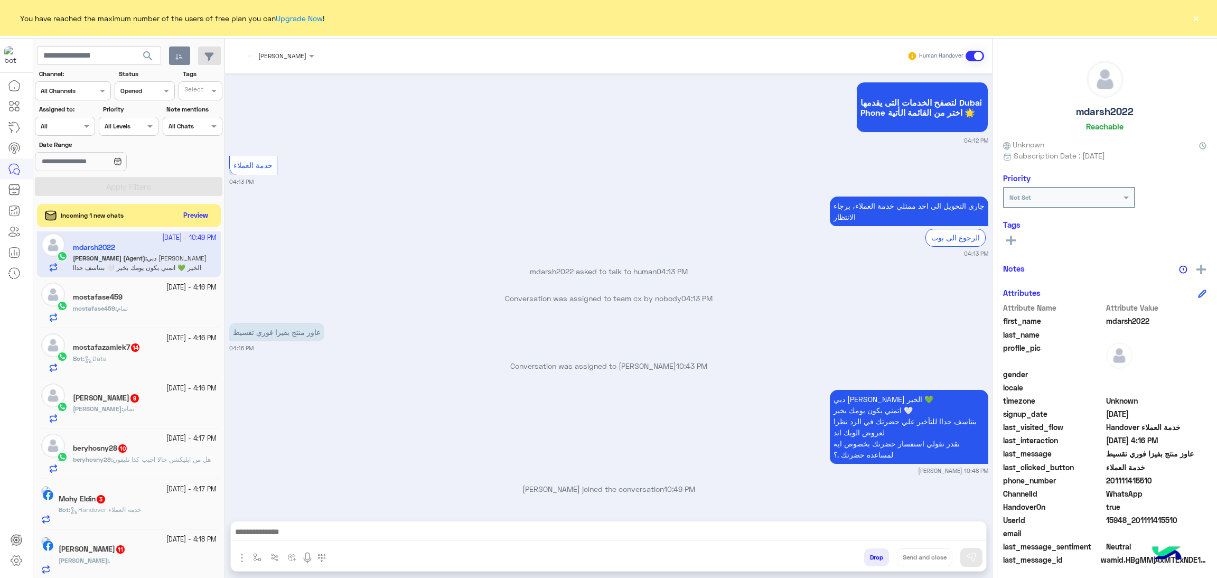
click at [151, 413] on div "Mohamed : تمام" at bounding box center [145, 413] width 144 height 18
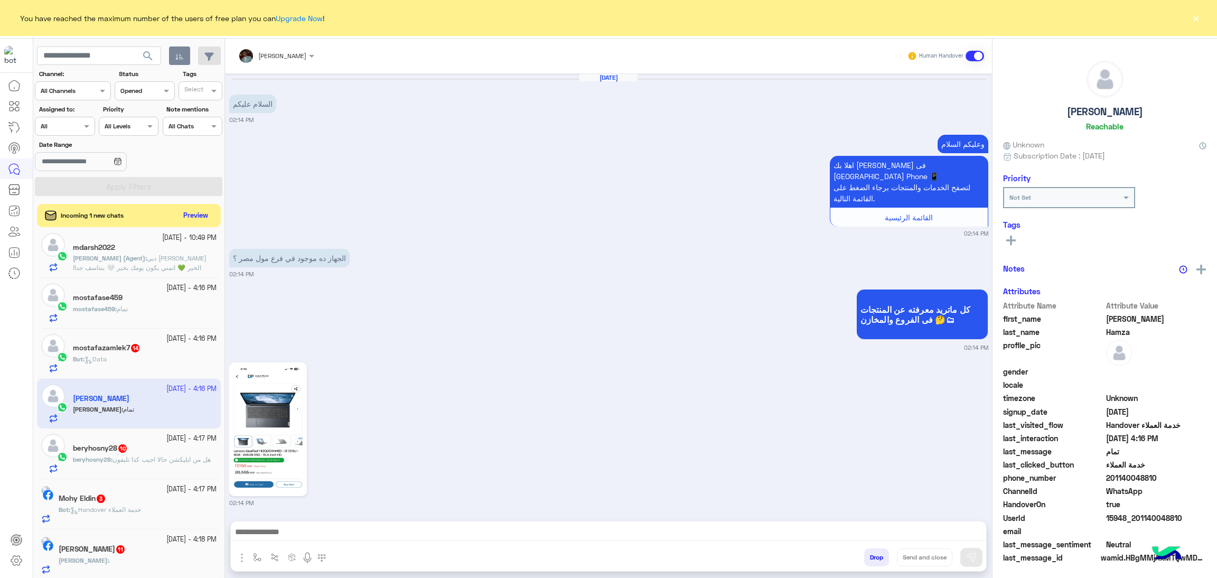
scroll to position [669, 0]
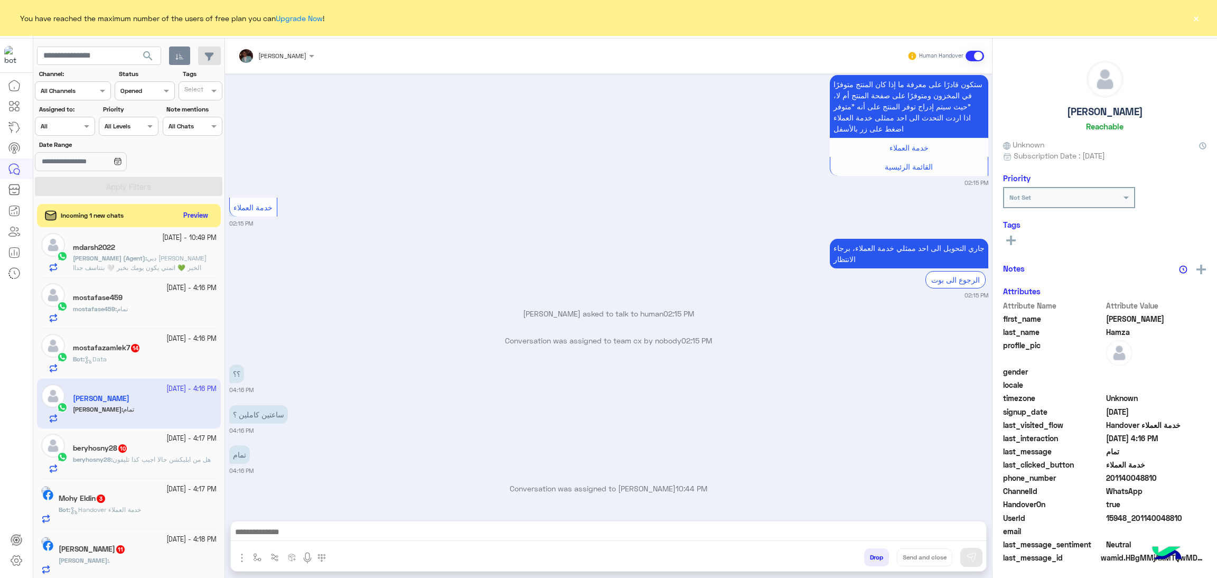
click at [143, 460] on span "هل من ابليكشن حالا اجيب كذا تليفون" at bounding box center [162, 459] width 98 height 8
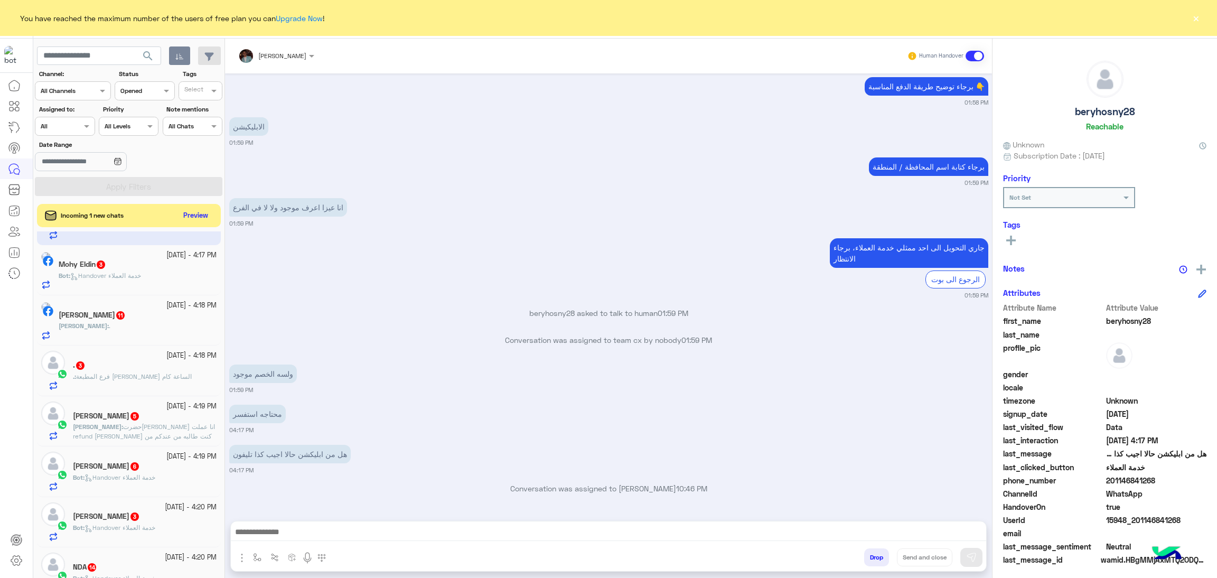
scroll to position [396, 0]
click at [144, 362] on div ". 3" at bounding box center [145, 363] width 144 height 11
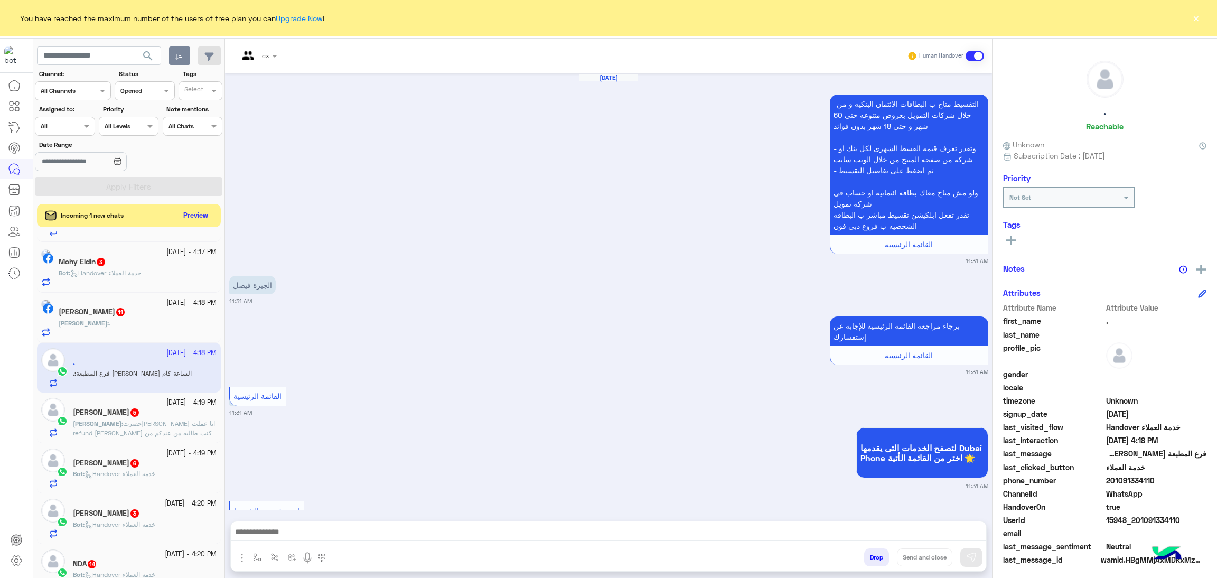
scroll to position [1764, 0]
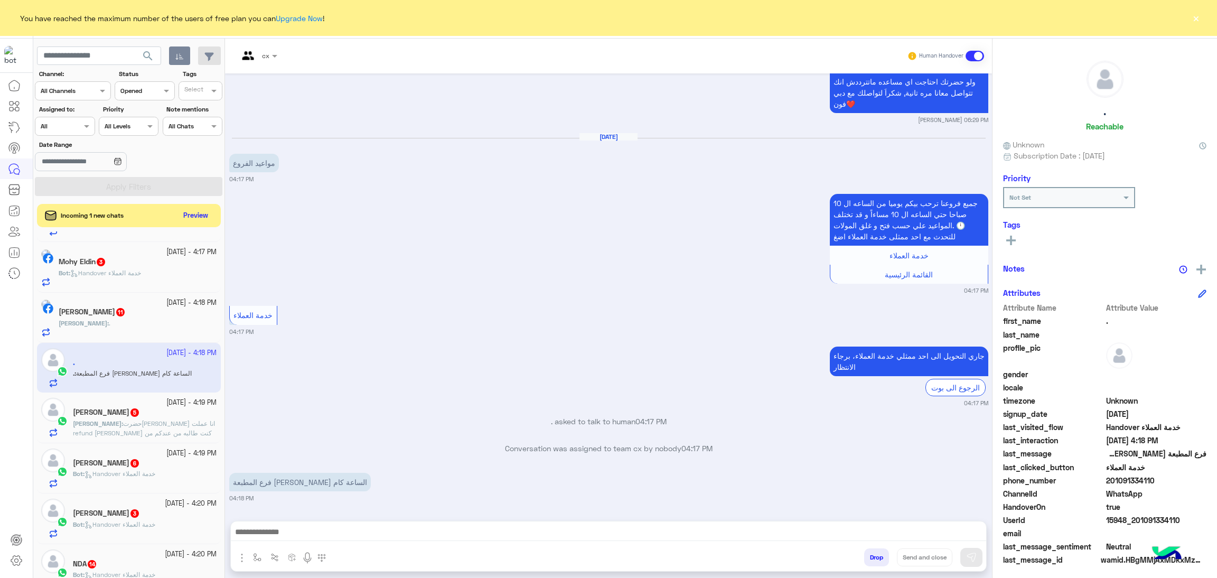
click at [261, 52] on div at bounding box center [258, 54] width 50 height 10
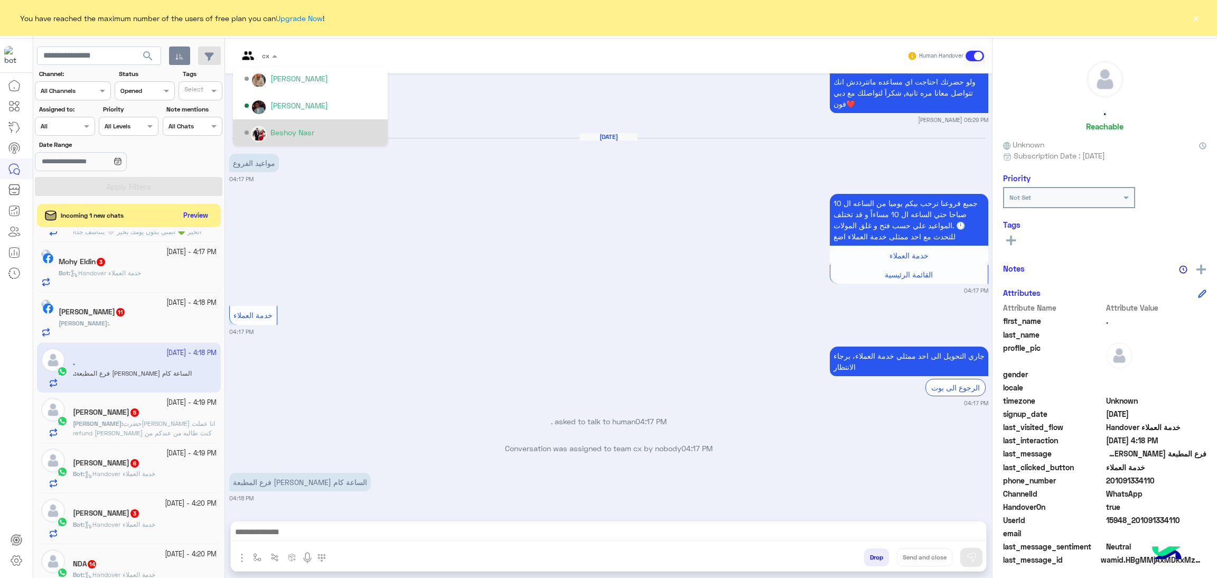
scroll to position [79, 0]
click at [322, 125] on div "[PERSON_NAME]" at bounding box center [299, 128] width 58 height 11
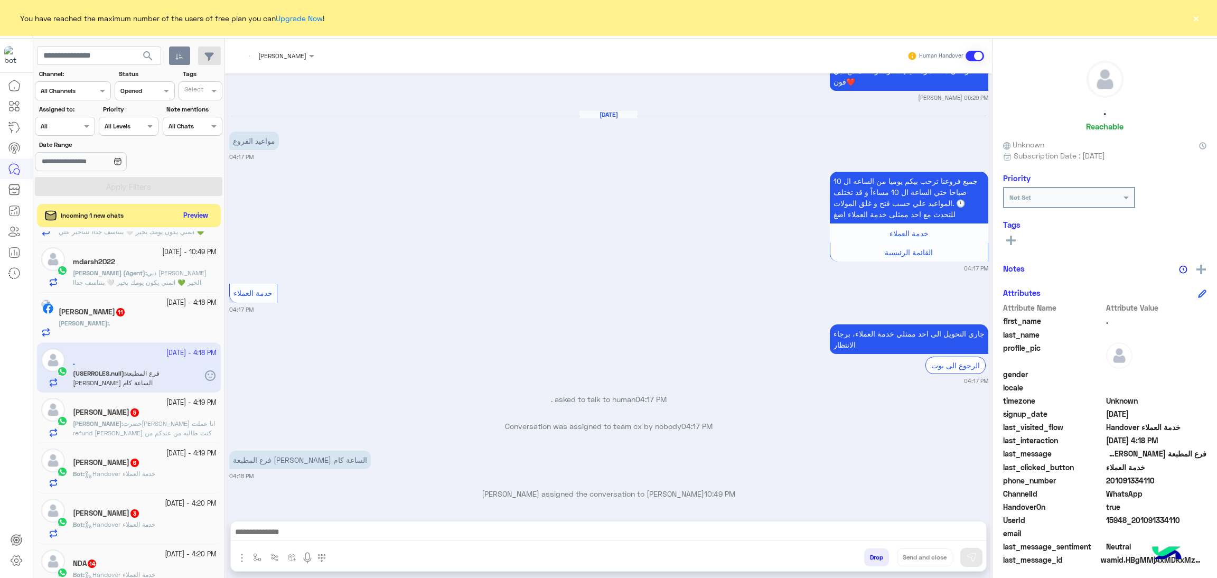
scroll to position [1799, 0]
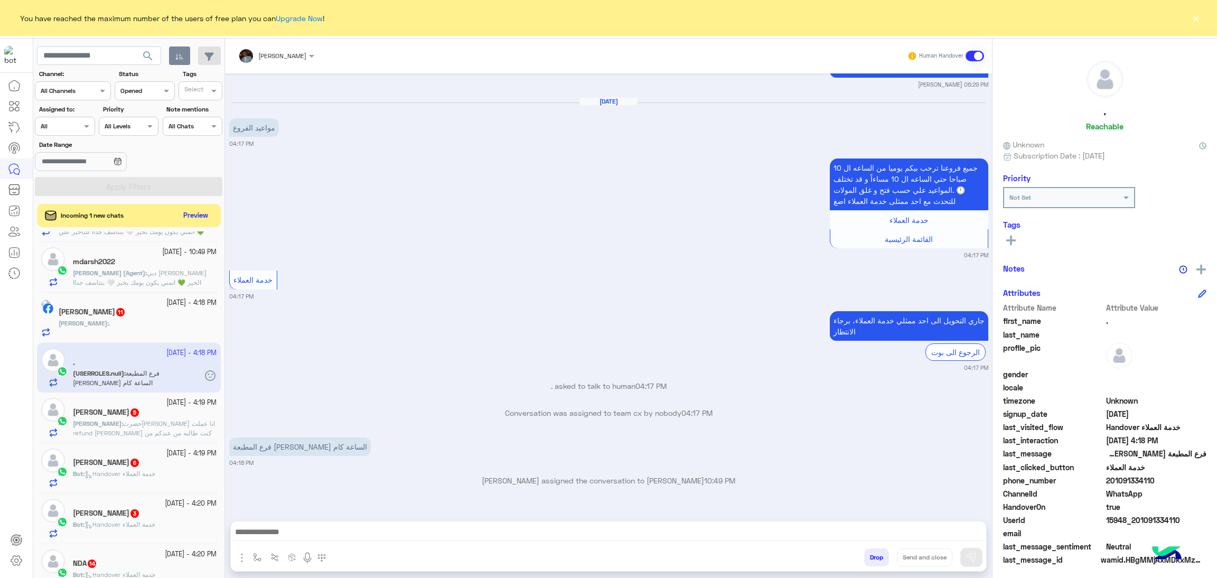
click at [173, 422] on span "حضرتك انا عملت refund لاوردر كنت طالبه من عندكم من يوم ٣٠ . ٩ ولحد دلوقتى الفلو…" at bounding box center [144, 437] width 142 height 36
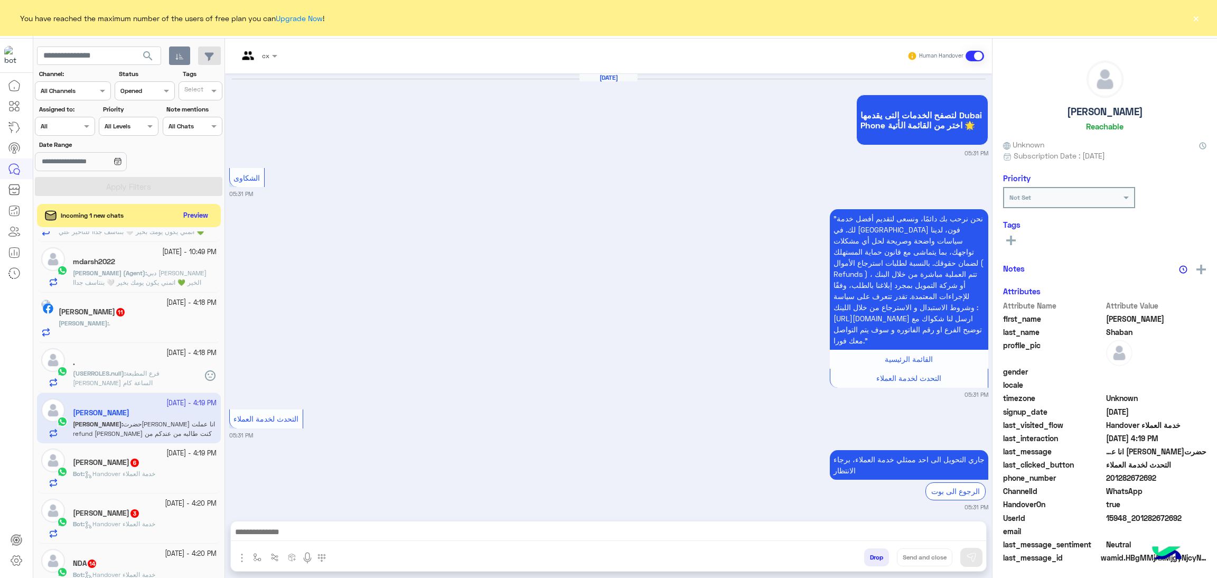
scroll to position [1422, 0]
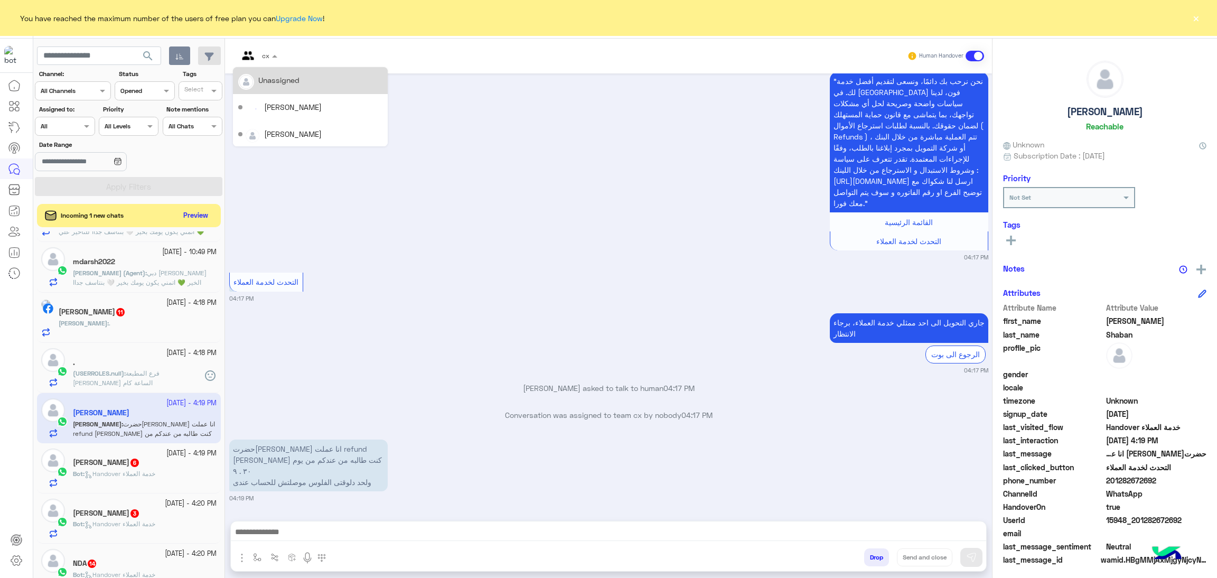
click at [265, 60] on div "cx" at bounding box center [265, 56] width 7 height 10
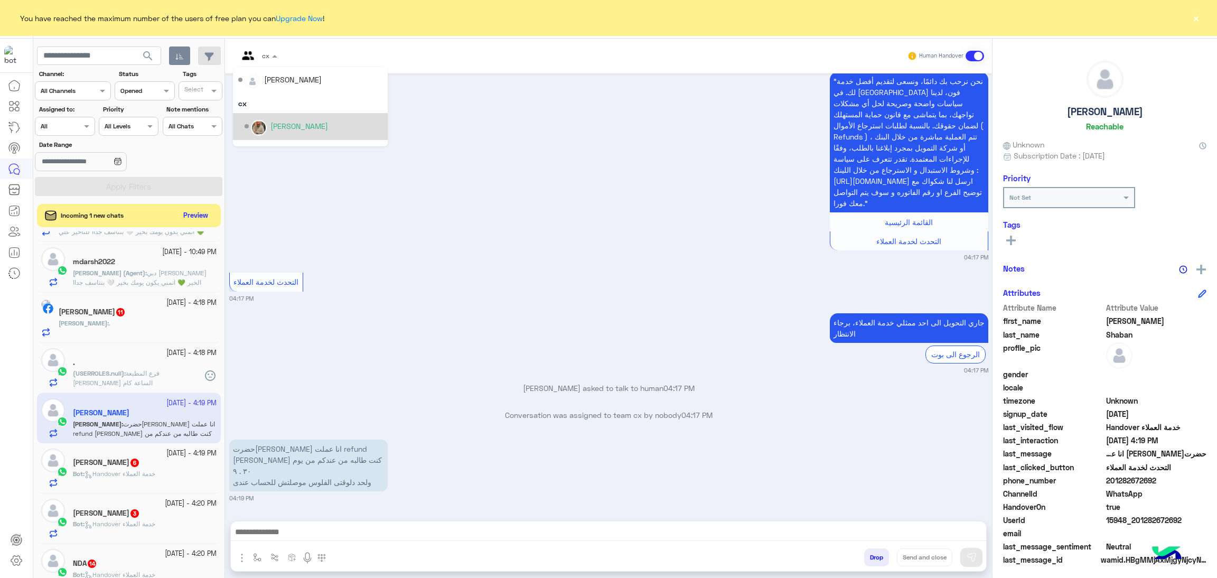
scroll to position [79, 0]
click at [312, 120] on div "Mohamed Samka" at bounding box center [314, 128] width 138 height 18
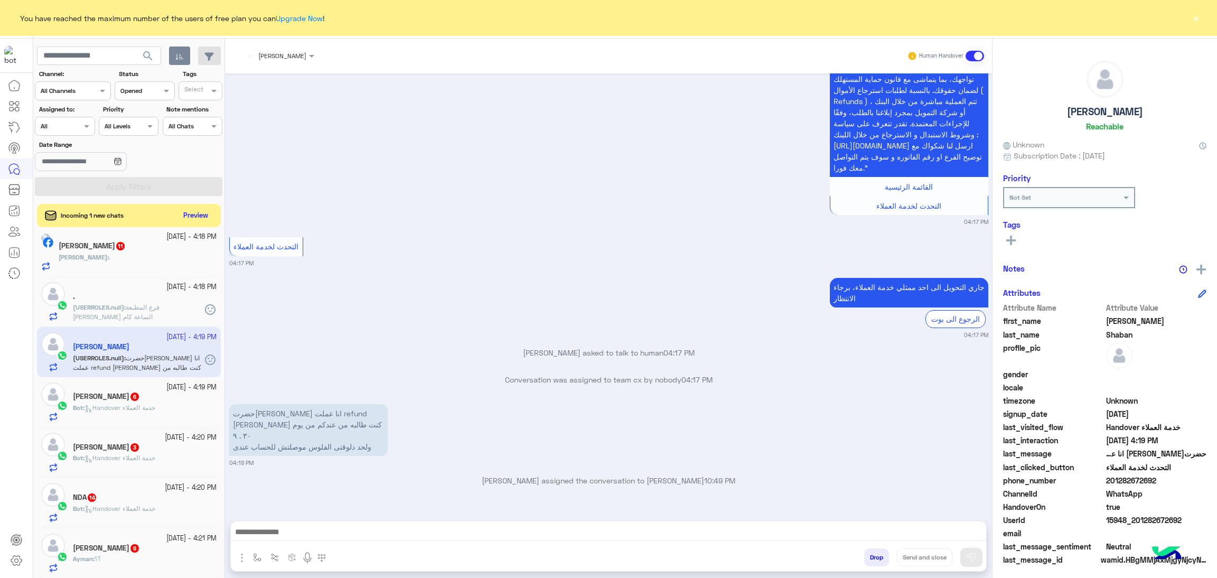
scroll to position [555, 0]
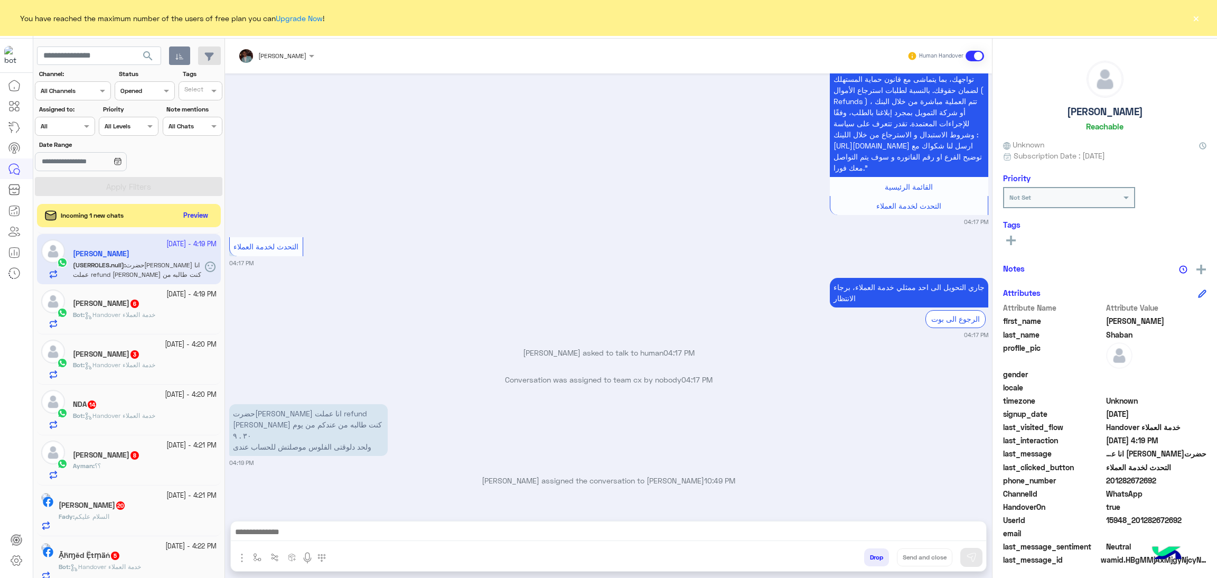
click at [170, 321] on div "Bot : Handover خدمة العملاء" at bounding box center [145, 319] width 144 height 18
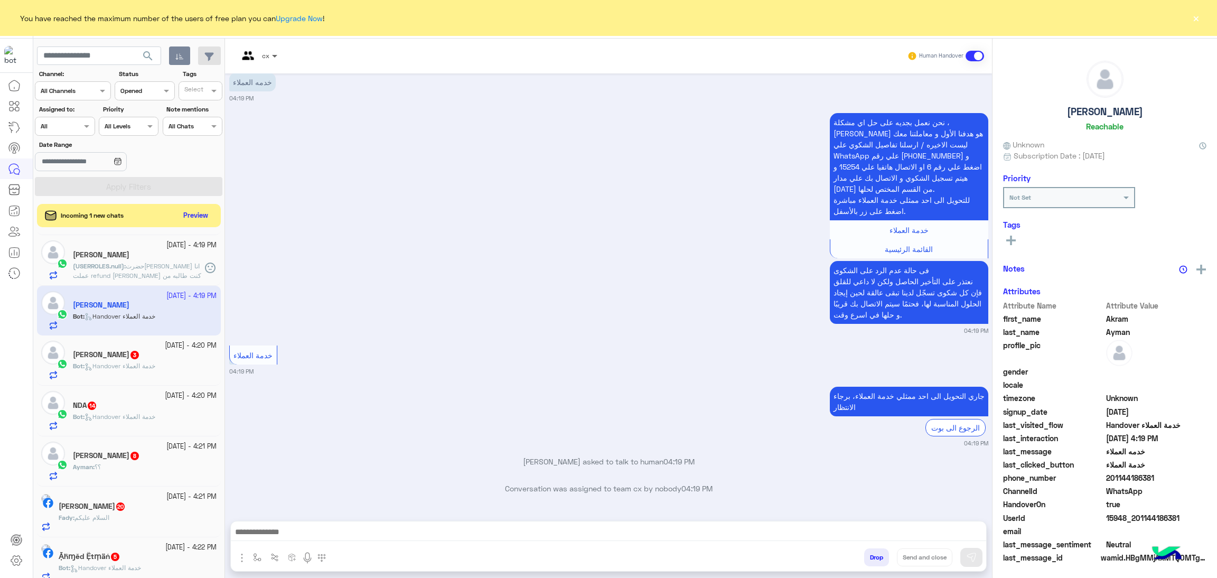
click at [271, 50] on span at bounding box center [275, 55] width 13 height 11
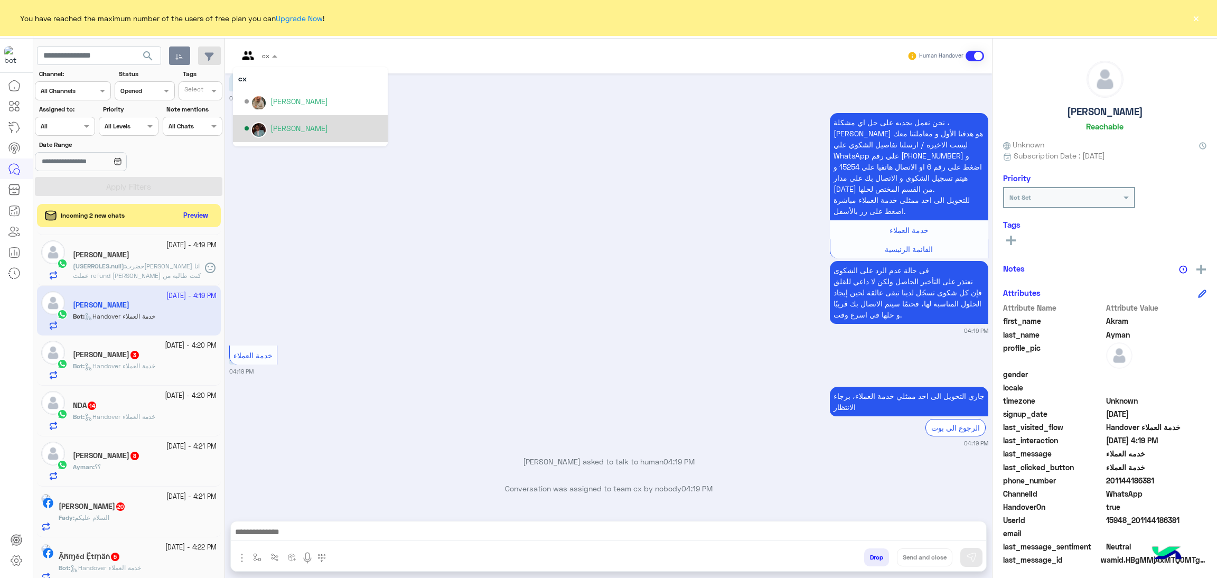
click at [309, 119] on div "Mohamed Samka" at bounding box center [314, 128] width 138 height 18
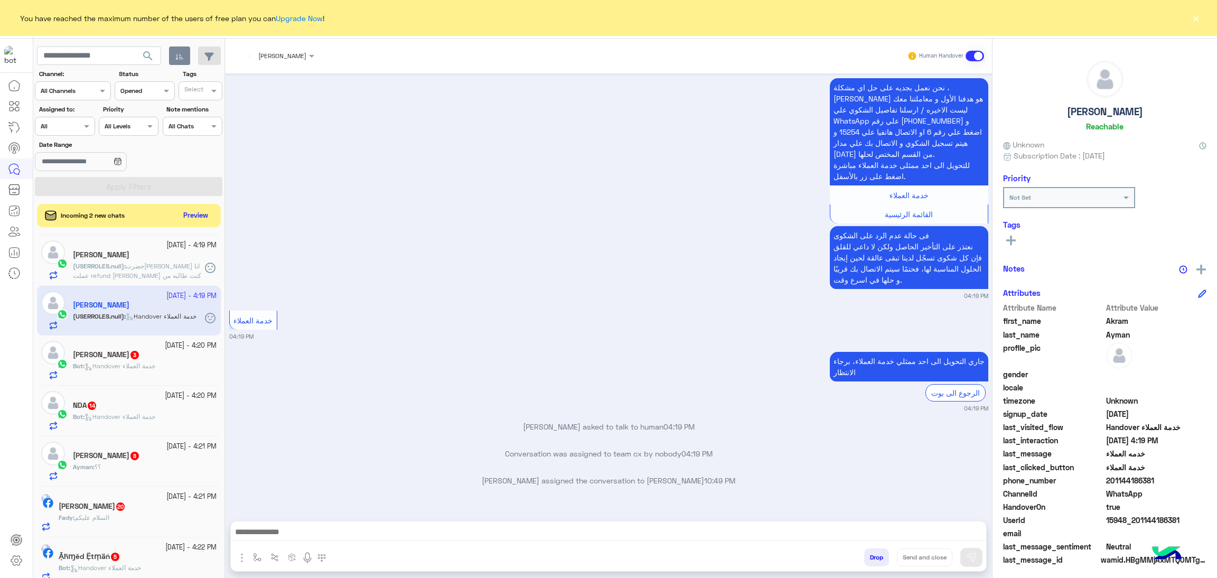
click at [149, 364] on span "Handover خدمة العملاء" at bounding box center [120, 366] width 71 height 8
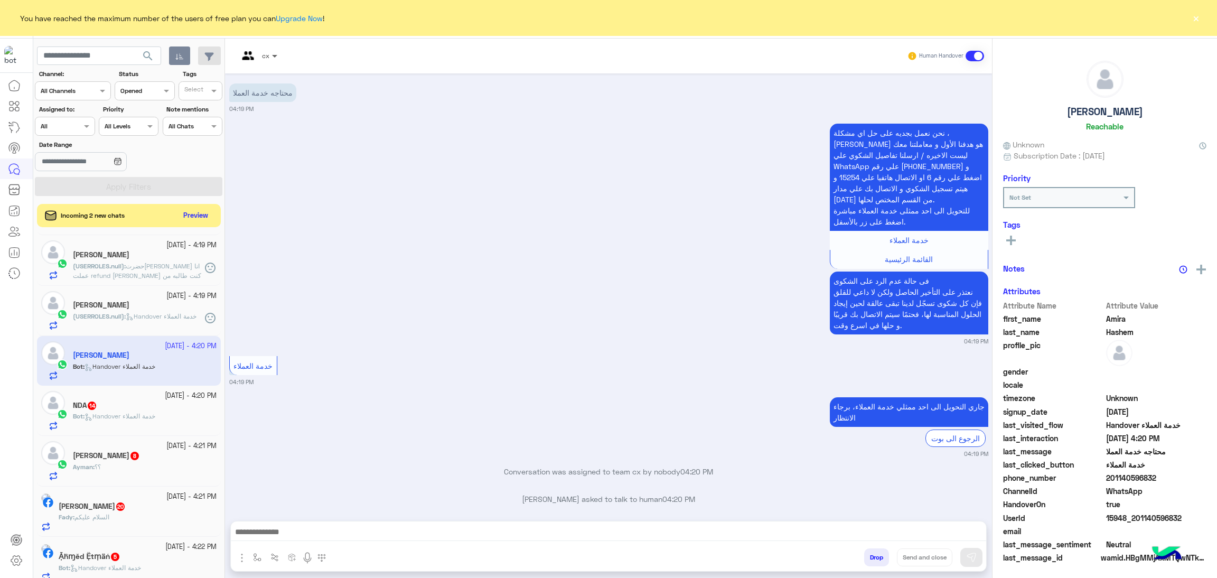
click at [270, 61] on div "cx" at bounding box center [258, 55] width 50 height 19
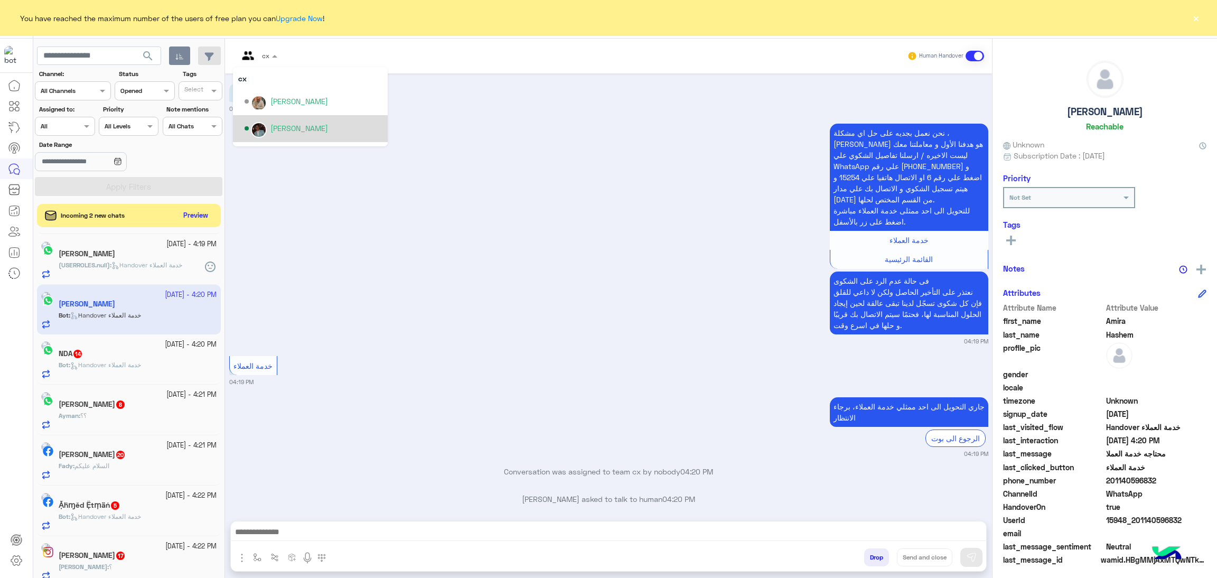
click at [320, 128] on div "Mohamed Samka" at bounding box center [299, 128] width 58 height 11
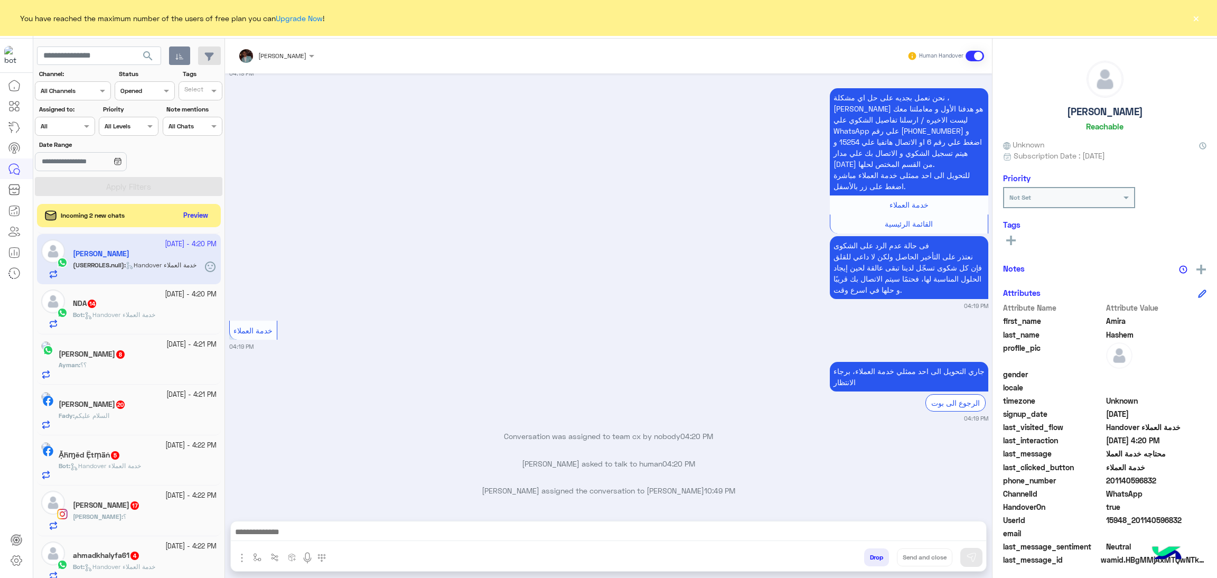
click at [171, 312] on div "Bot : Handover خدمة العملاء" at bounding box center [145, 319] width 144 height 18
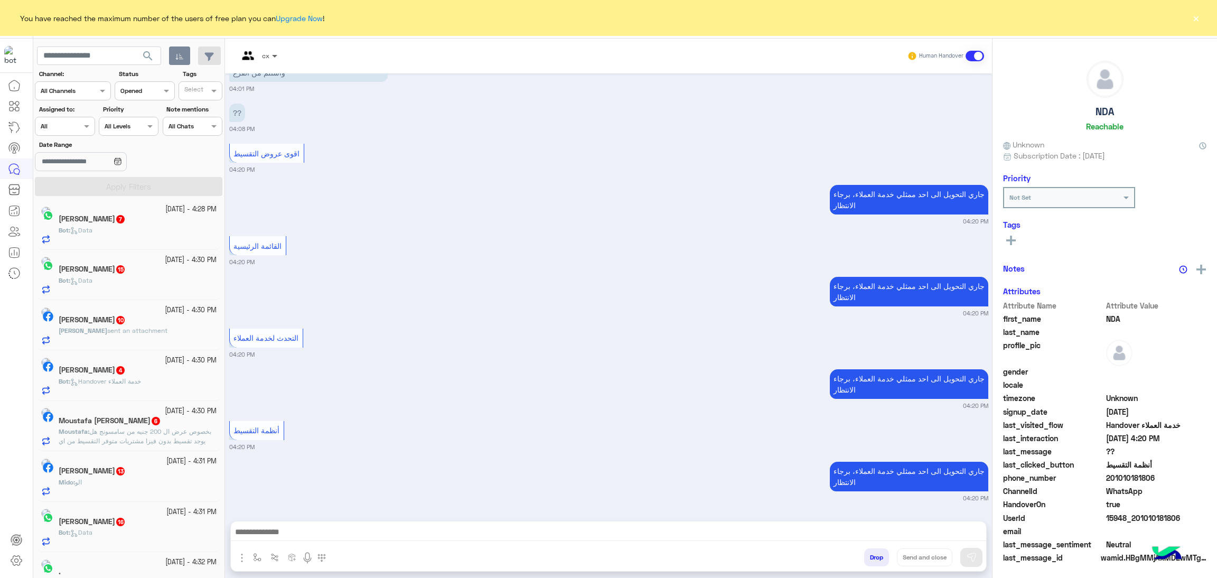
click at [269, 58] on span at bounding box center [275, 55] width 13 height 11
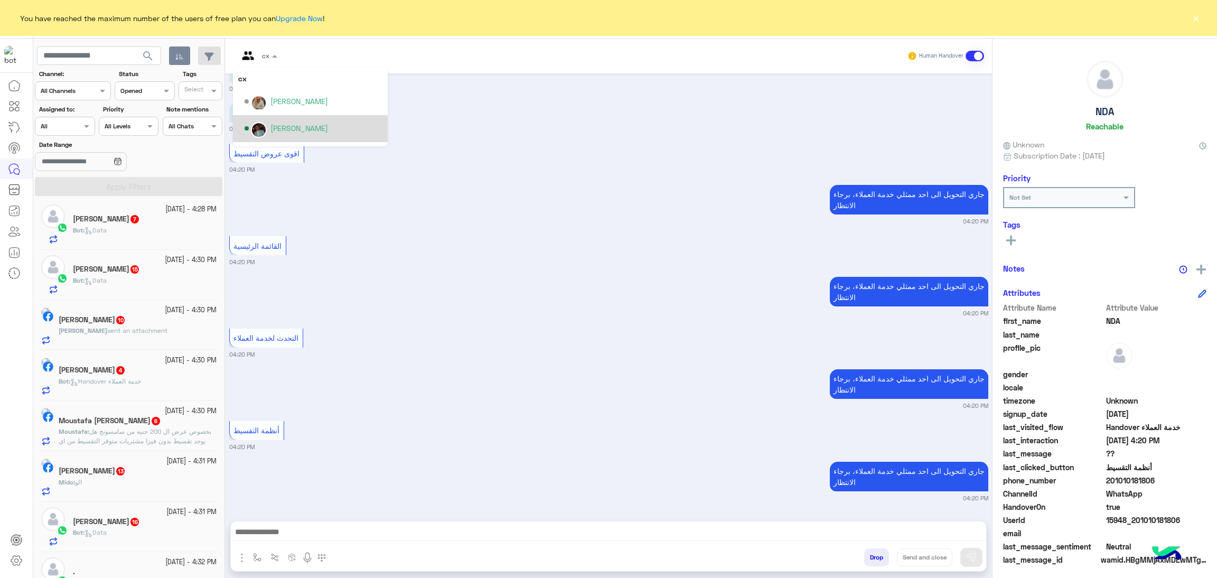
click at [328, 129] on div "Mohamed Samka" at bounding box center [299, 128] width 58 height 11
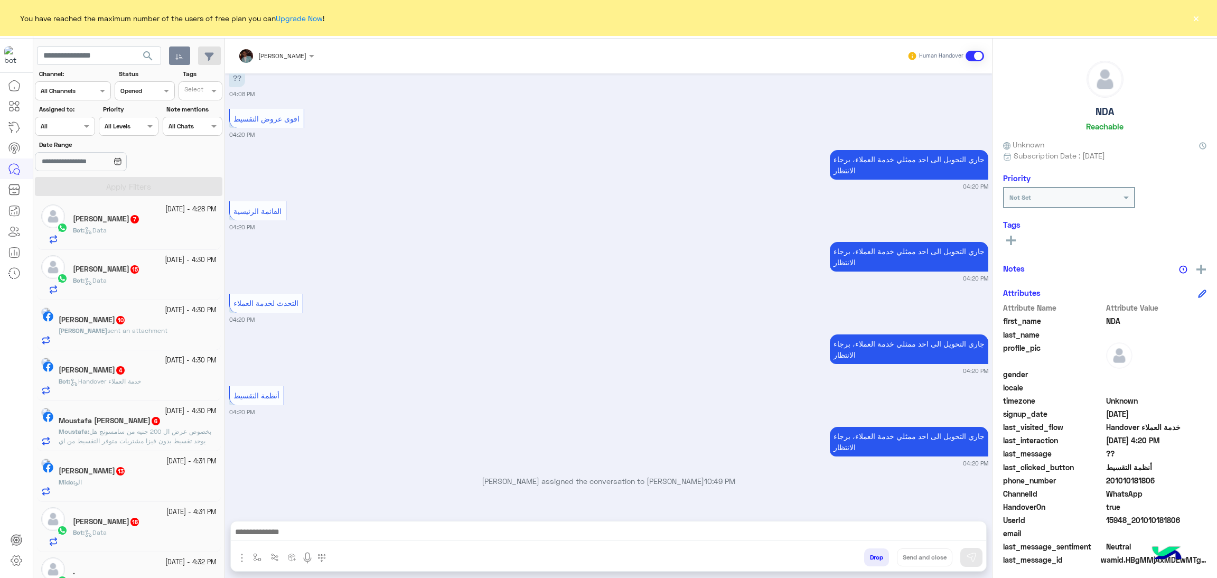
click at [174, 376] on div "Ziad Mohamed 4" at bounding box center [138, 371] width 158 height 11
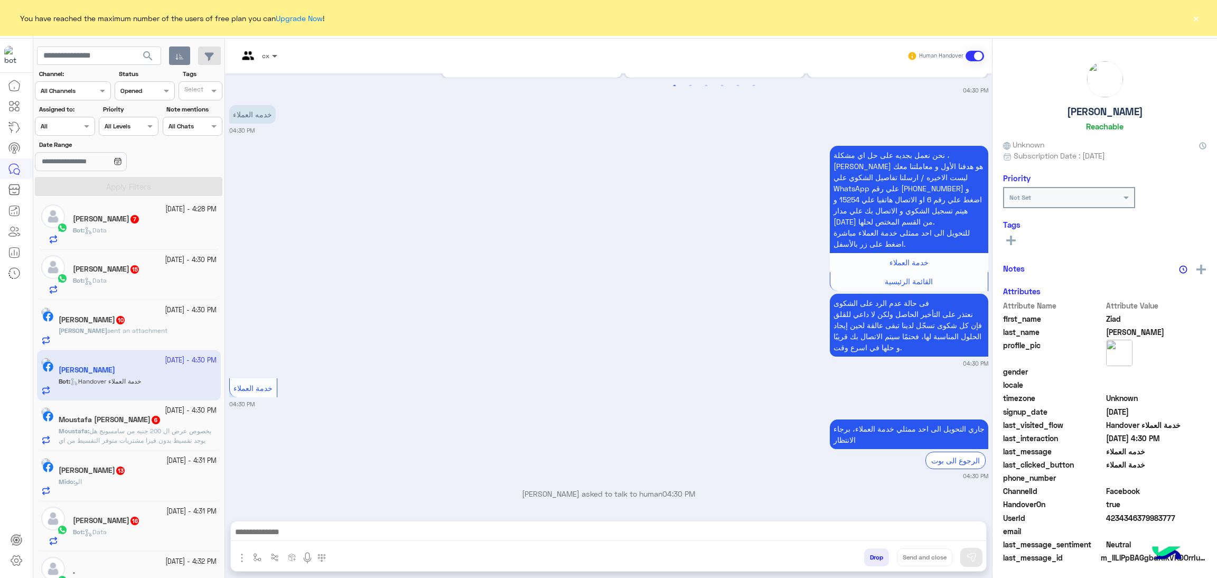
click at [277, 57] on span at bounding box center [275, 55] width 13 height 11
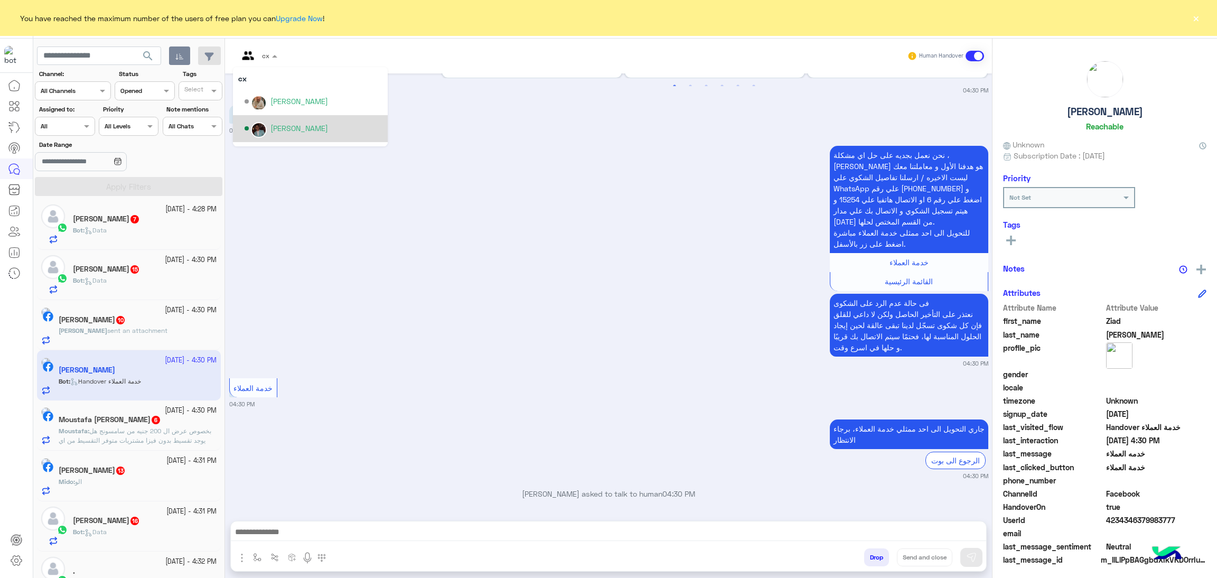
click at [316, 132] on div "Mohamed Samka" at bounding box center [299, 128] width 58 height 11
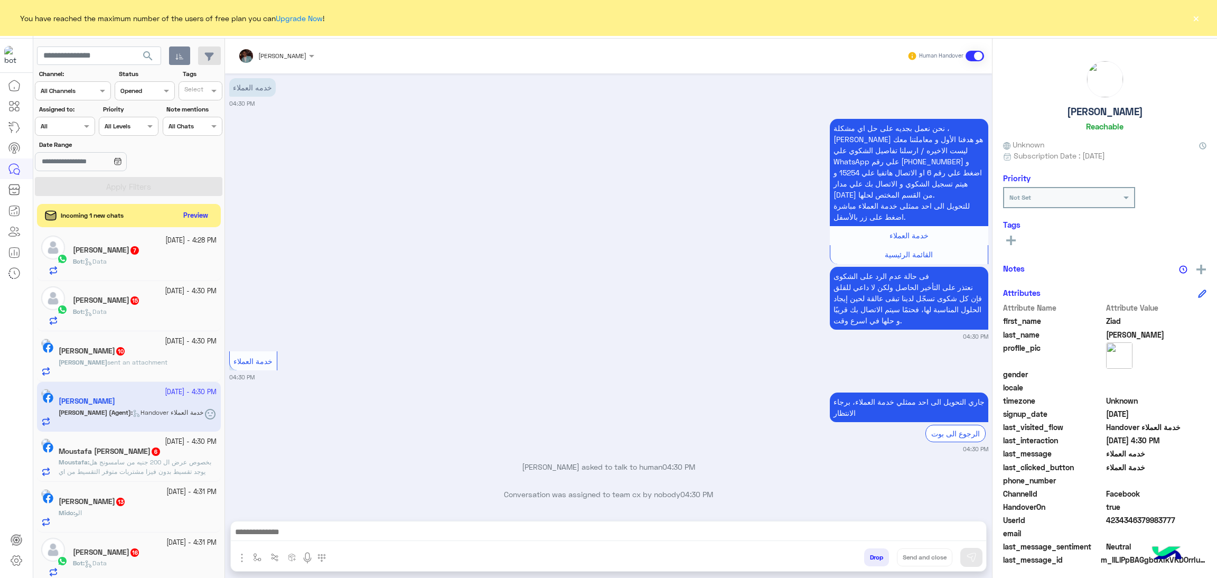
click at [157, 467] on span "بخصوص عرض ال 200 جنيه من سامسونج هل يوجد تقسيط بدون فيزا مشتريات متوفر التقسيط …" at bounding box center [135, 471] width 153 height 27
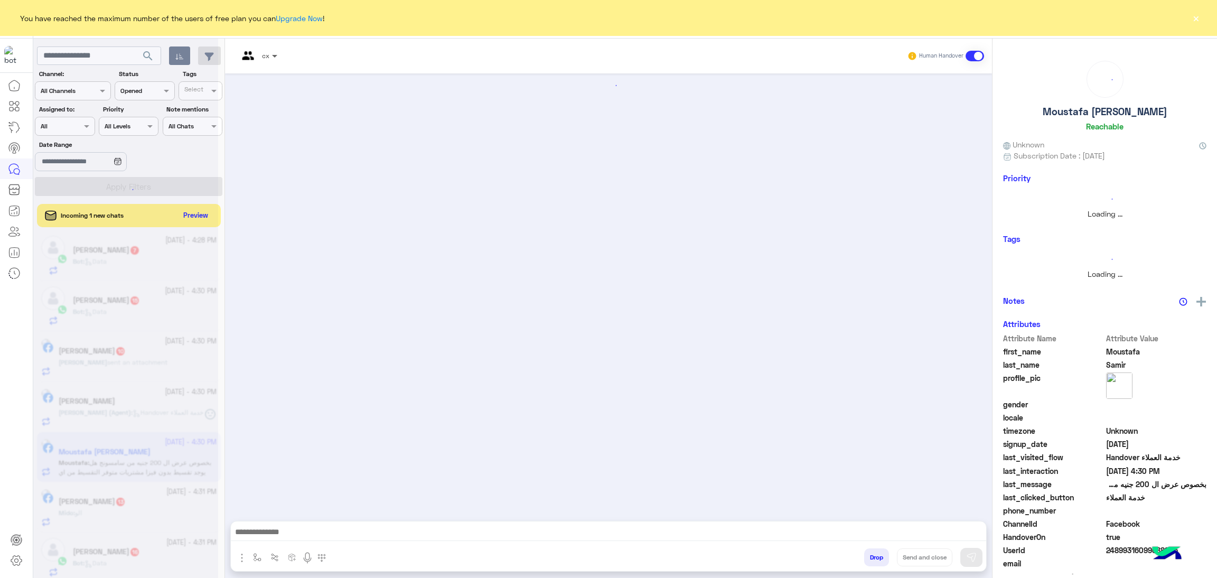
click at [270, 57] on span at bounding box center [275, 55] width 13 height 11
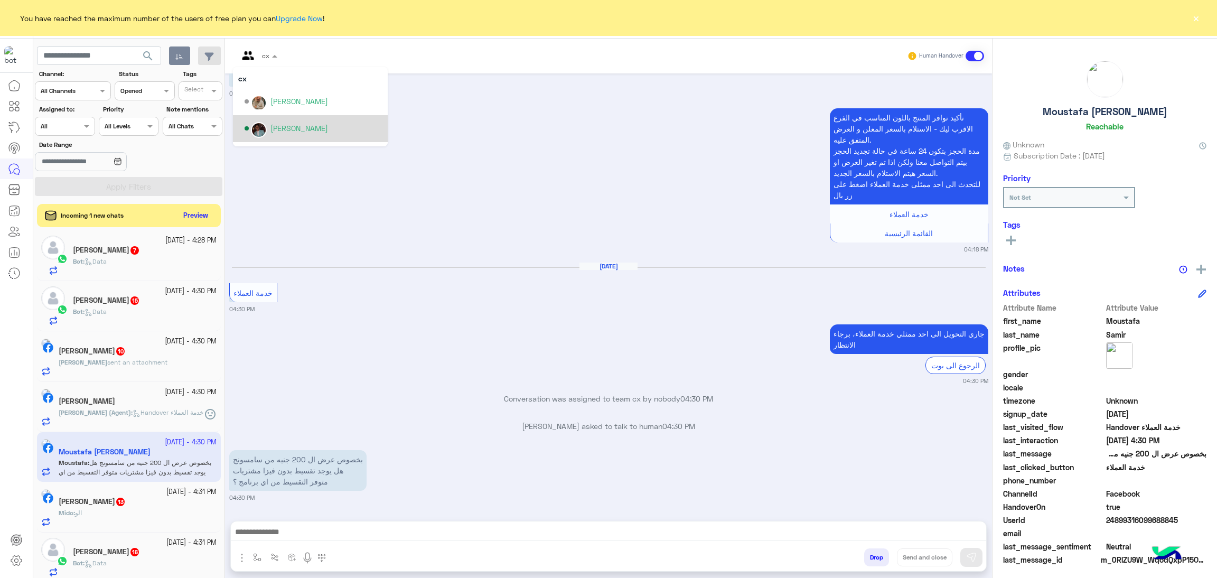
click at [328, 124] on div "Mohamed Samka" at bounding box center [299, 128] width 58 height 11
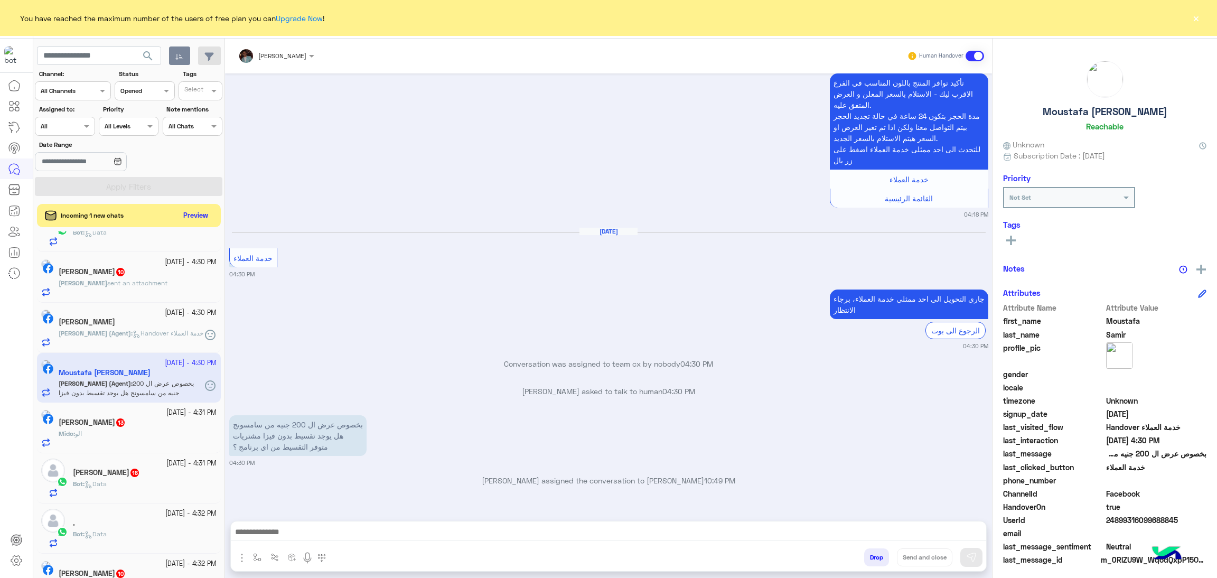
click at [172, 417] on small "11 October - 4:31 PM" at bounding box center [191, 413] width 50 height 10
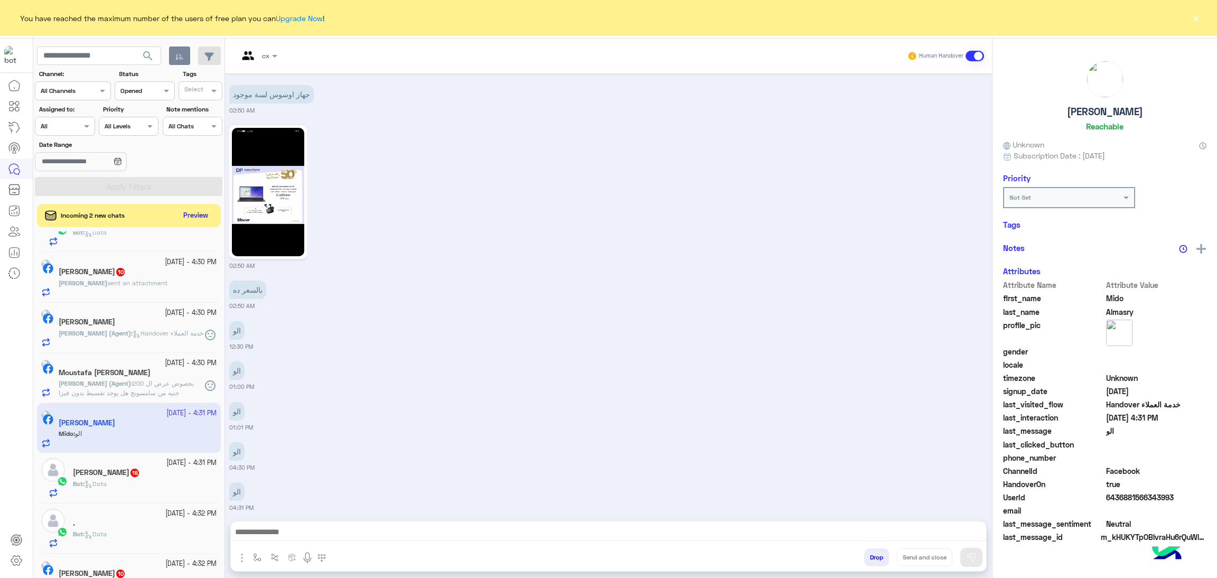
click at [265, 52] on div at bounding box center [258, 54] width 50 height 10
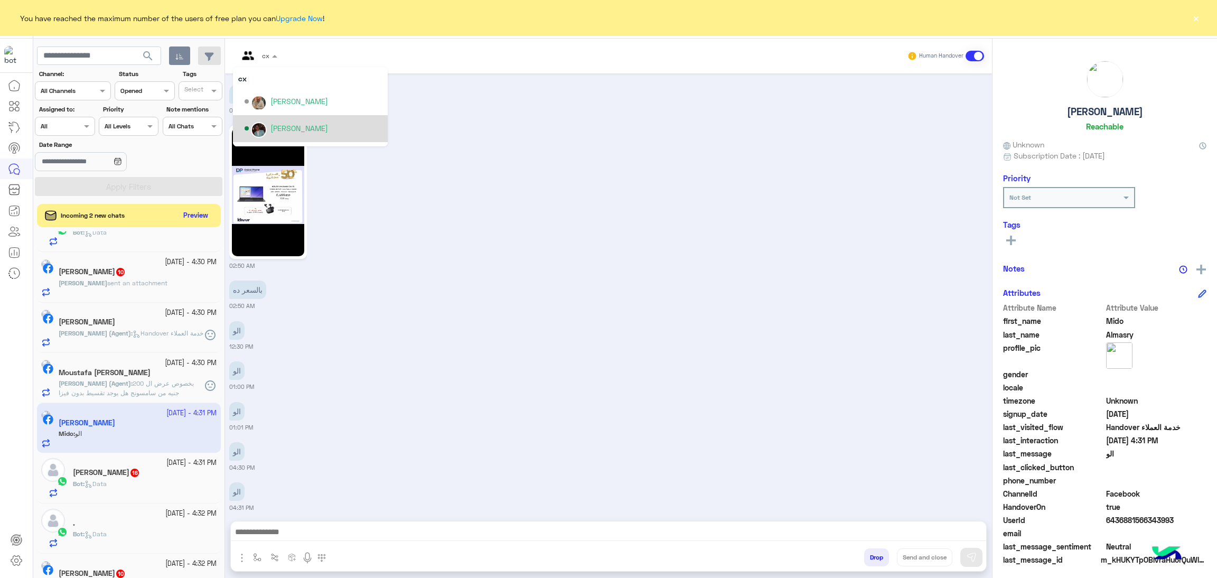
click at [326, 133] on div "Mohamed Samka" at bounding box center [299, 128] width 58 height 11
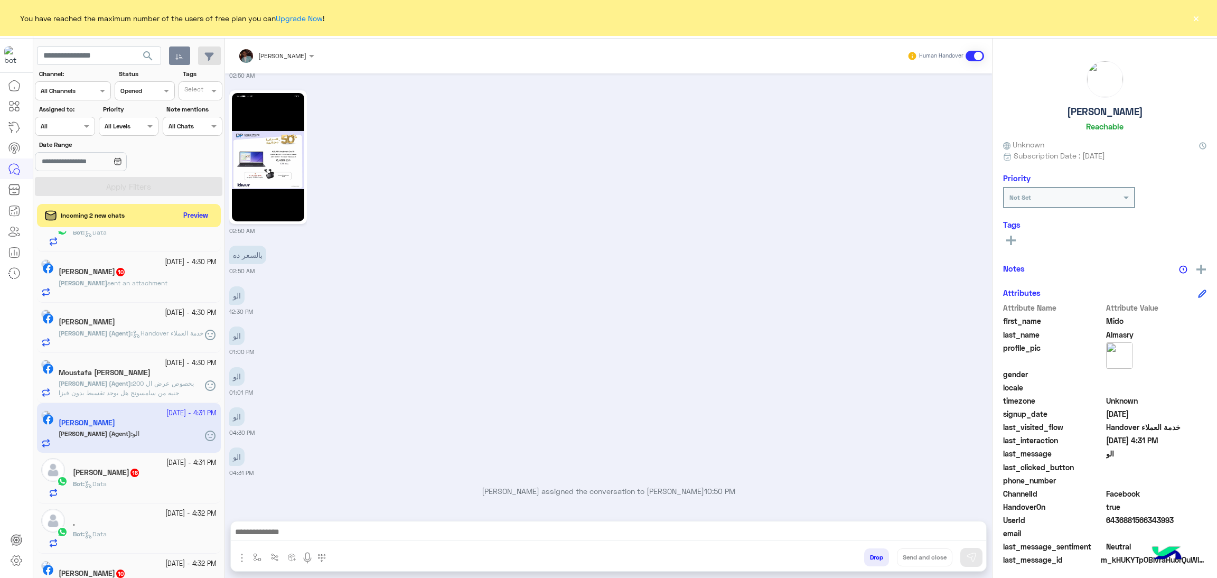
click at [176, 472] on div "Mohamed Emad 16" at bounding box center [145, 473] width 144 height 11
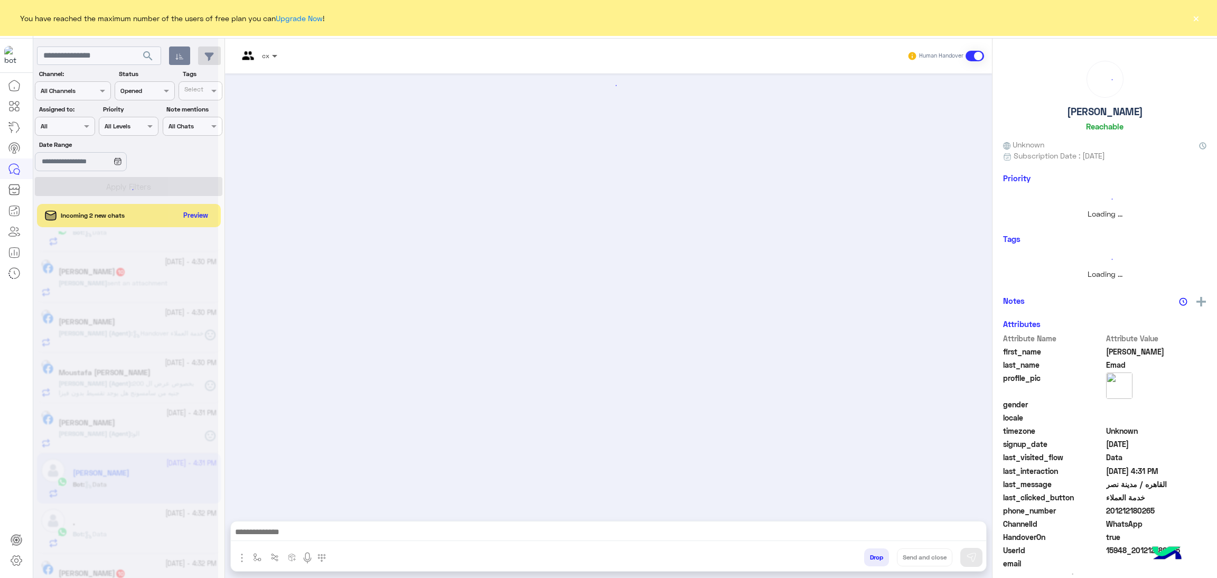
click at [278, 55] on span at bounding box center [275, 55] width 13 height 11
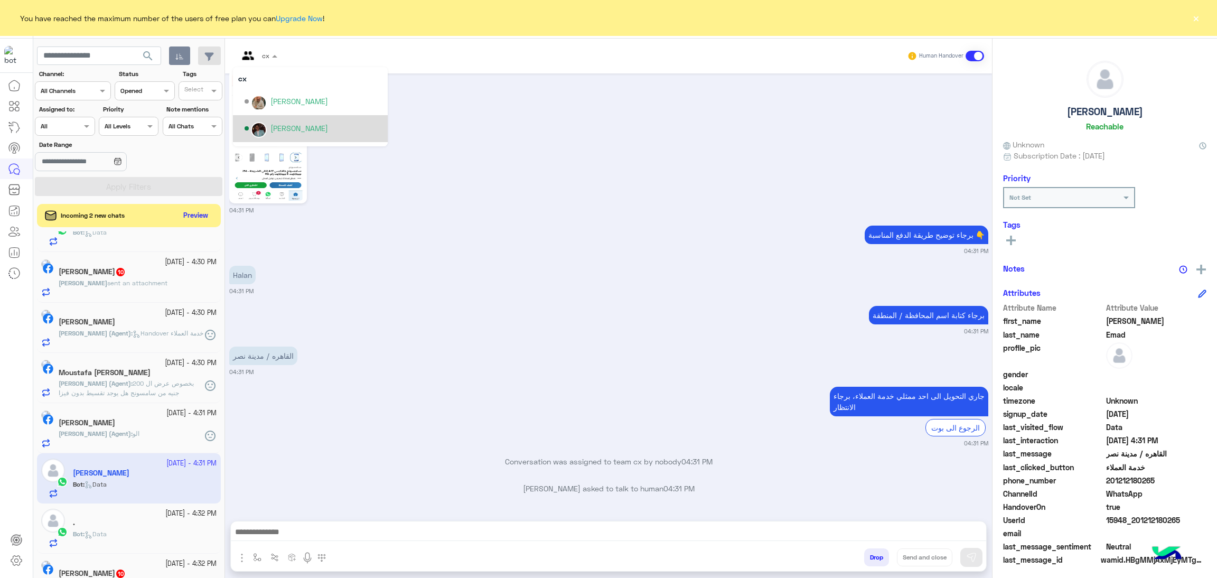
click at [309, 130] on div "Mohamed Samka" at bounding box center [299, 128] width 58 height 11
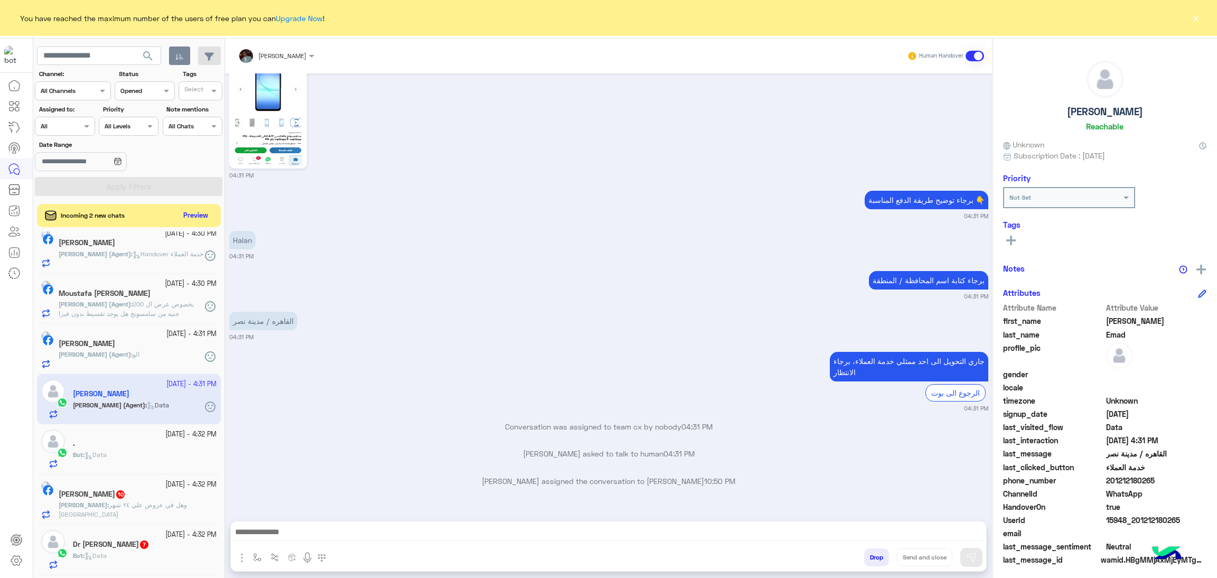
click at [144, 457] on div "Bot : Data" at bounding box center [145, 459] width 144 height 18
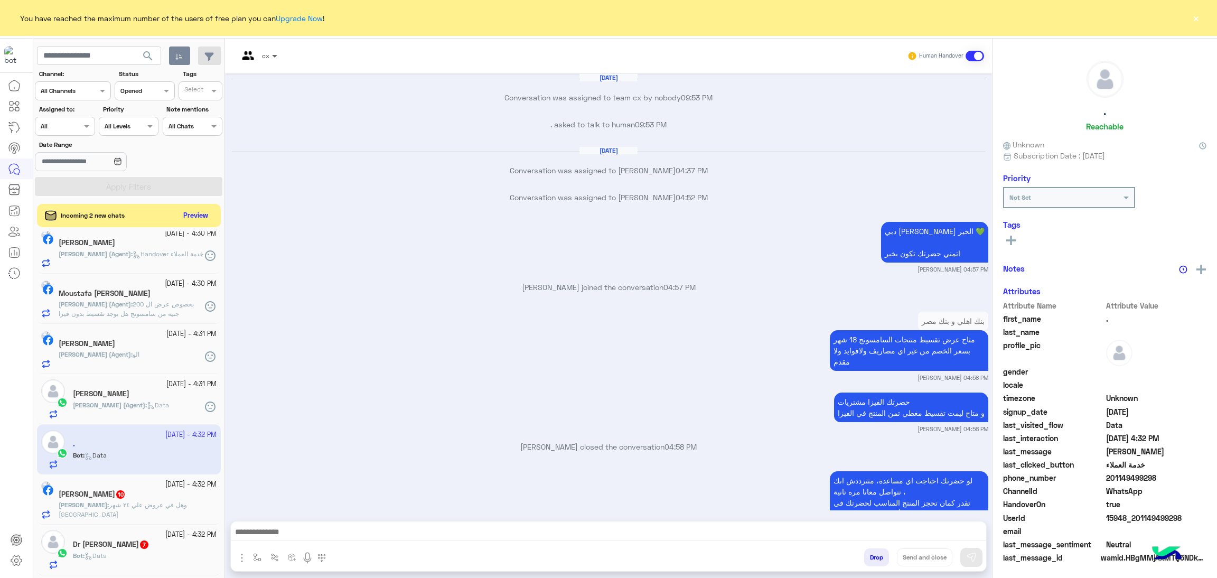
click at [275, 52] on span at bounding box center [275, 55] width 13 height 11
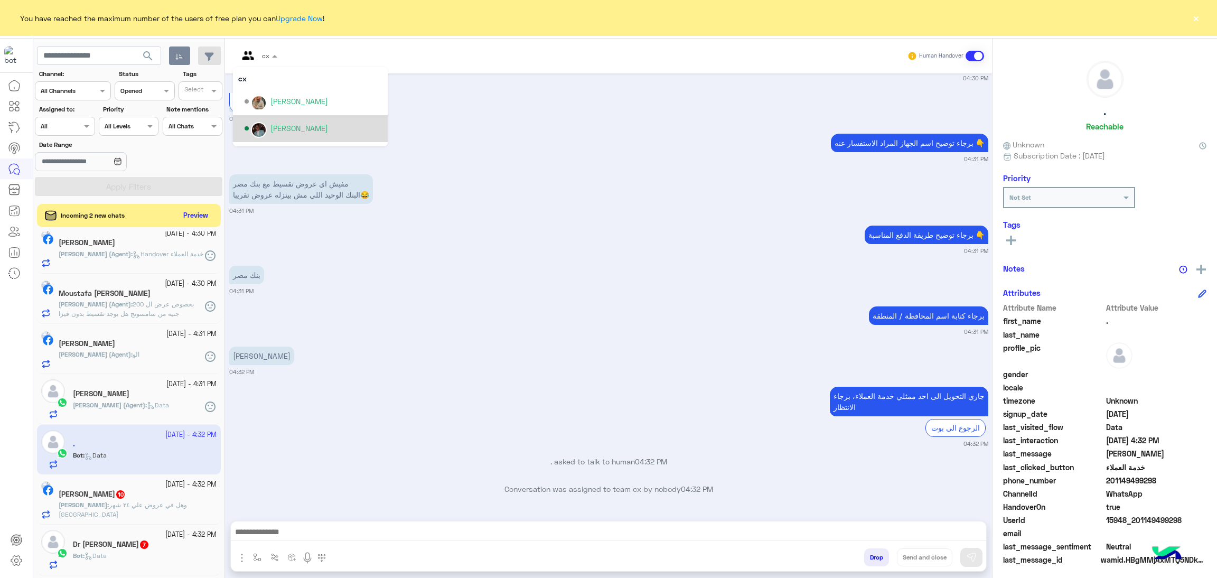
click at [297, 136] on div "Mohamed Samka" at bounding box center [314, 128] width 138 height 18
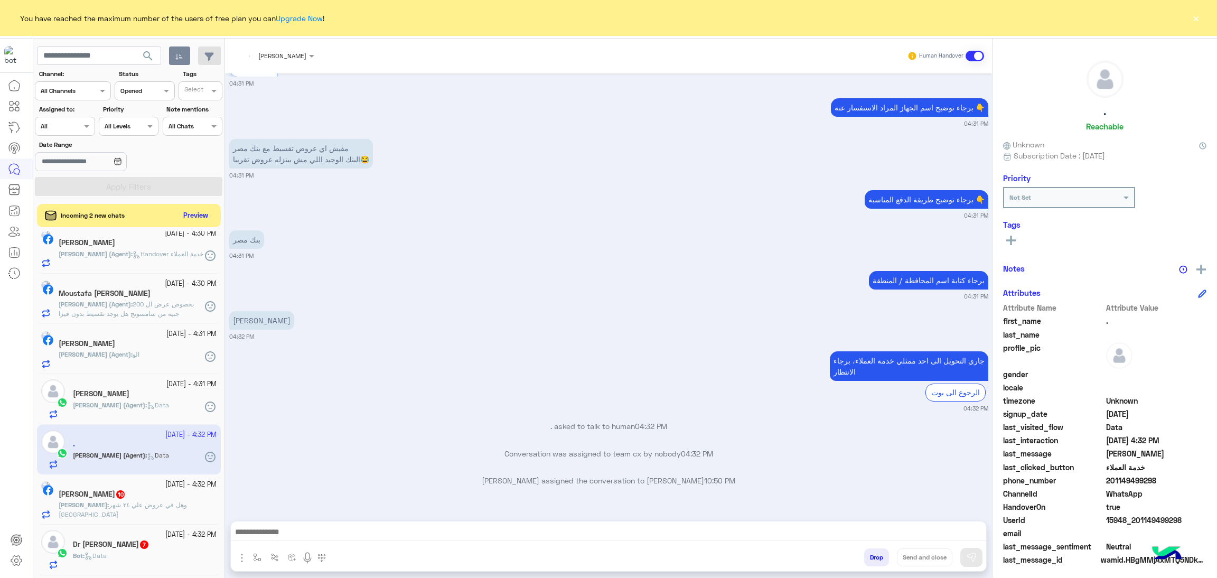
click at [172, 513] on div "Omar : وهل في عروض علي ٢٤ شهر تريبل زيرو" at bounding box center [138, 509] width 158 height 18
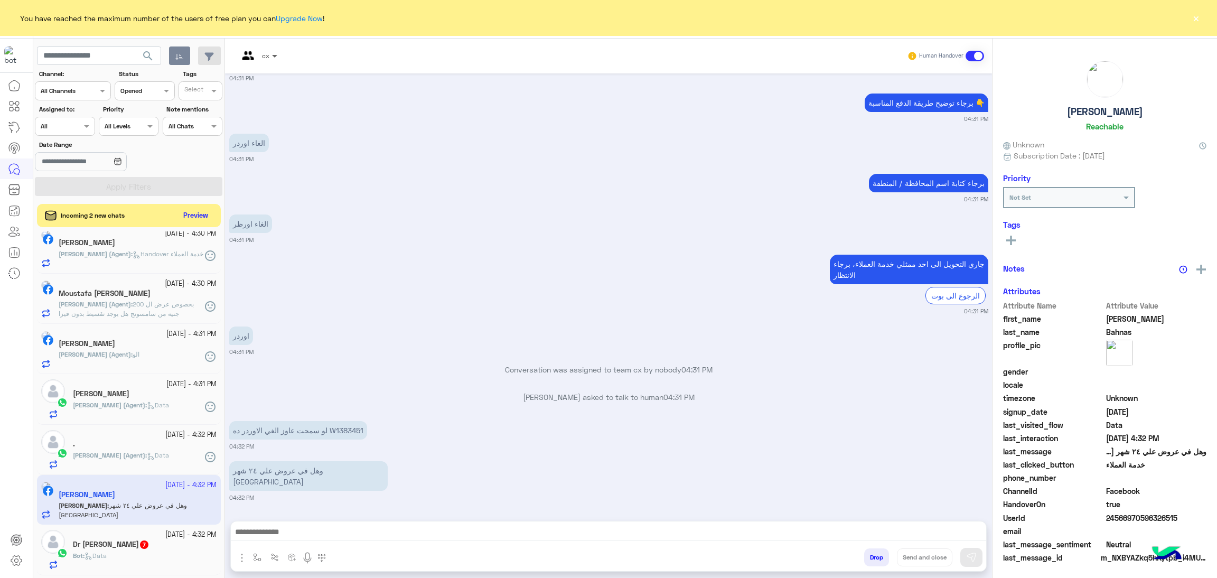
click at [278, 57] on span at bounding box center [275, 55] width 13 height 11
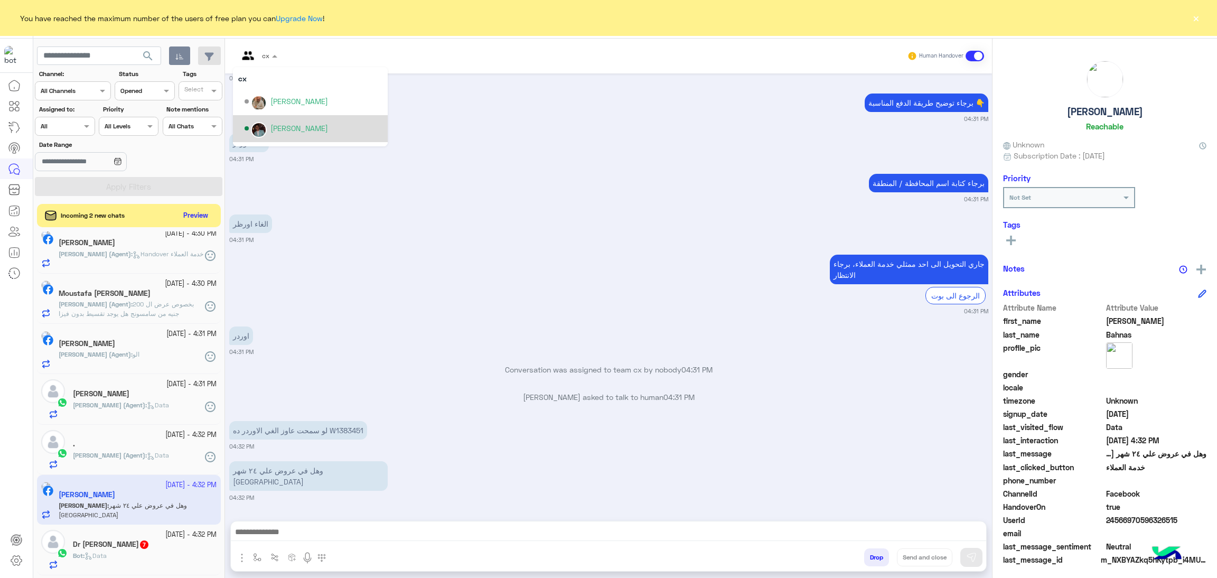
click at [293, 129] on div "Mohamed Samka" at bounding box center [299, 128] width 58 height 11
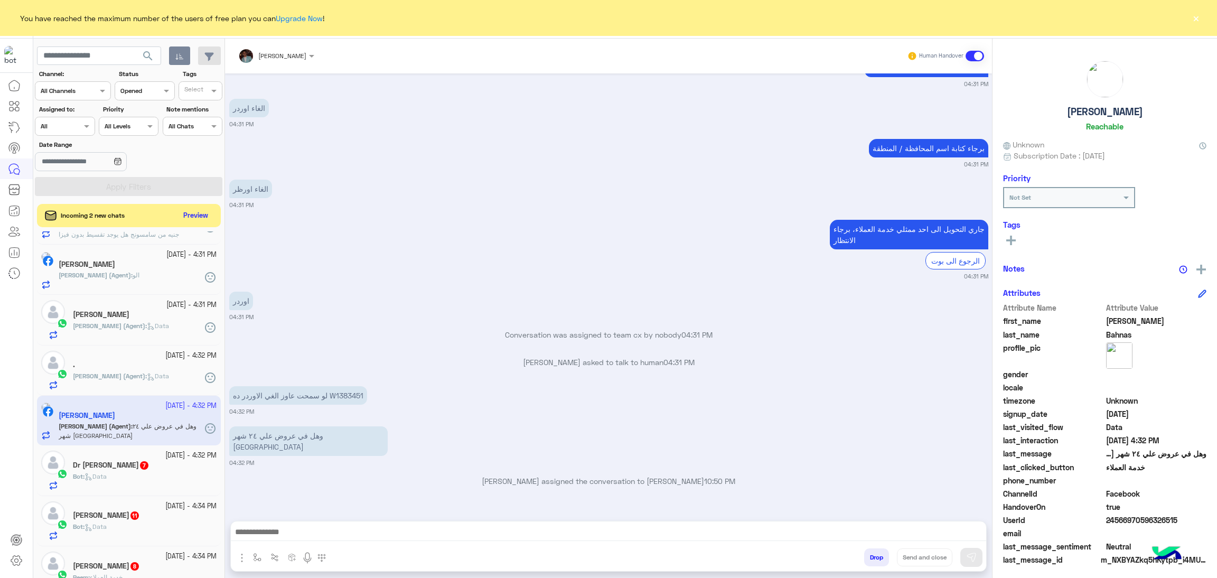
click at [172, 472] on div "Dr Mahmoud Abolftouh 7" at bounding box center [145, 466] width 144 height 11
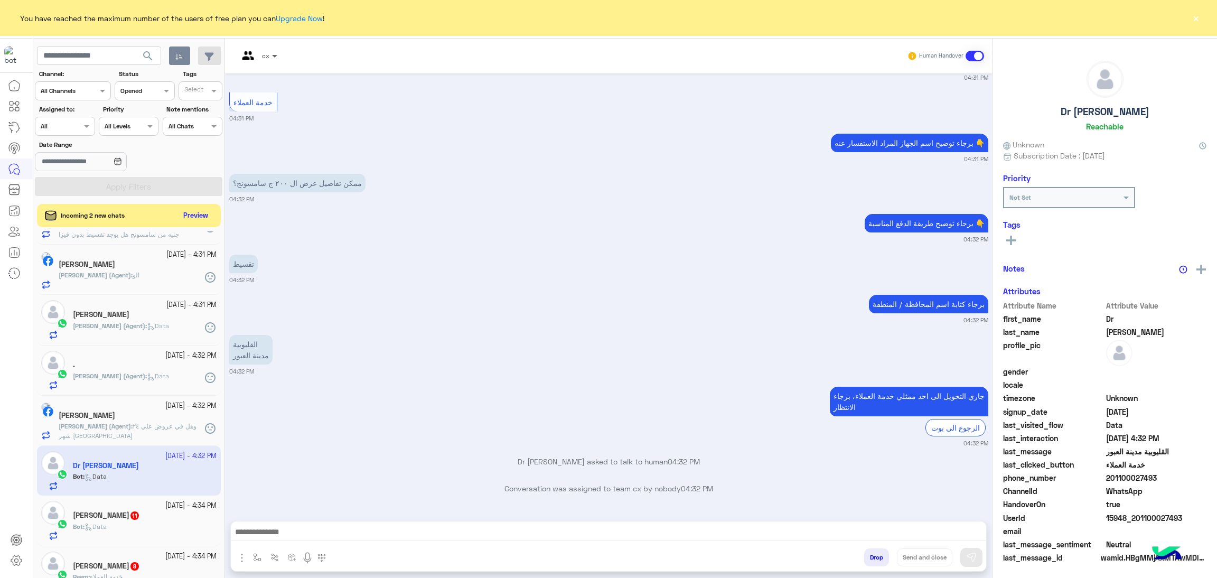
click at [269, 52] on span at bounding box center [275, 55] width 13 height 11
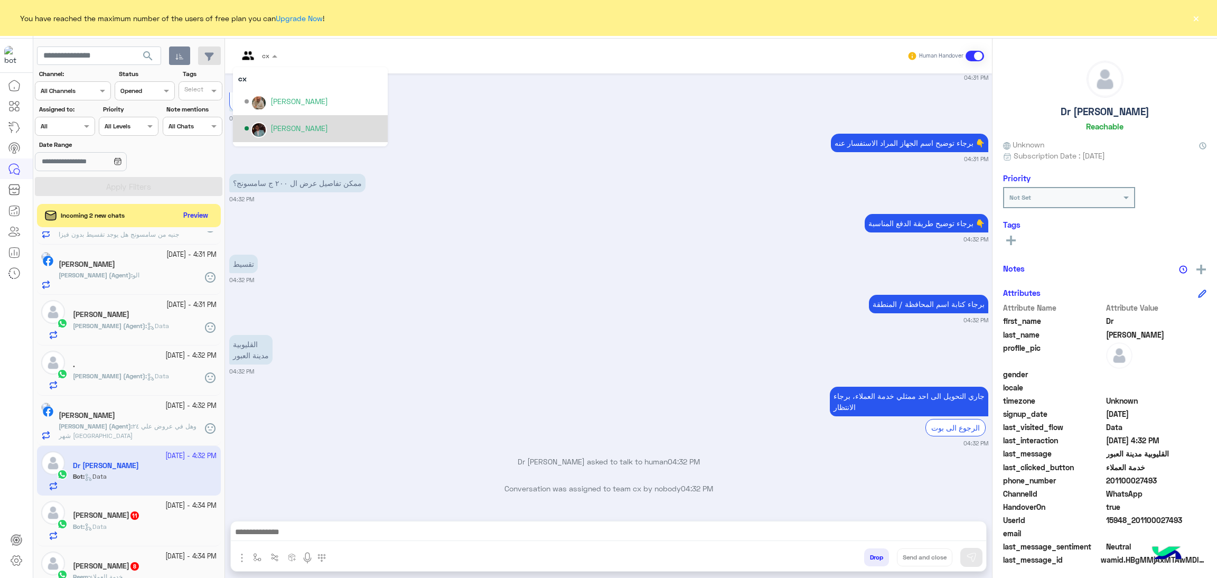
click at [296, 124] on div "Mohamed Samka" at bounding box center [299, 128] width 58 height 11
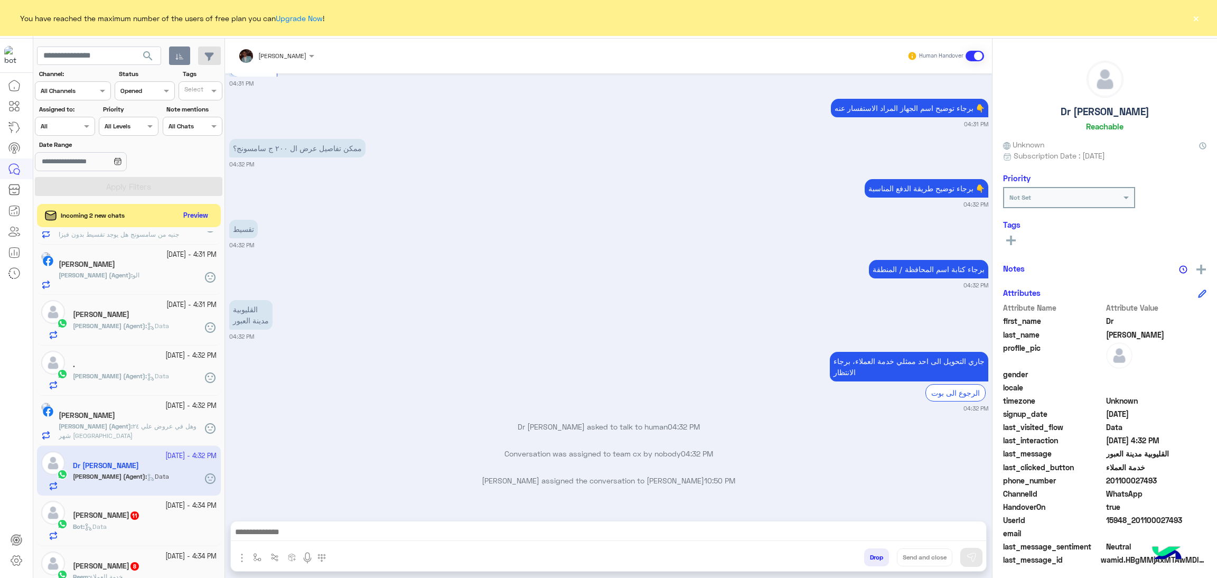
click at [181, 537] on div "Bot : Data" at bounding box center [145, 531] width 144 height 18
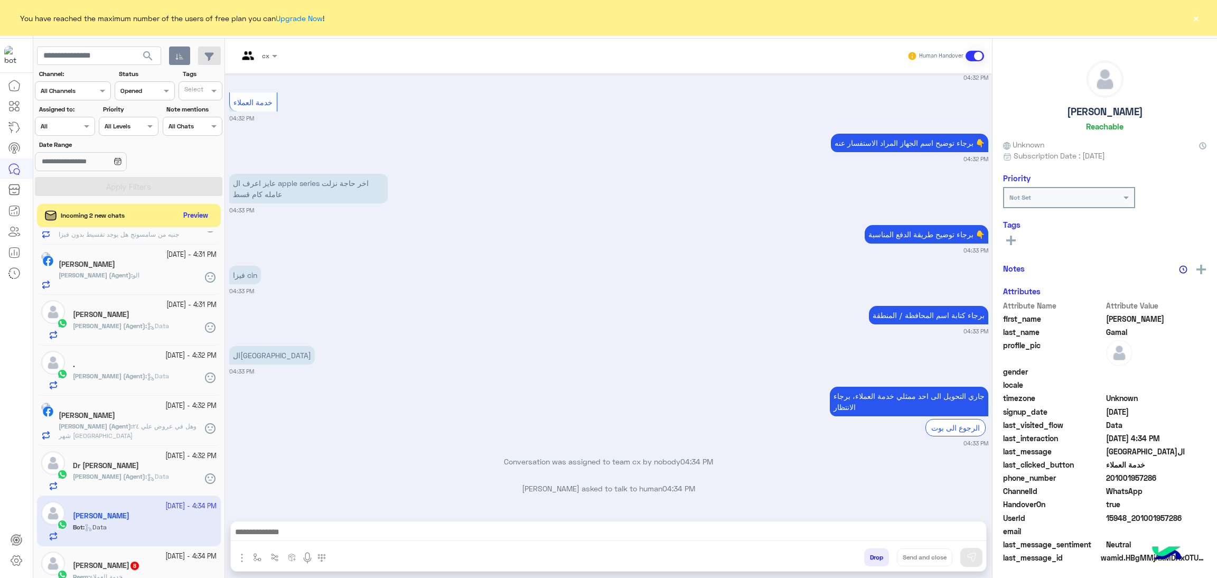
click at [266, 53] on div at bounding box center [258, 54] width 50 height 10
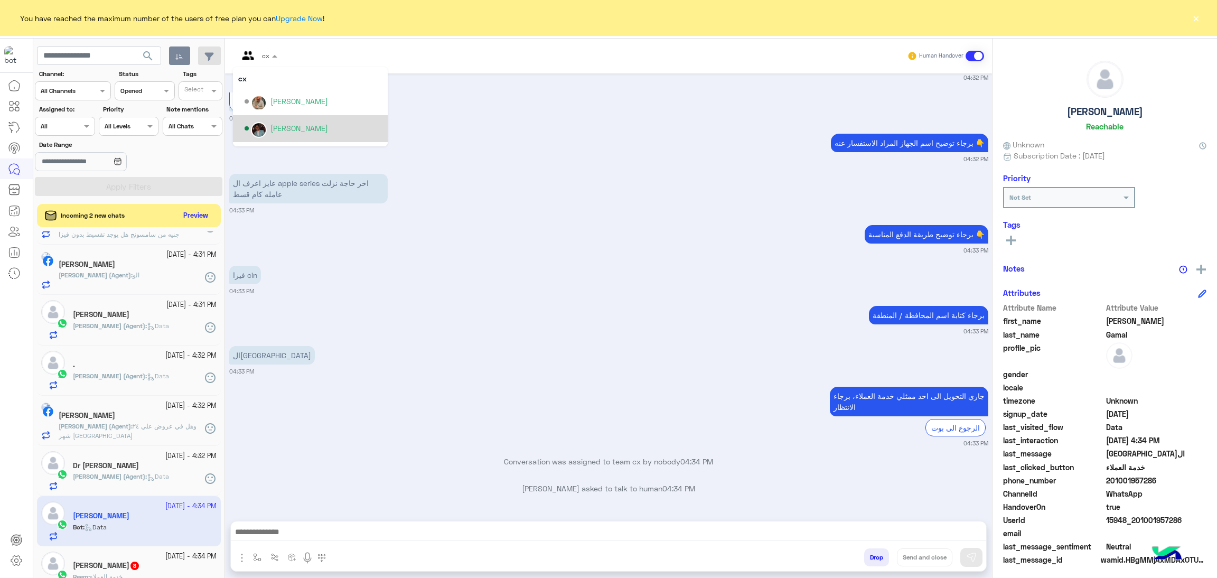
click at [304, 133] on div "Mohamed Samka" at bounding box center [299, 128] width 58 height 11
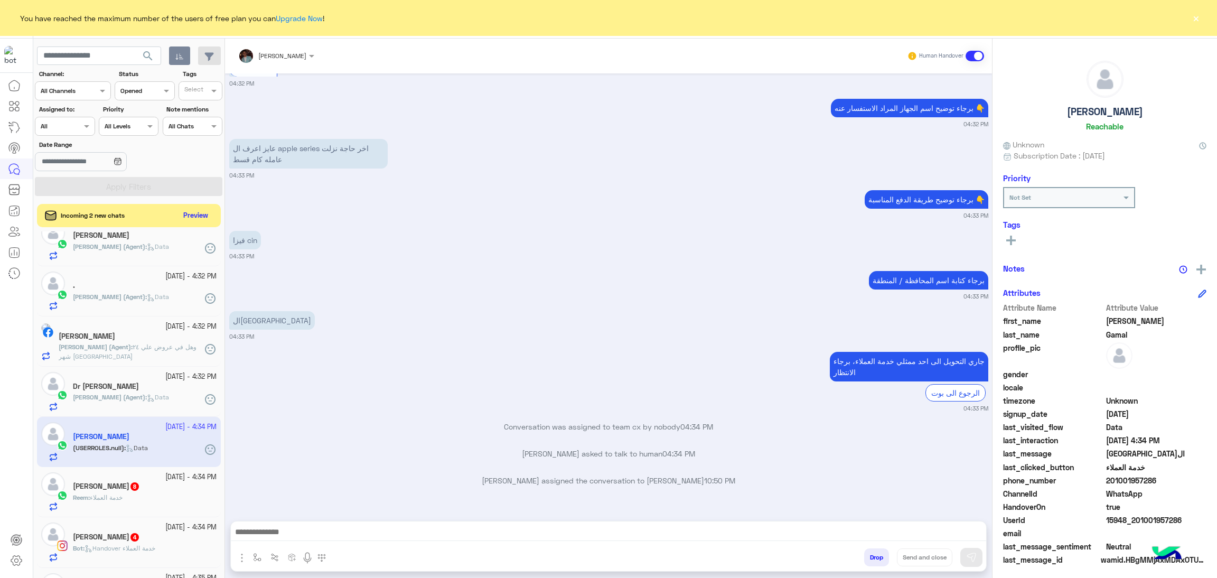
click at [157, 494] on div "Reem : خدمة العملاء" at bounding box center [145, 502] width 144 height 18
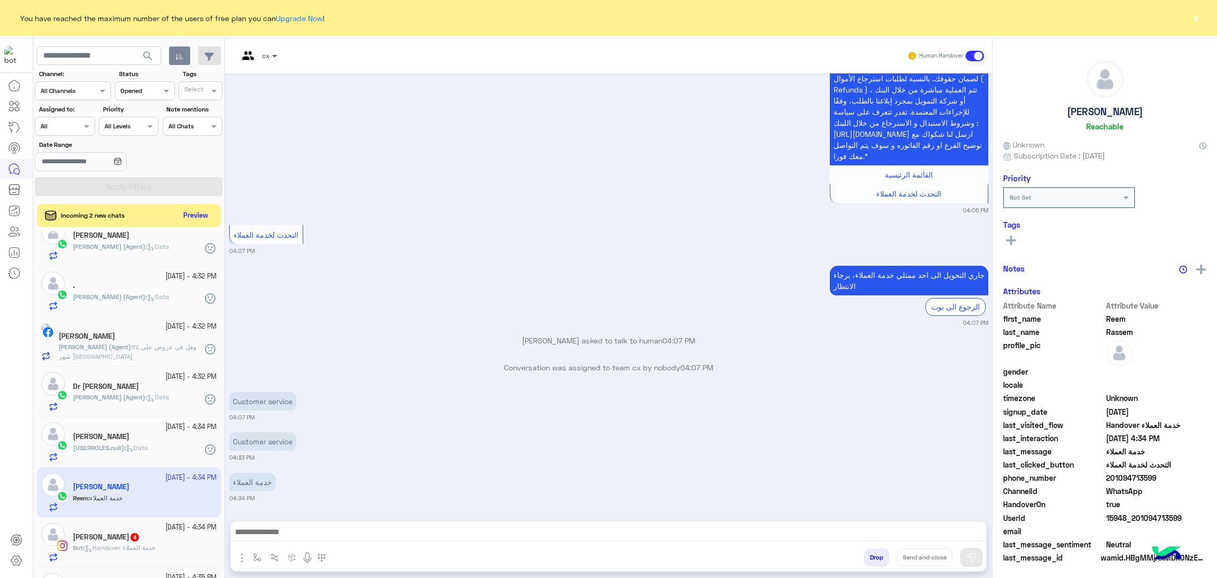
click at [269, 53] on span at bounding box center [275, 55] width 13 height 11
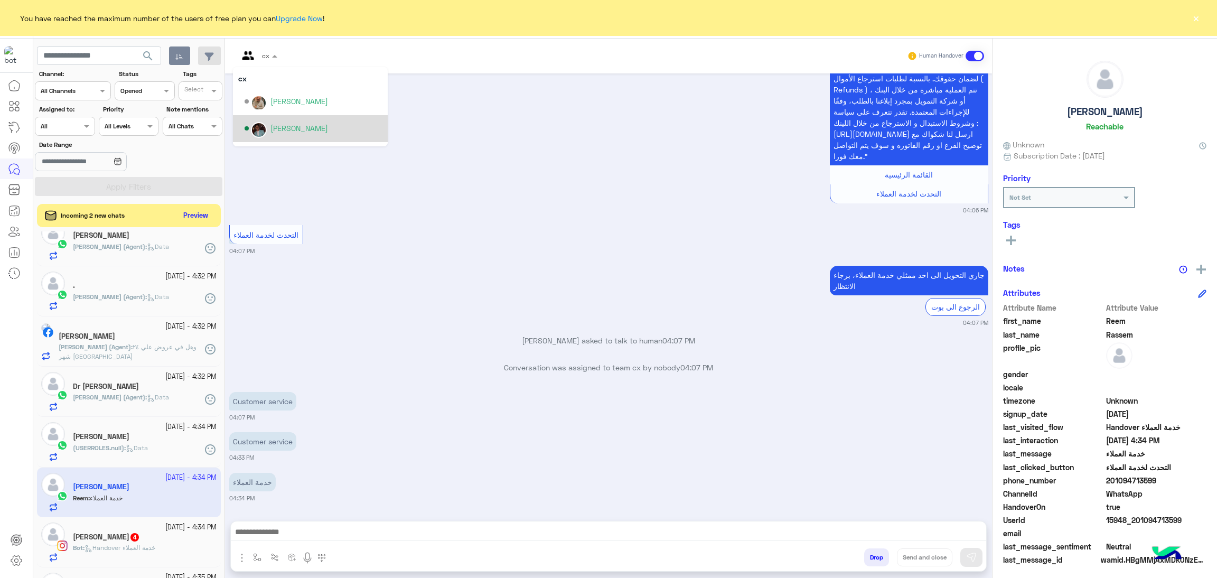
click at [285, 126] on div "Mohamed Samka" at bounding box center [299, 128] width 58 height 11
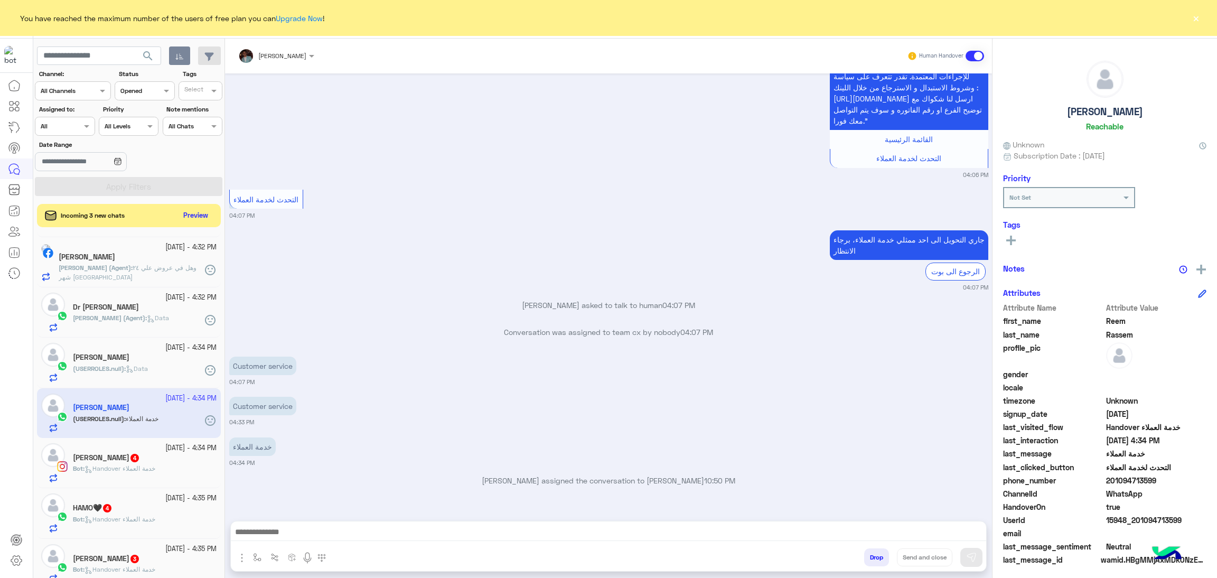
click at [170, 476] on div "Bot : Handover خدمة العملاء" at bounding box center [145, 473] width 144 height 18
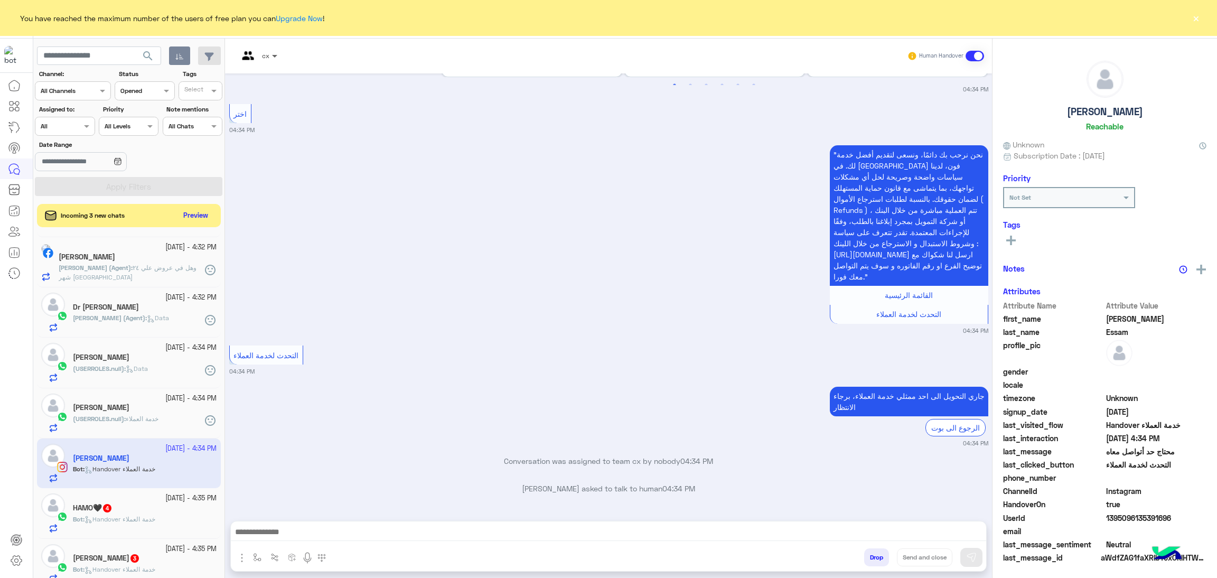
click at [272, 54] on span at bounding box center [275, 55] width 13 height 11
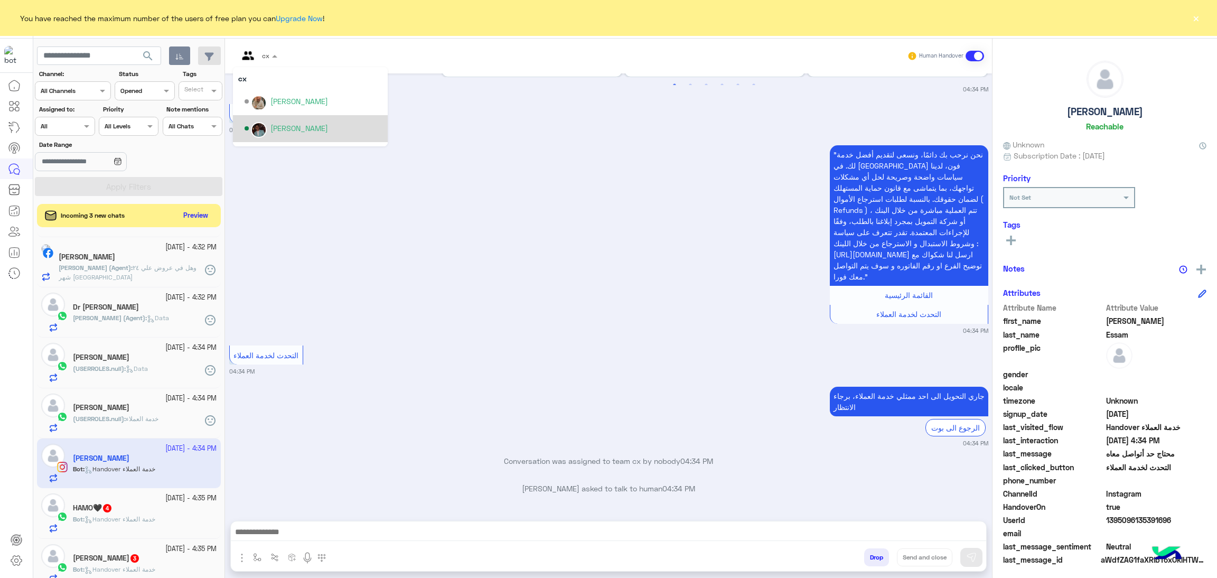
click at [286, 120] on div "Mohamed Samka" at bounding box center [314, 128] width 138 height 18
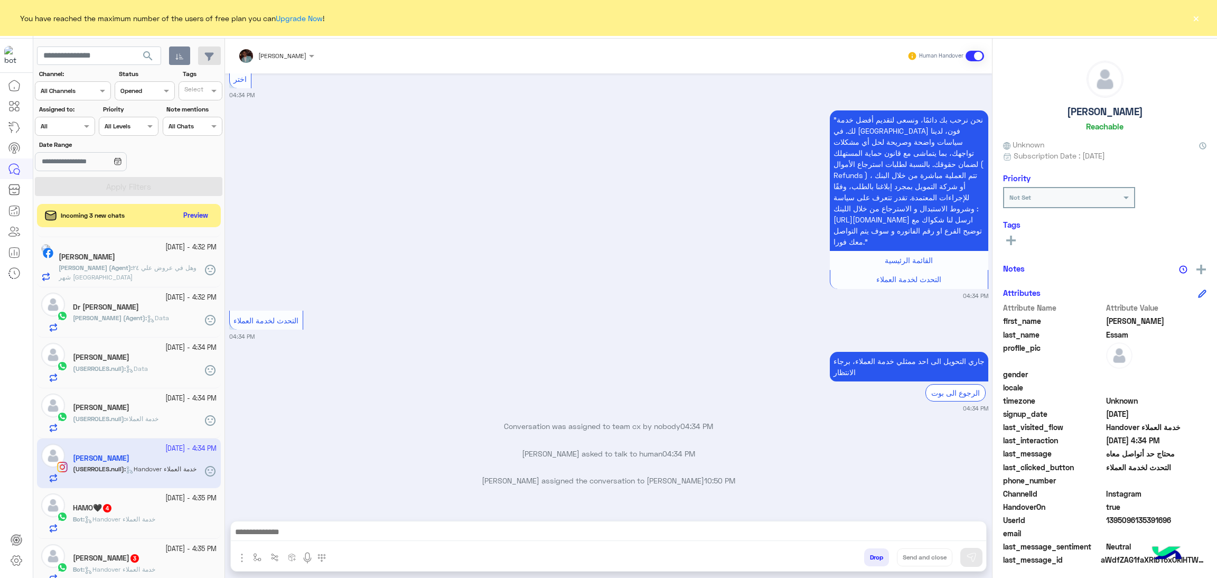
click at [179, 520] on div "Bot : Handover خدمة العملاء" at bounding box center [145, 524] width 144 height 18
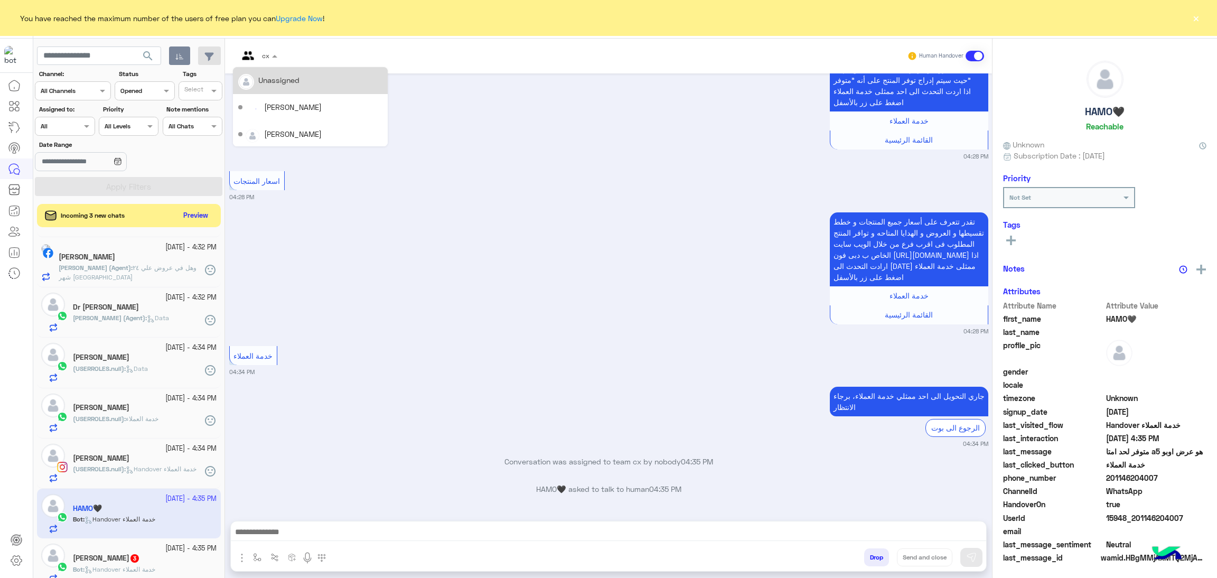
click at [270, 54] on span at bounding box center [275, 55] width 13 height 11
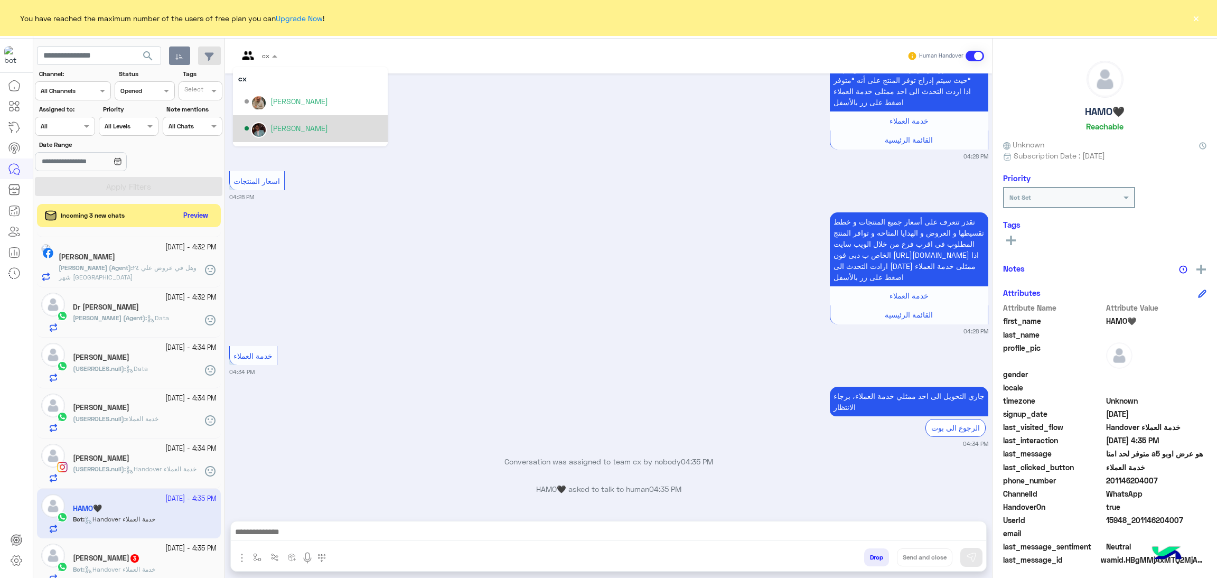
click at [289, 125] on div "Mohamed Samka" at bounding box center [299, 128] width 58 height 11
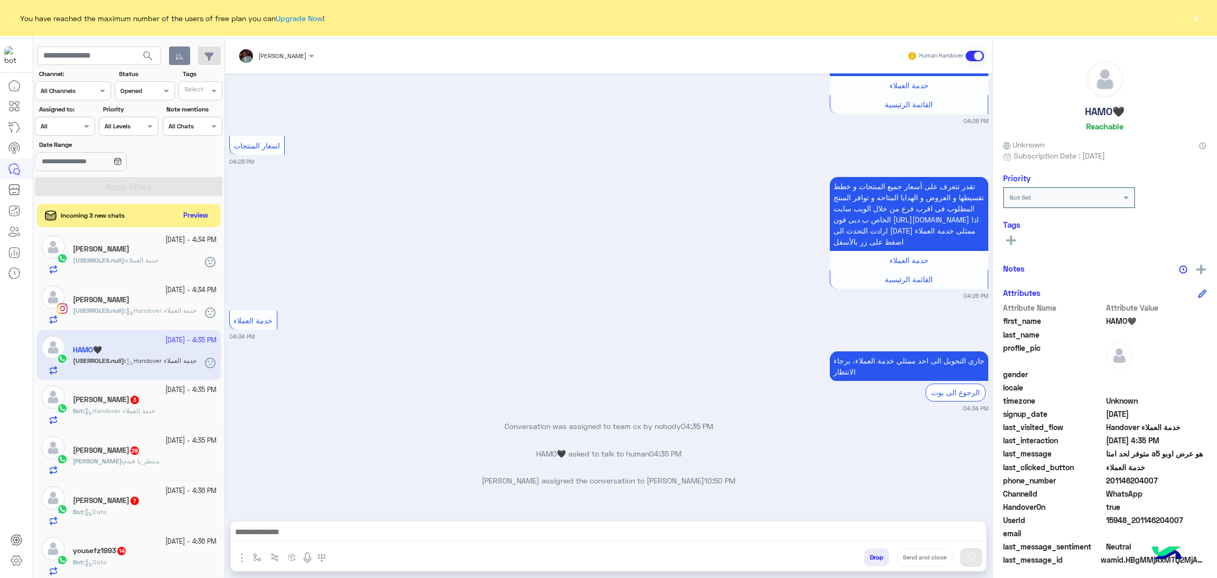
click at [162, 419] on div "Bot : Handover خدمة العملاء" at bounding box center [145, 415] width 144 height 18
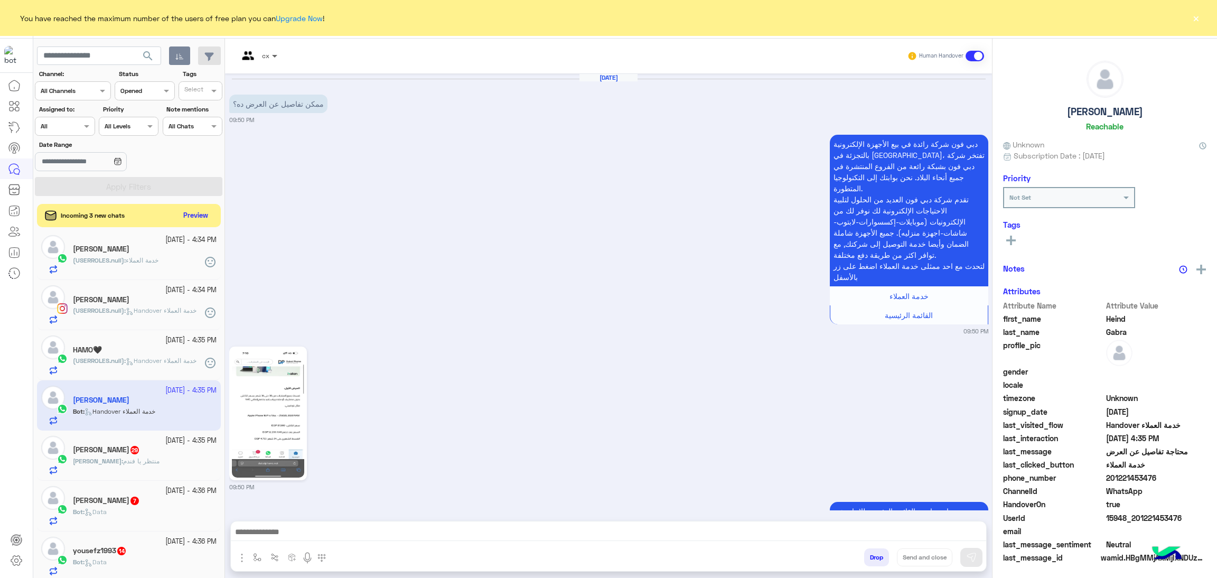
click at [271, 54] on span at bounding box center [275, 55] width 13 height 11
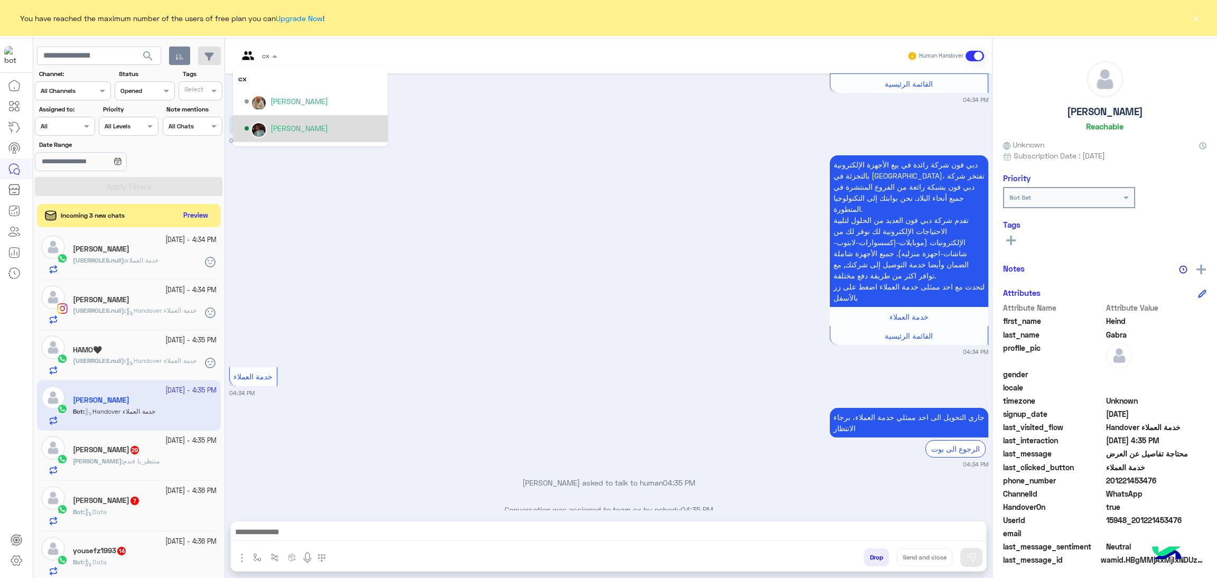
click at [337, 120] on div "Mohamed Samka" at bounding box center [314, 128] width 138 height 18
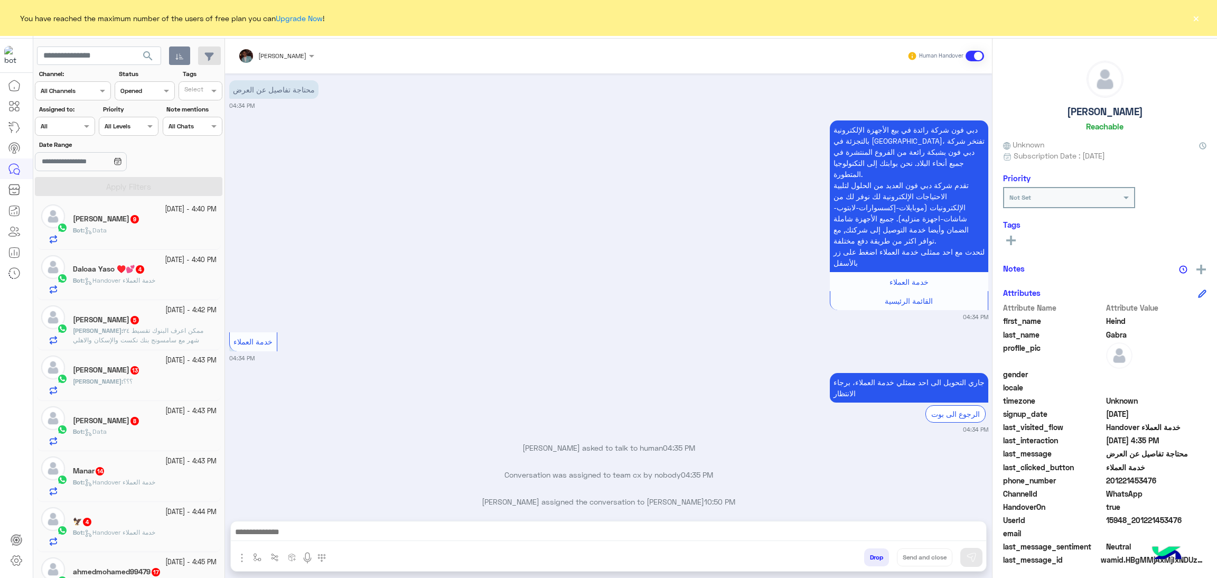
click at [167, 429] on div "Bot : Data" at bounding box center [145, 436] width 144 height 18
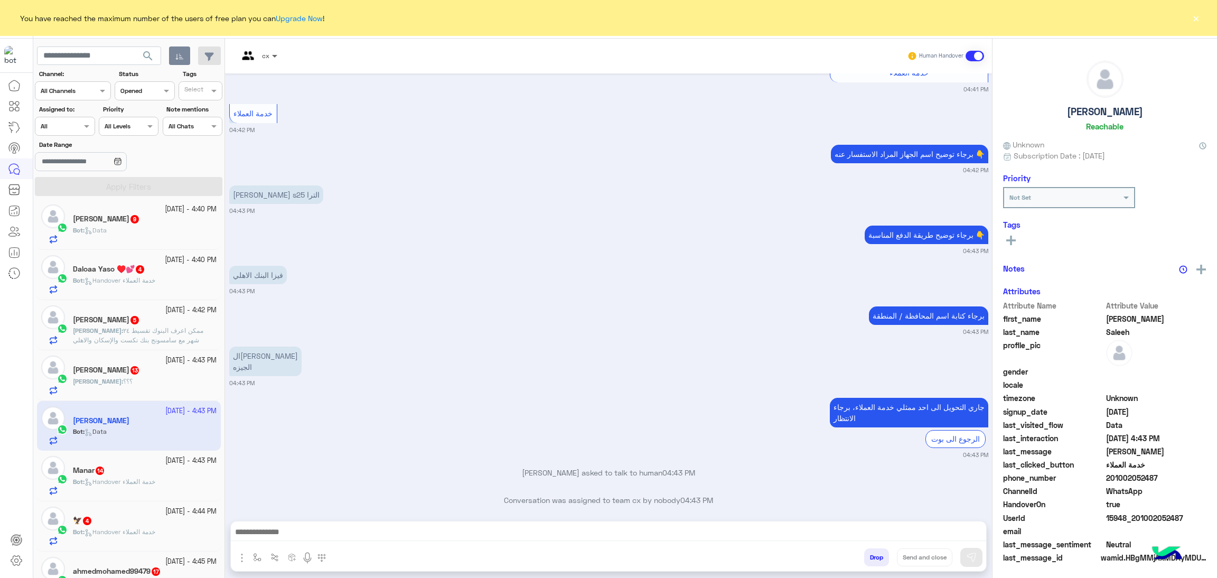
click at [274, 59] on span at bounding box center [275, 55] width 13 height 11
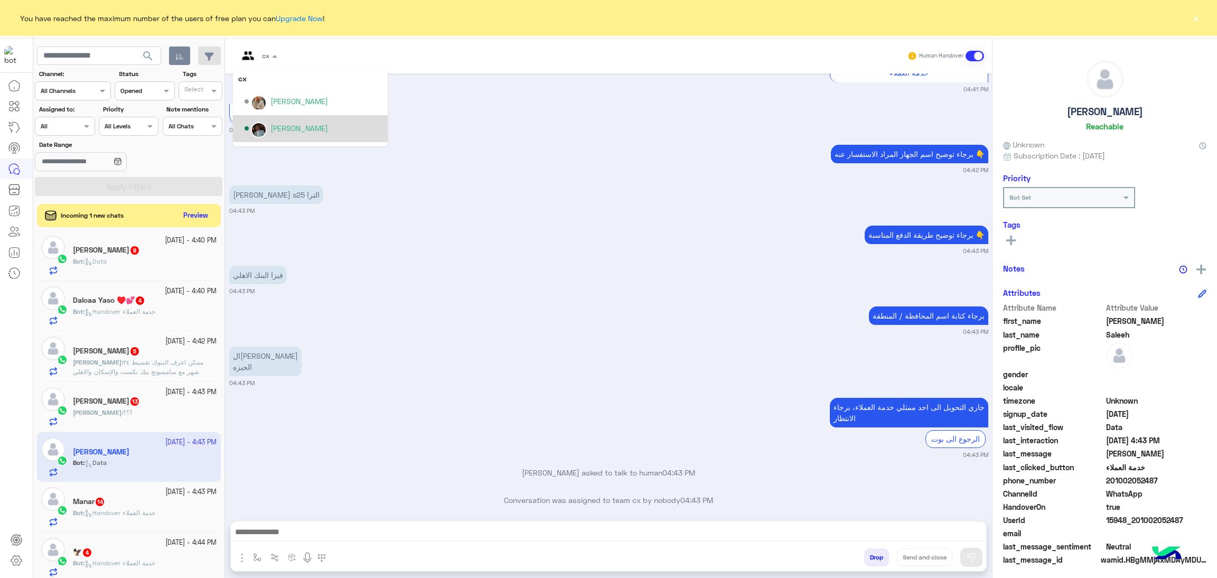
click at [323, 131] on div "Mohamed Samka" at bounding box center [299, 128] width 58 height 11
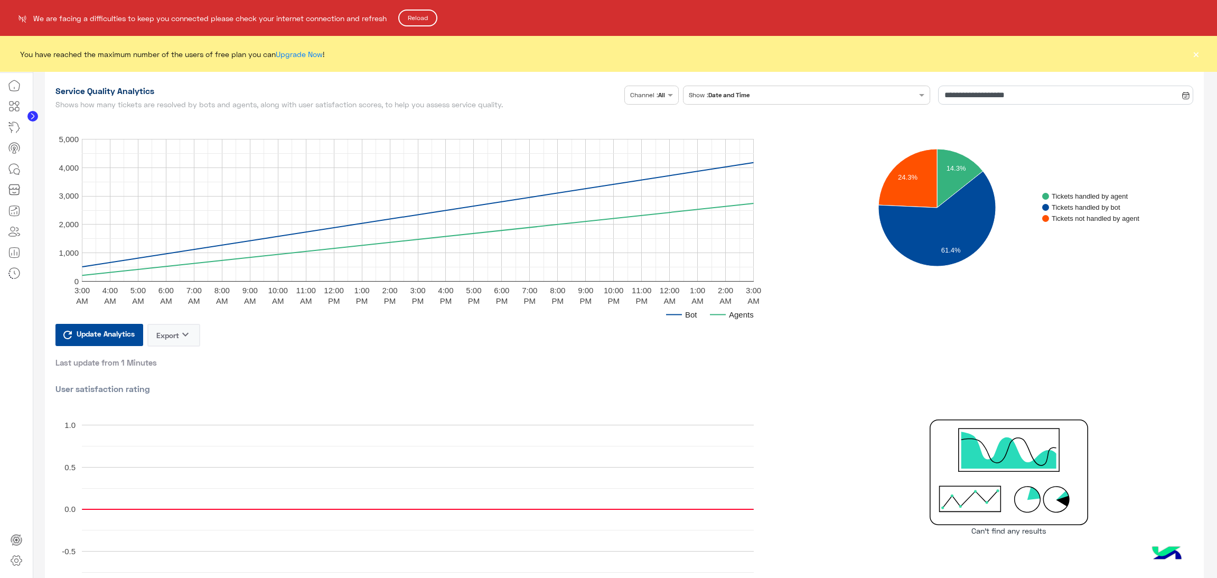
click at [420, 17] on button "Reload" at bounding box center [417, 18] width 39 height 17
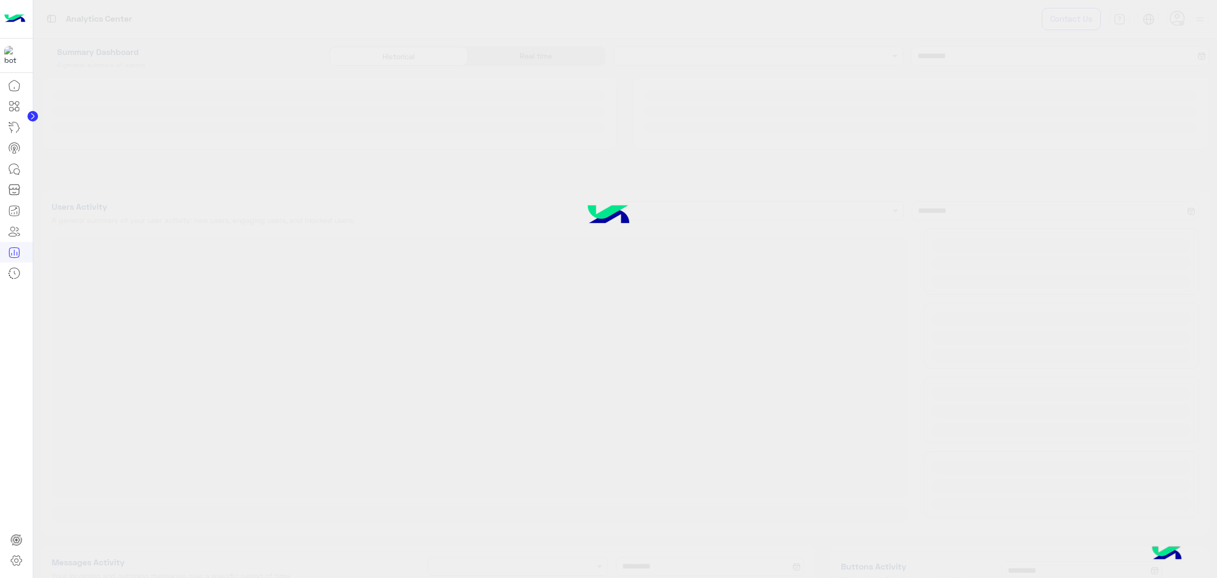
type input "**********"
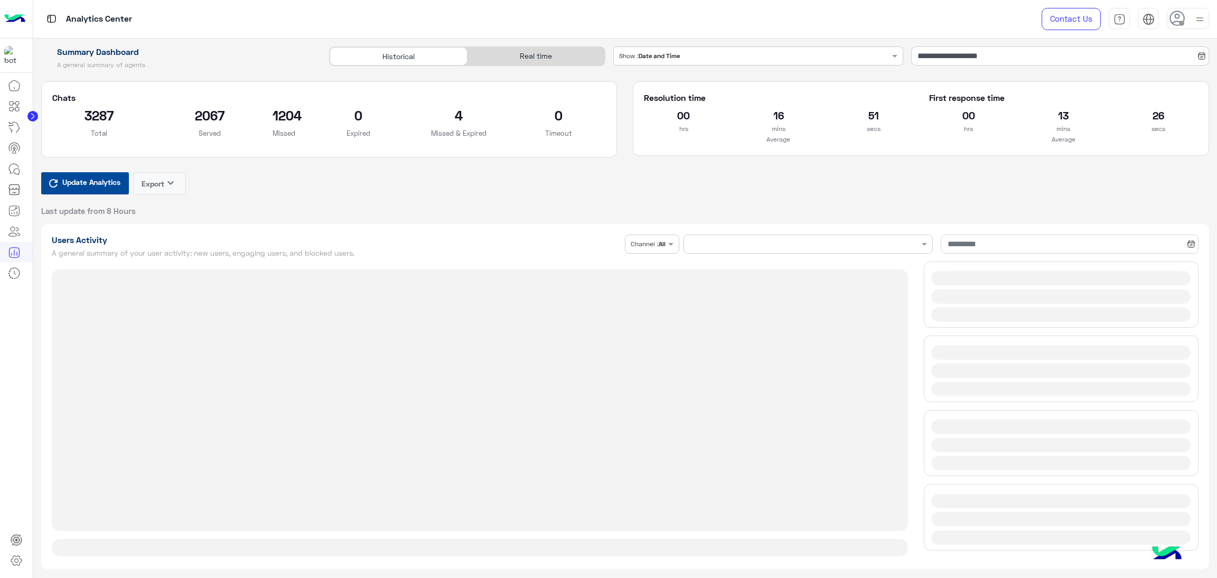
type input "**********"
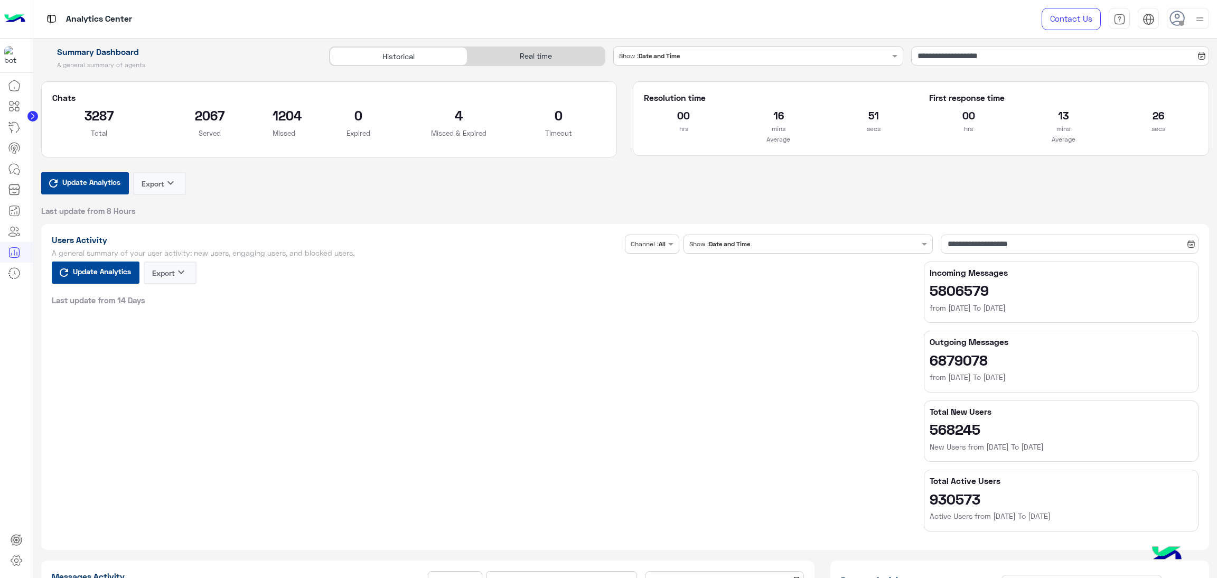
type input "**********"
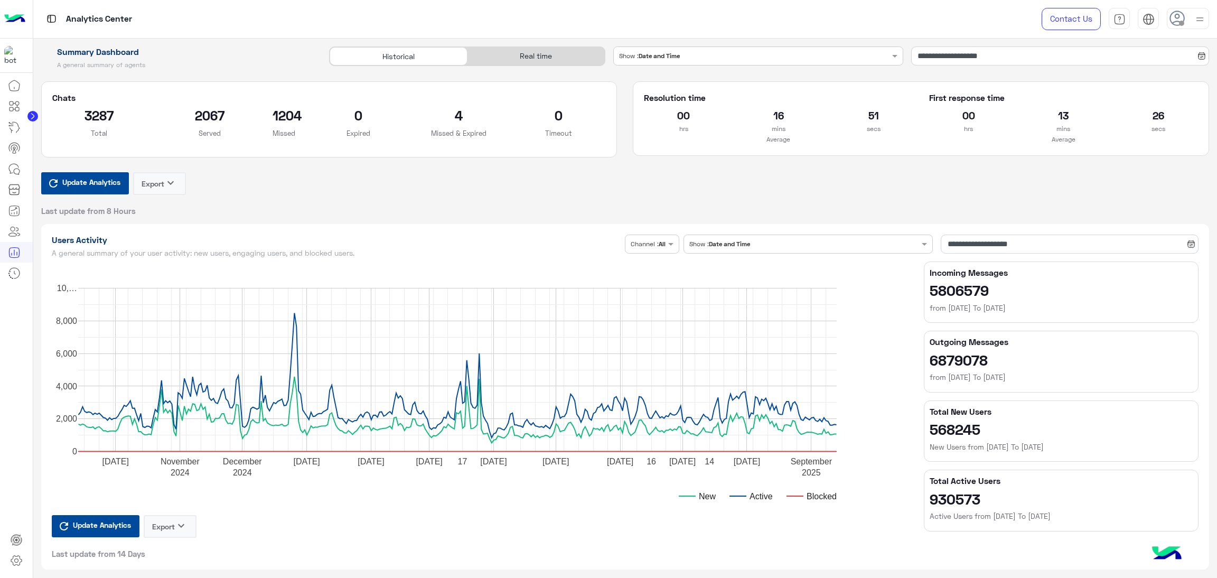
type input "**********"
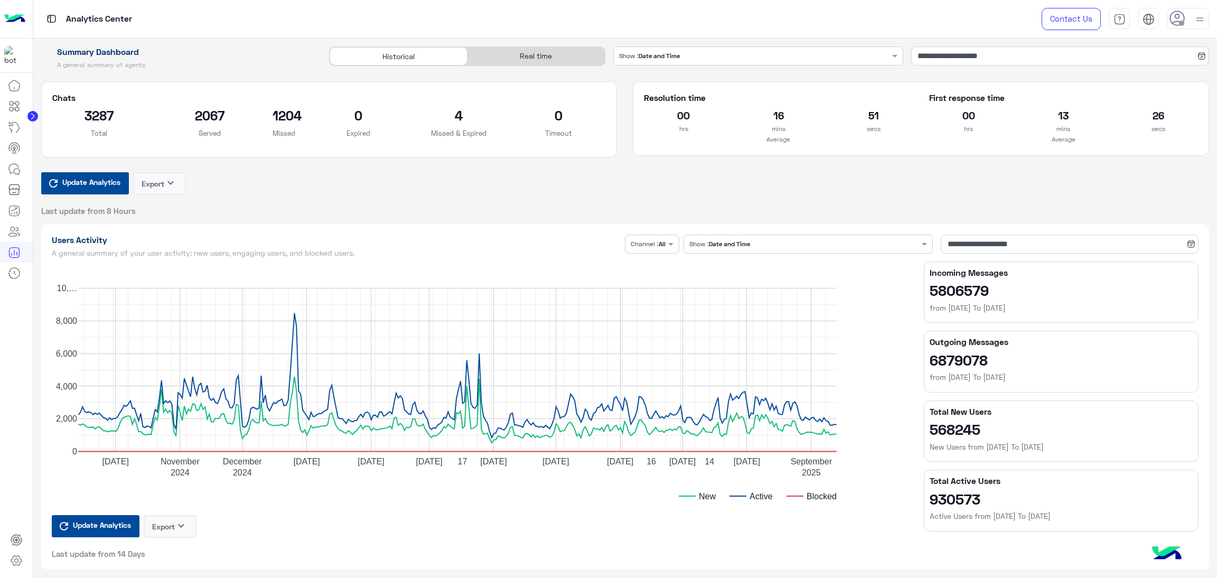
click at [537, 59] on div "Real time" at bounding box center [536, 56] width 137 height 18
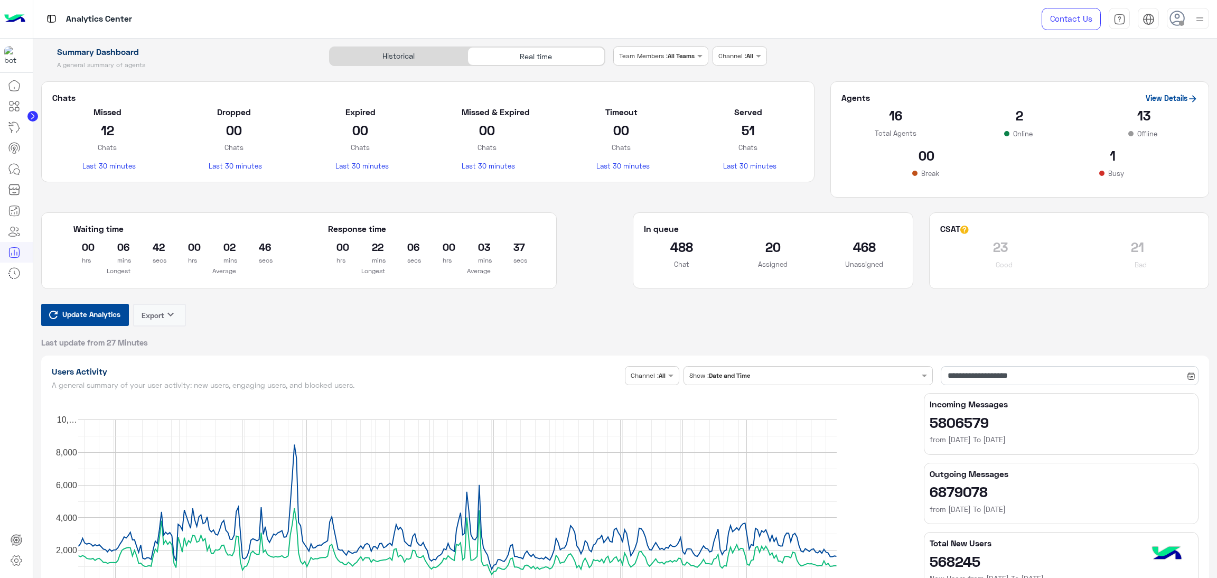
type input "**********"
click at [85, 320] on span "Update Analytics" at bounding box center [91, 314] width 63 height 14
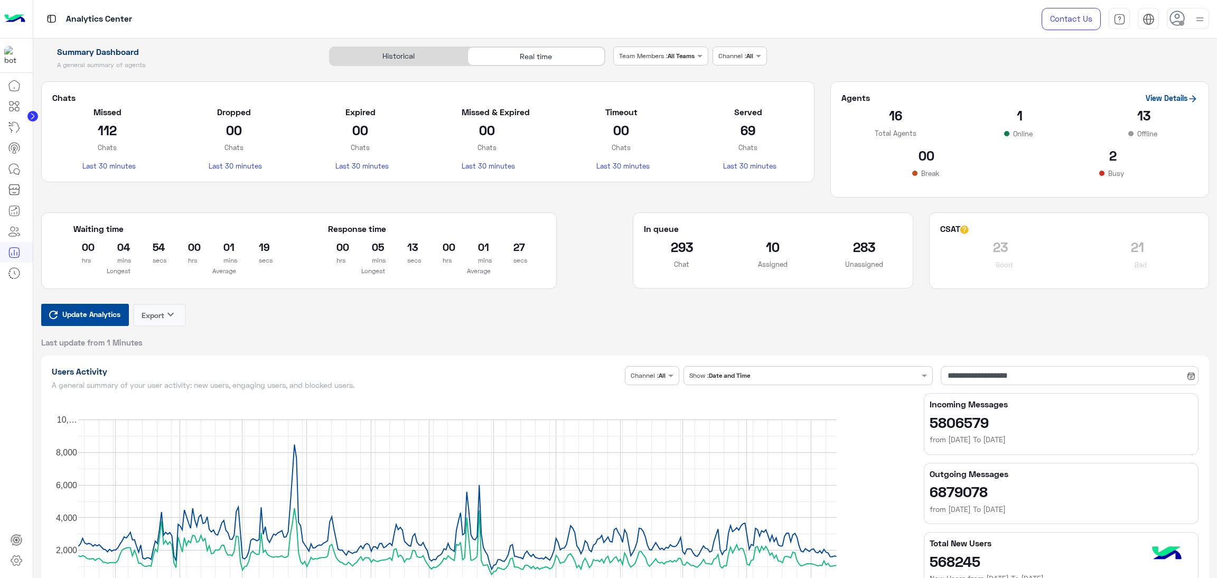
click at [865, 247] on h2 "283" at bounding box center [865, 246] width 76 height 17
click at [872, 207] on div "Agents View Details 16 Total Agents 1 Online 13 Offline 00 Break 2 Busy" at bounding box center [1019, 147] width 395 height 132
click at [854, 241] on h2 "283" at bounding box center [865, 246] width 76 height 17
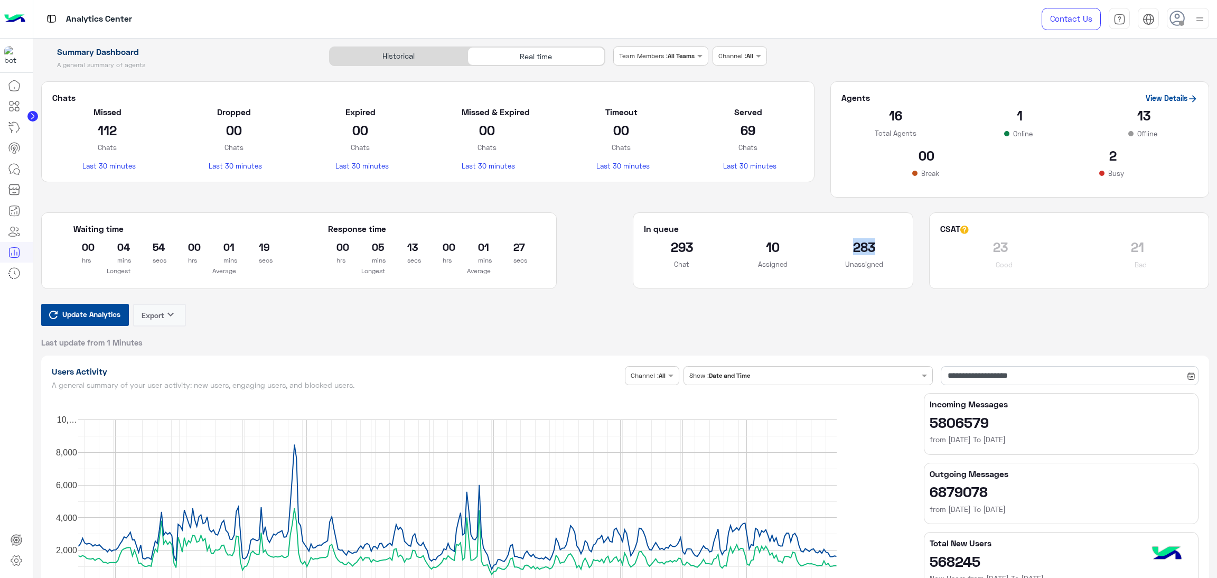
click at [854, 241] on h2 "283" at bounding box center [865, 246] width 76 height 17
click at [858, 198] on div "Agents View Details 16 Total Agents 1 Online 13 Offline 00 Break 2 Busy" at bounding box center [1019, 147] width 395 height 132
click at [864, 248] on h2 "283" at bounding box center [865, 246] width 76 height 17
click at [861, 210] on div "Agents View Details 16 Total Agents 1 Online 13 Offline 00 Break 2 Busy" at bounding box center [1019, 147] width 395 height 132
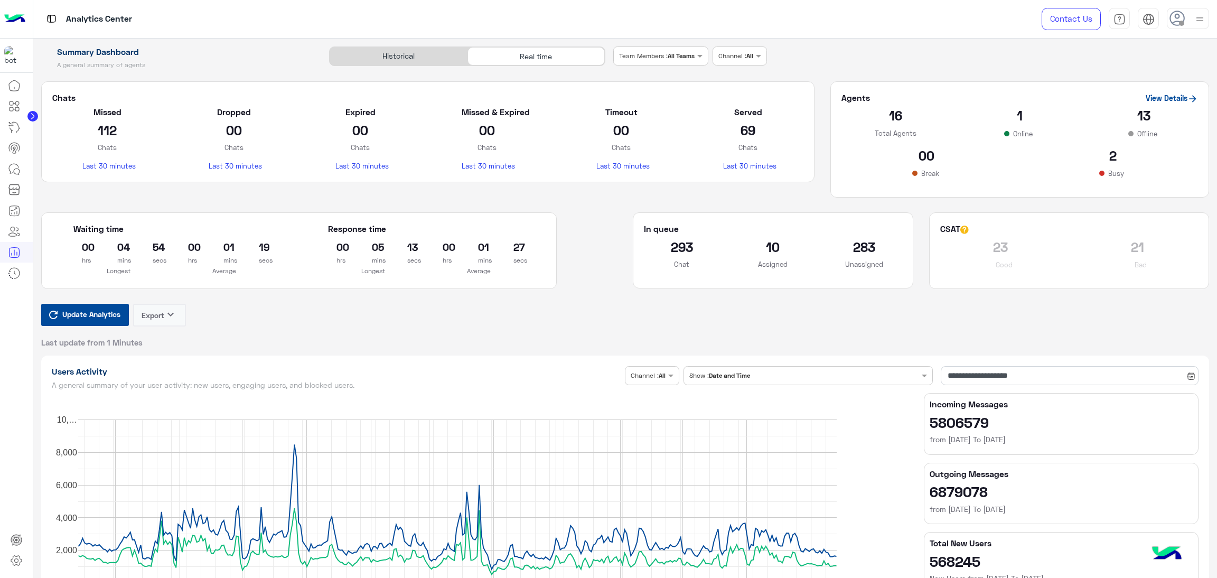
click at [867, 249] on h2 "283" at bounding box center [865, 246] width 76 height 17
click at [864, 213] on section "In queue 293 Chat 10 Assigned 283 Unassigned" at bounding box center [773, 250] width 280 height 76
click at [868, 239] on h2 "283" at bounding box center [865, 246] width 76 height 17
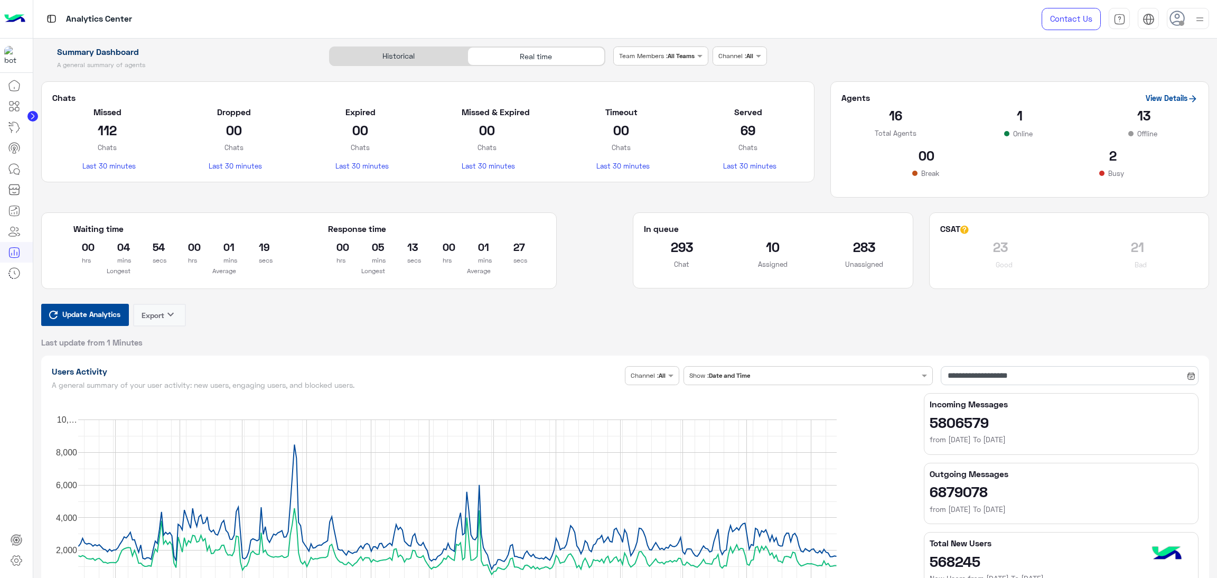
click at [863, 221] on section "In queue 293 Chat 10 Assigned 283 Unassigned" at bounding box center [773, 250] width 280 height 76
click at [858, 242] on h2 "283" at bounding box center [865, 246] width 76 height 17
click at [870, 231] on div "In queue" at bounding box center [773, 230] width 258 height 15
click at [871, 242] on h2 "283" at bounding box center [865, 246] width 76 height 17
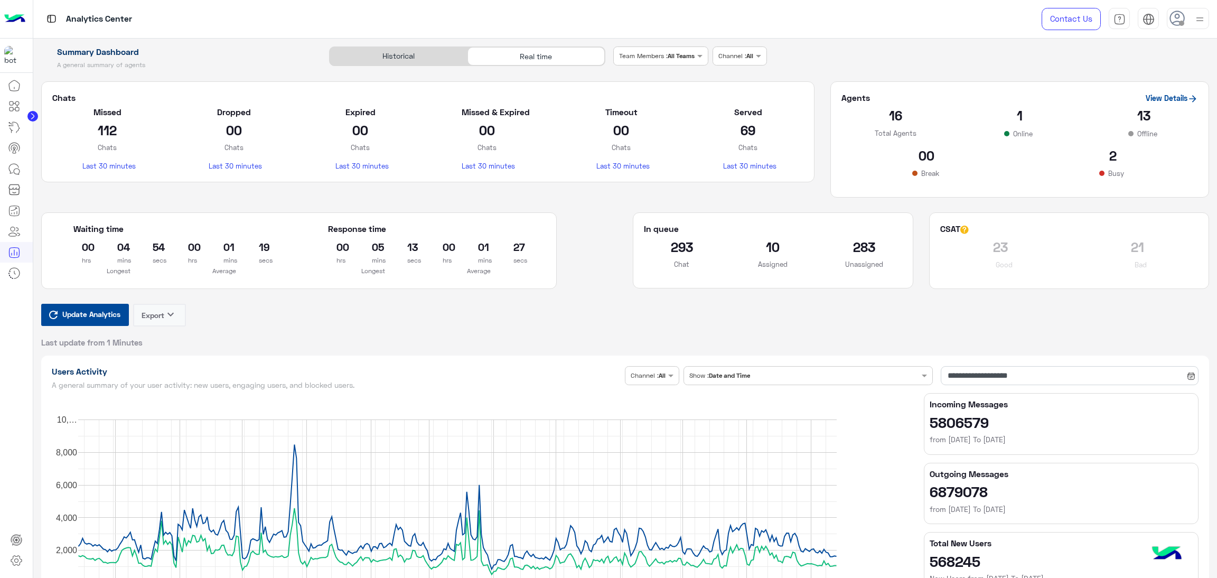
click at [871, 242] on h2 "283" at bounding box center [865, 246] width 76 height 17
click at [857, 242] on h2 "283" at bounding box center [865, 246] width 76 height 17
click at [839, 222] on section "In queue 293 Chat 10 Assigned 283 Unassigned" at bounding box center [773, 250] width 280 height 76
click at [104, 312] on span "Update Analytics" at bounding box center [91, 314] width 63 height 14
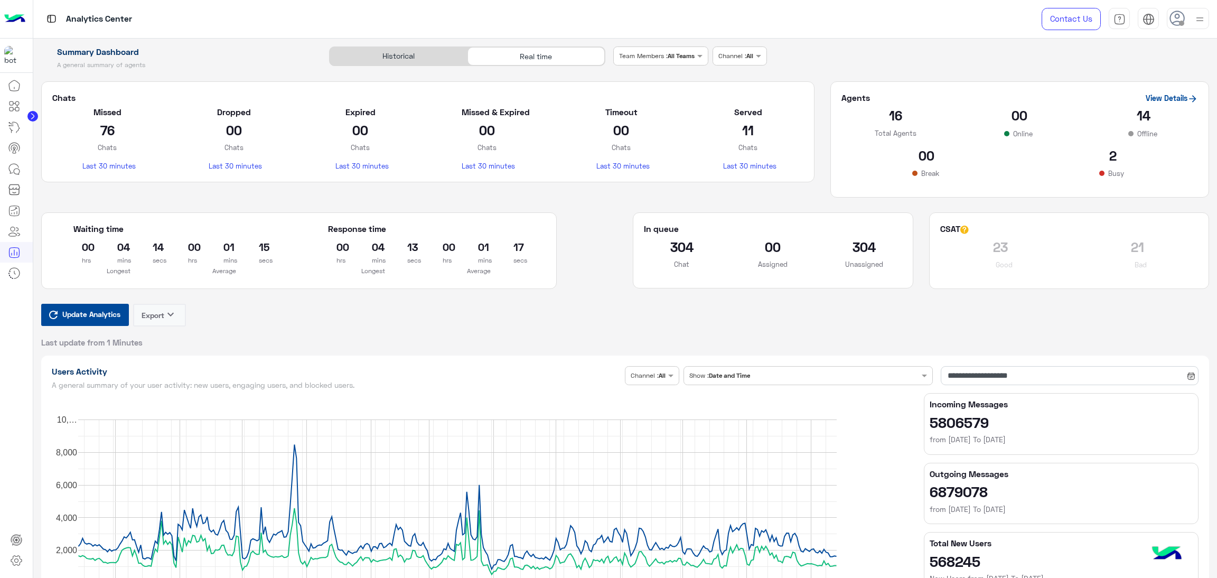
click at [864, 250] on h2 "304" at bounding box center [865, 246] width 76 height 17
click at [1177, 98] on link "View Details" at bounding box center [1172, 98] width 52 height 9
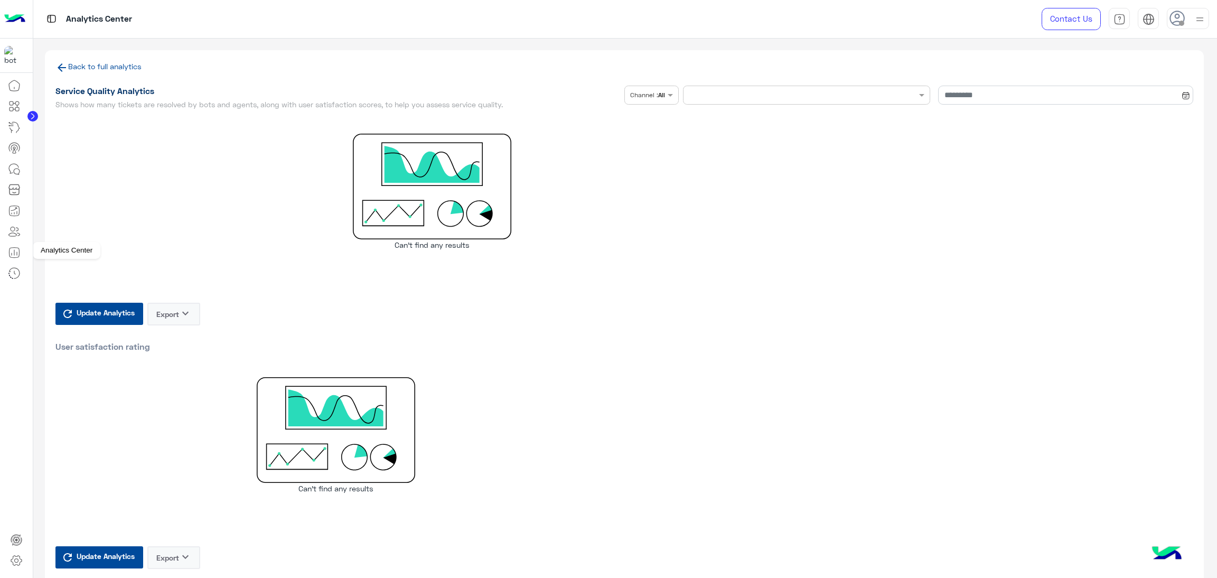
click at [3, 250] on link at bounding box center [14, 252] width 29 height 21
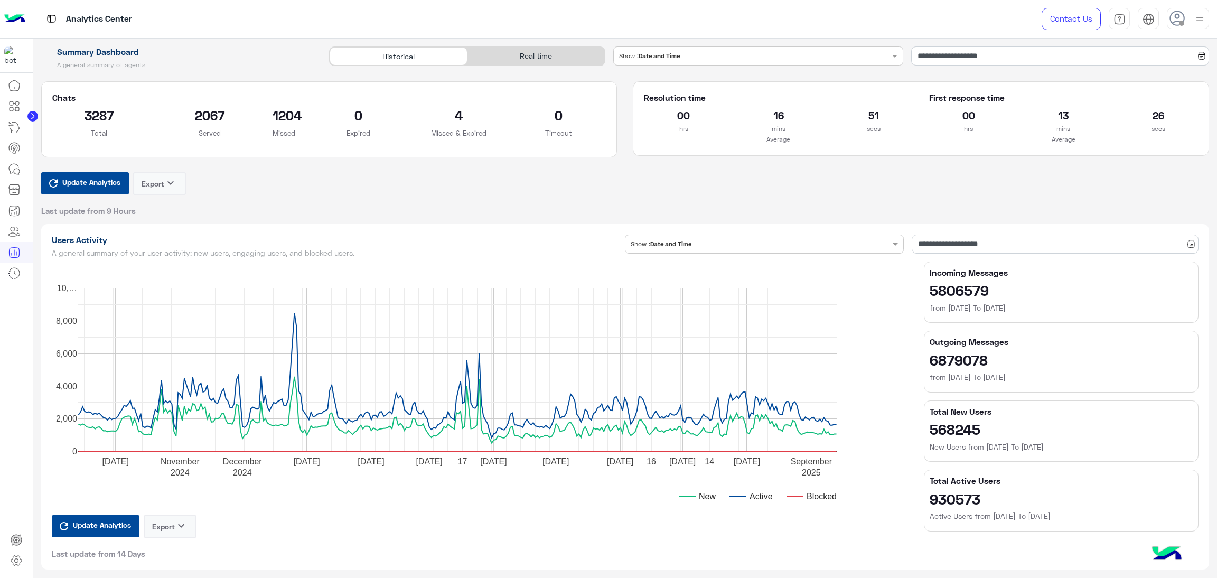
type input "**********"
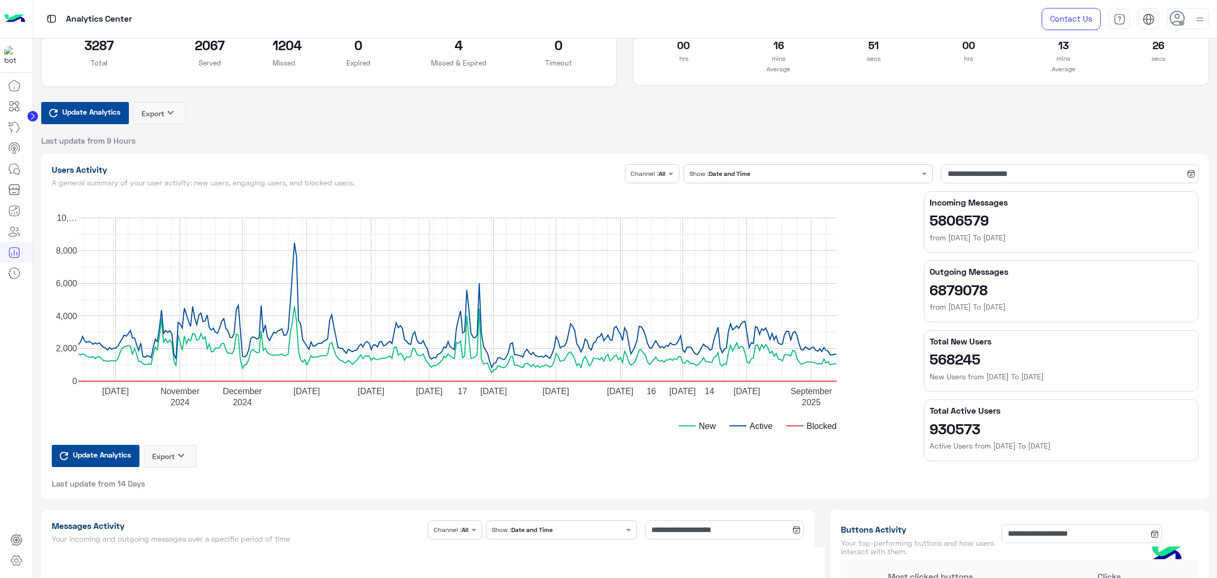
type input "**********"
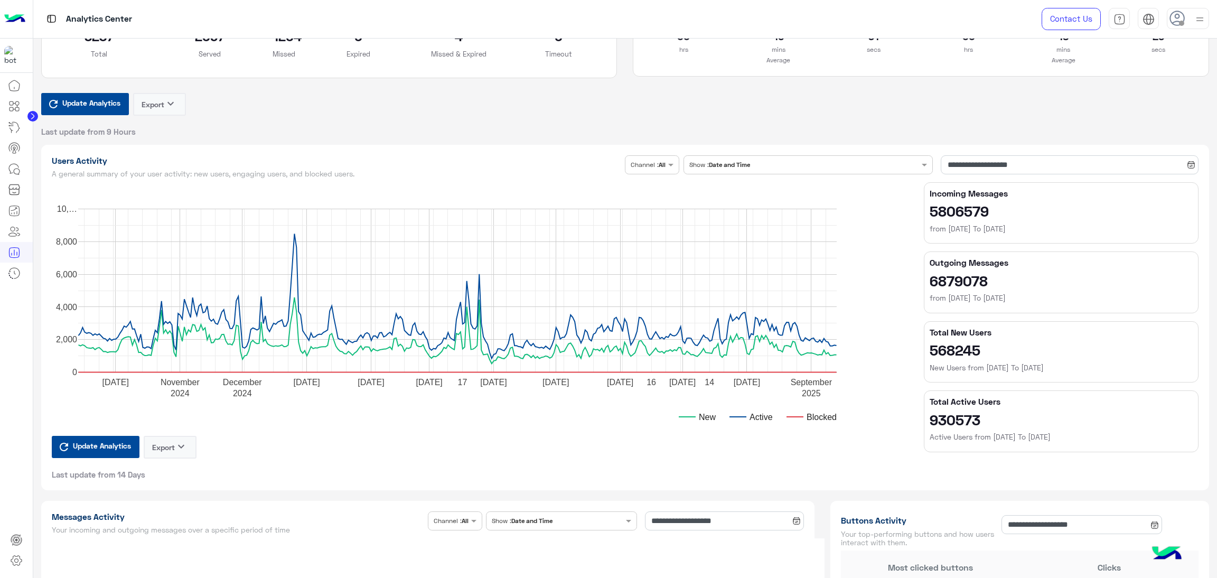
type input "**********"
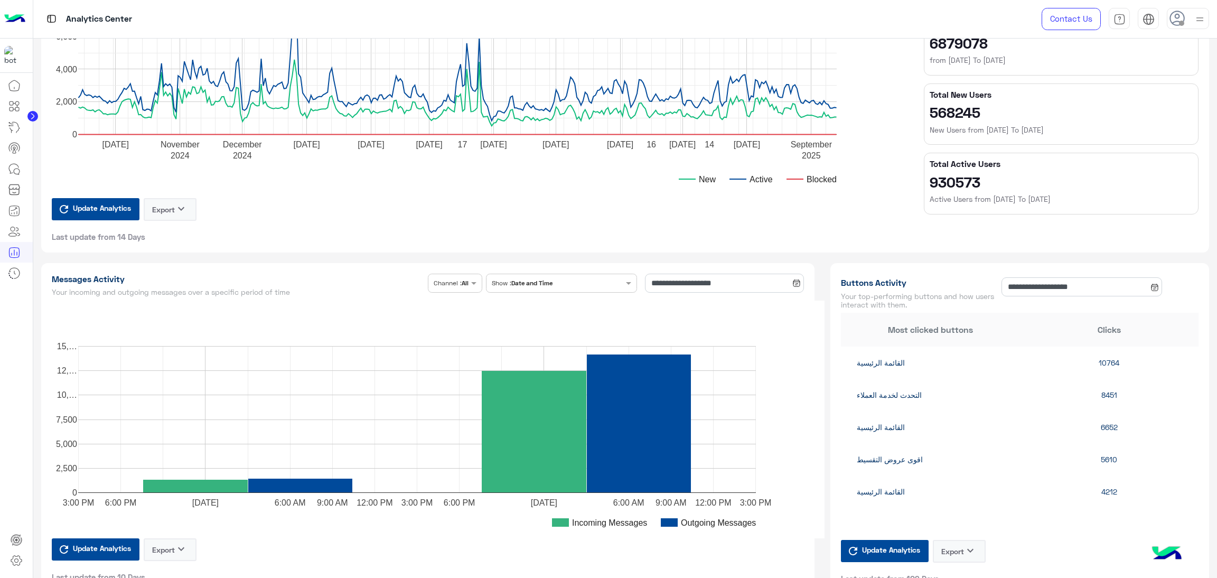
type input "**********"
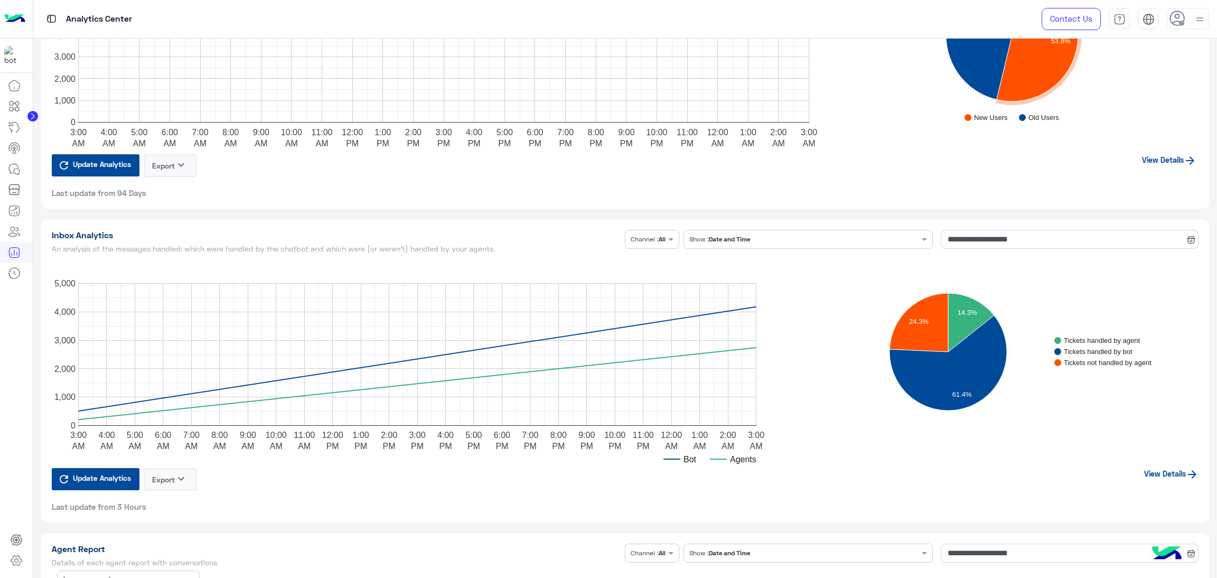
scroll to position [2298, 0]
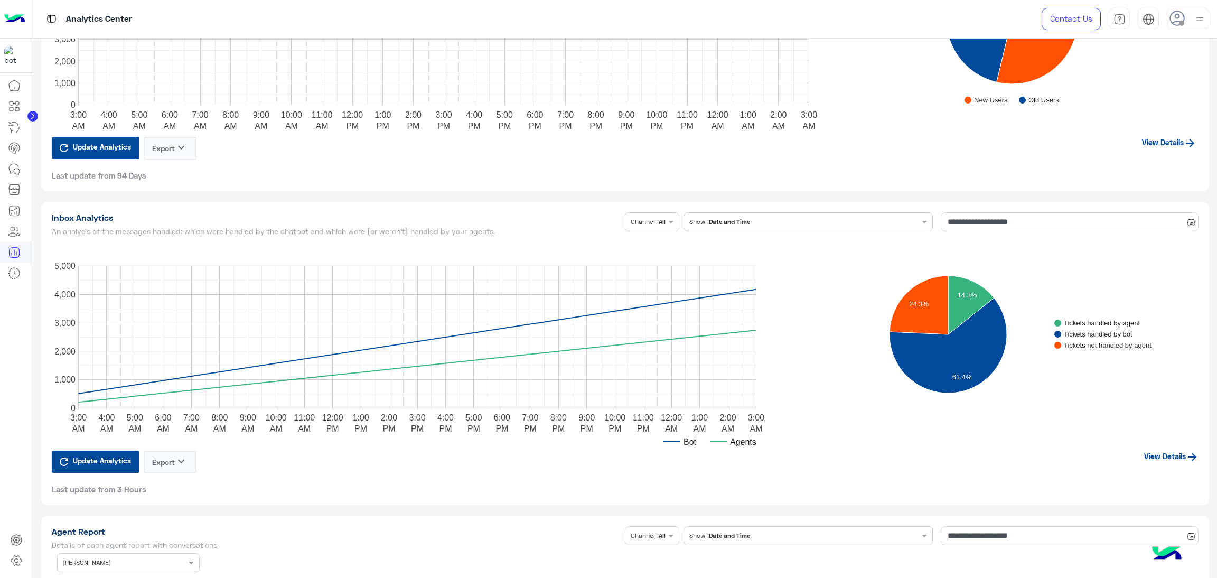
click at [1161, 459] on div "View Details" at bounding box center [1171, 473] width 54 height 44
click at [1171, 454] on link "View Details" at bounding box center [1171, 456] width 54 height 9
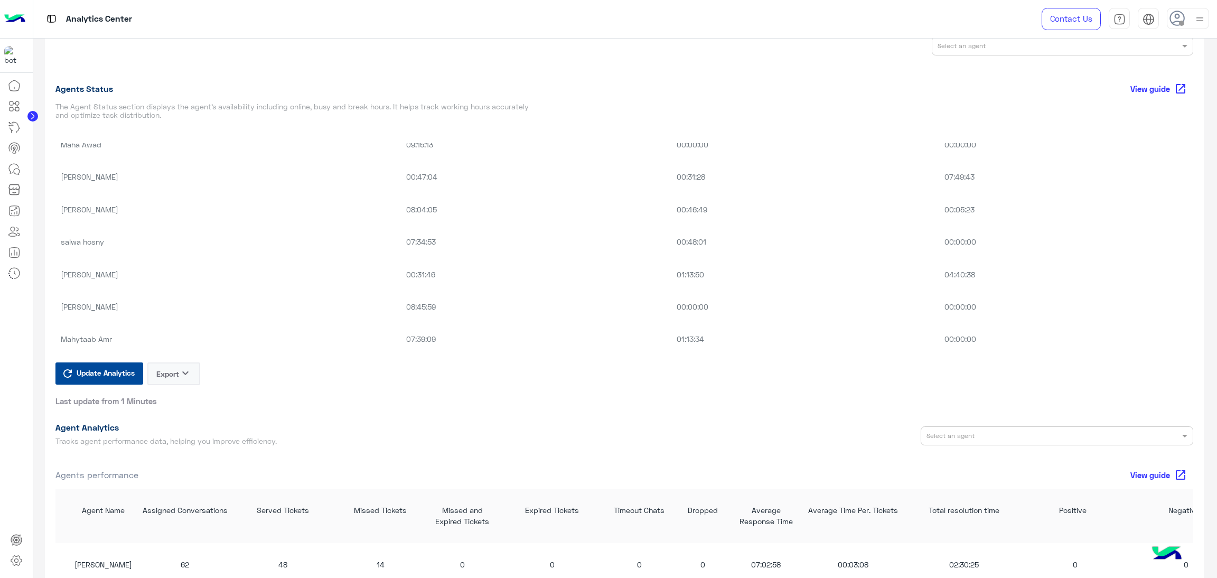
scroll to position [634, 0]
click at [756, 337] on td "01:13:34" at bounding box center [805, 338] width 268 height 32
click at [733, 99] on div "Agents Status View guide open_in_new The Agent Status section displays the agen…" at bounding box center [624, 100] width 1138 height 44
click at [15, 565] on icon at bounding box center [16, 561] width 11 height 10
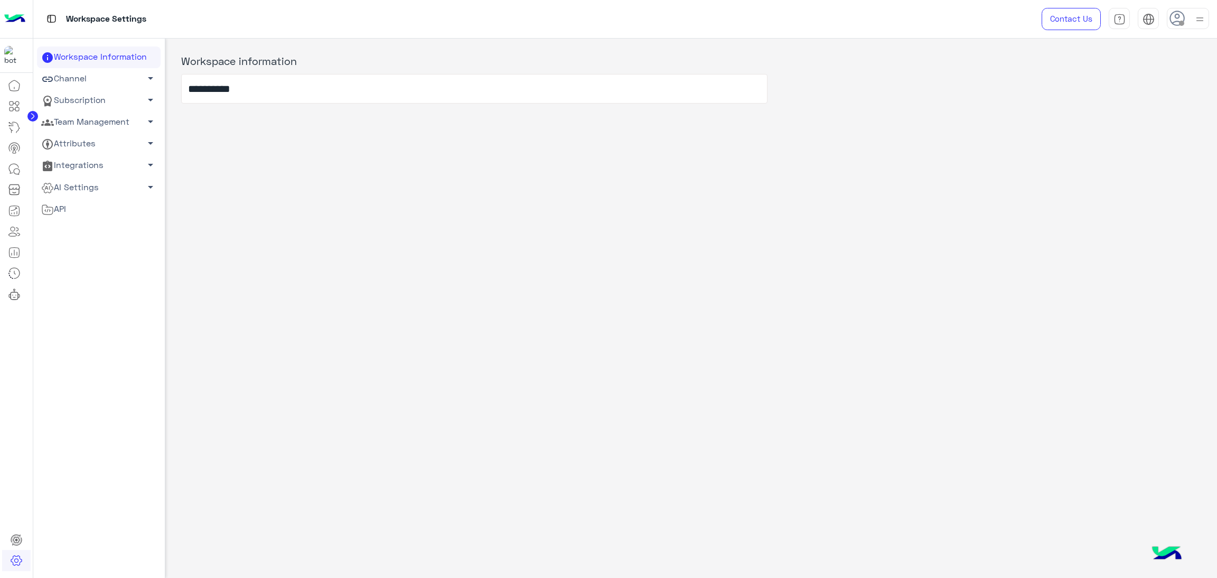
click at [106, 115] on link "Team Management arrow_drop_down" at bounding box center [99, 122] width 124 height 22
click at [110, 137] on link "Team Members" at bounding box center [99, 142] width 124 height 18
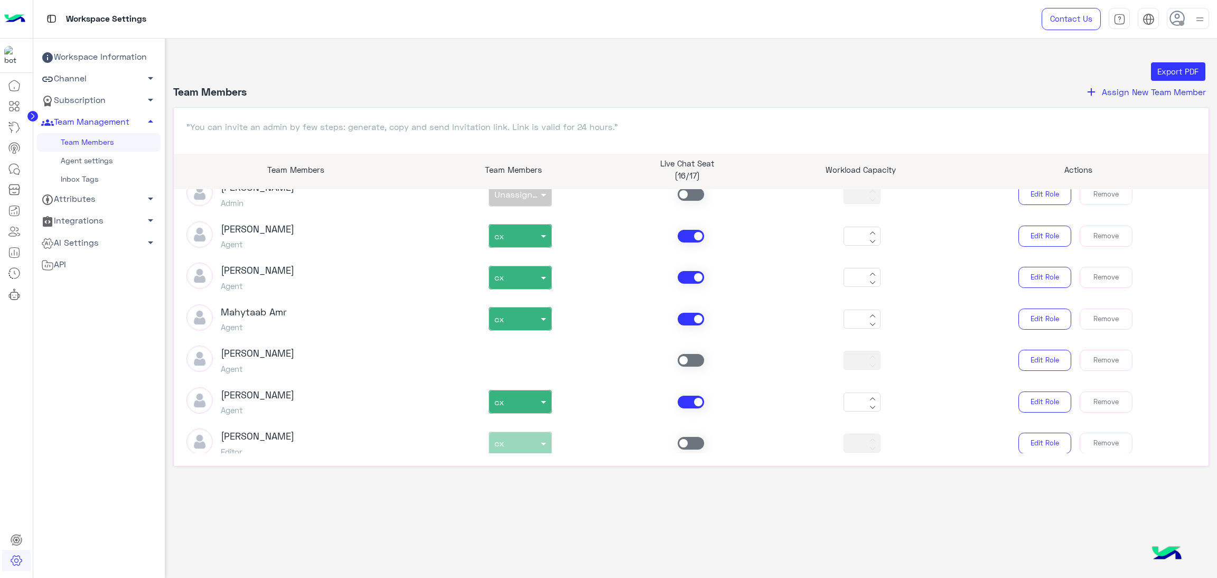
scroll to position [1189, 0]
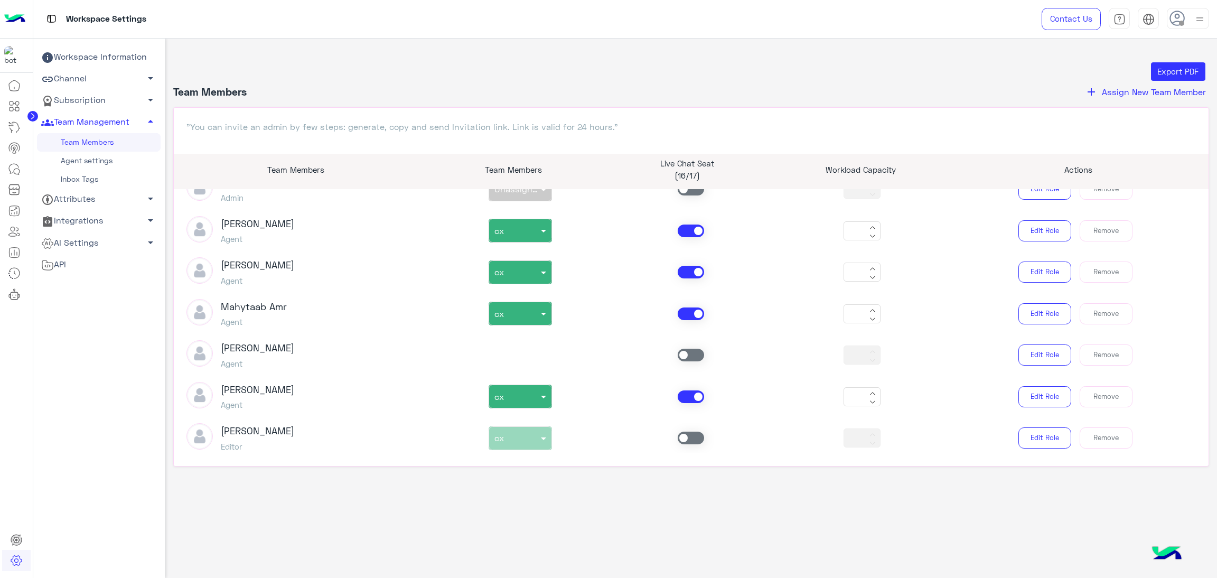
click at [696, 399] on span at bounding box center [691, 396] width 26 height 13
type input "*"
type input "**"
